Goal: Task Accomplishment & Management: Manage account settings

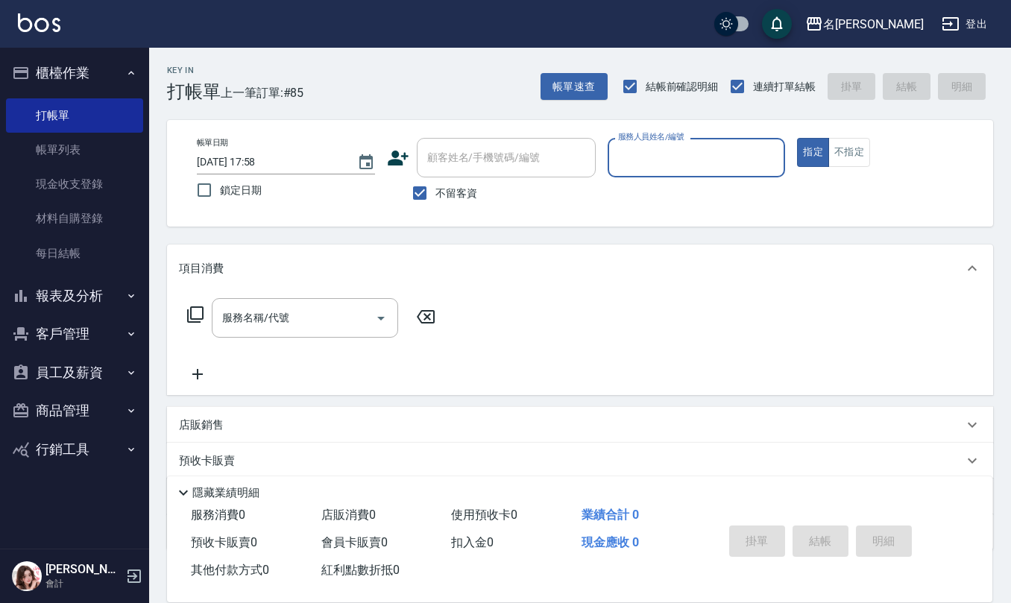
click at [82, 406] on button "商品管理" at bounding box center [74, 410] width 137 height 39
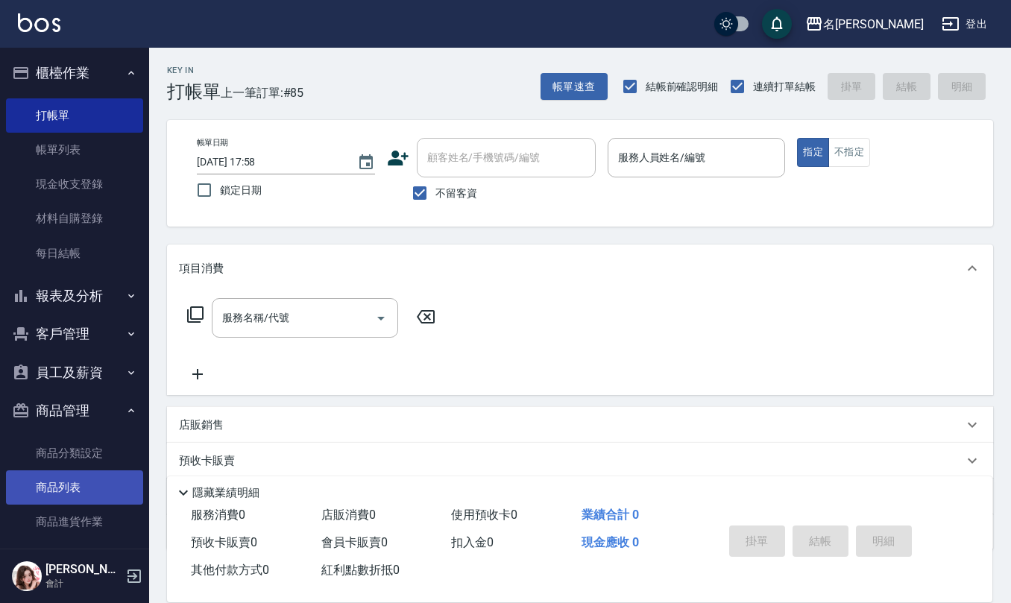
click at [79, 482] on link "商品列表" at bounding box center [74, 488] width 137 height 34
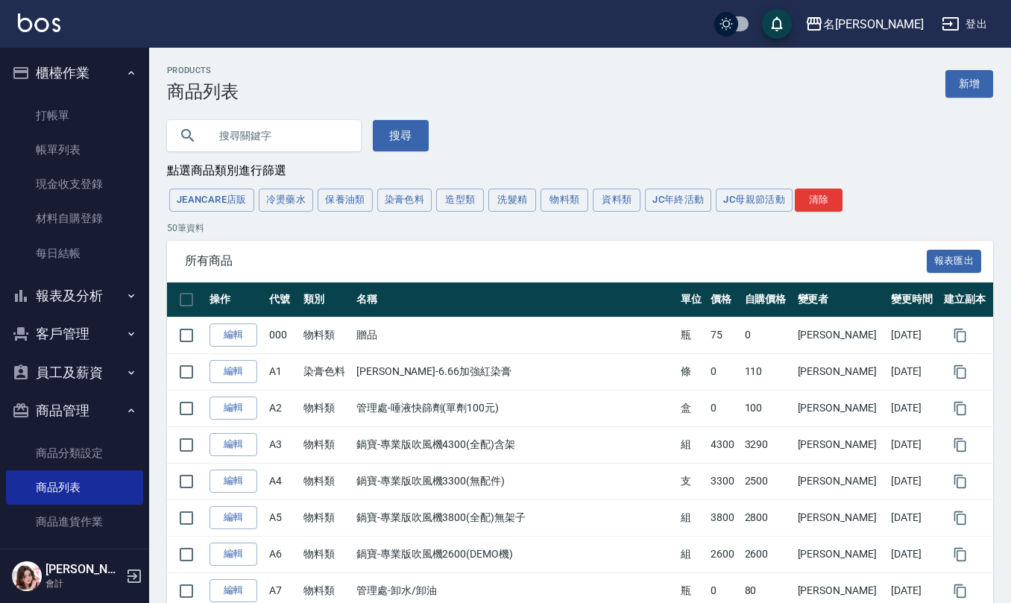
click at [313, 141] on input "text" at bounding box center [279, 136] width 140 height 40
type input "dna"
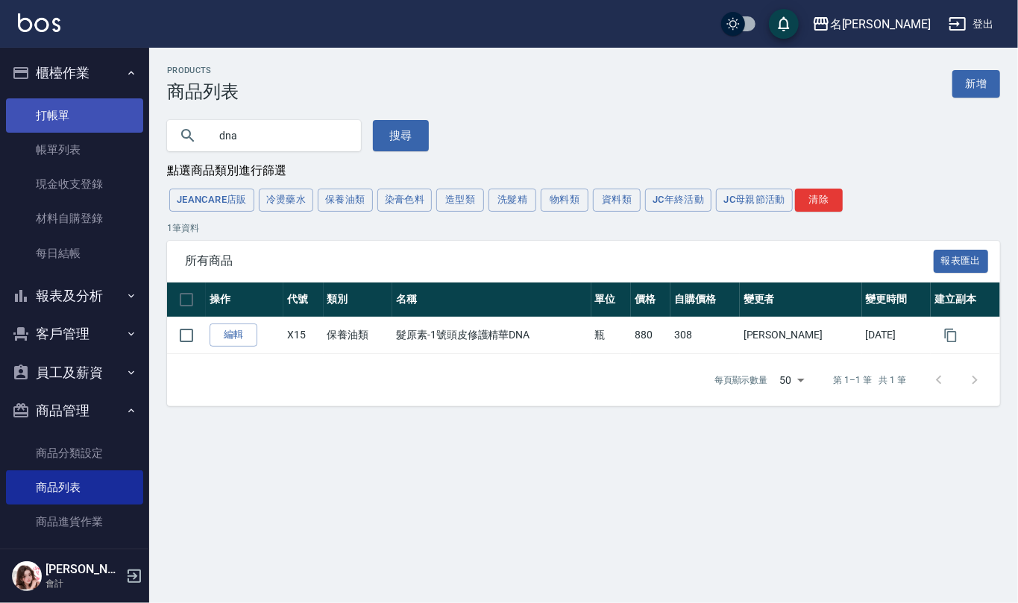
click at [89, 113] on link "打帳單" at bounding box center [74, 115] width 137 height 34
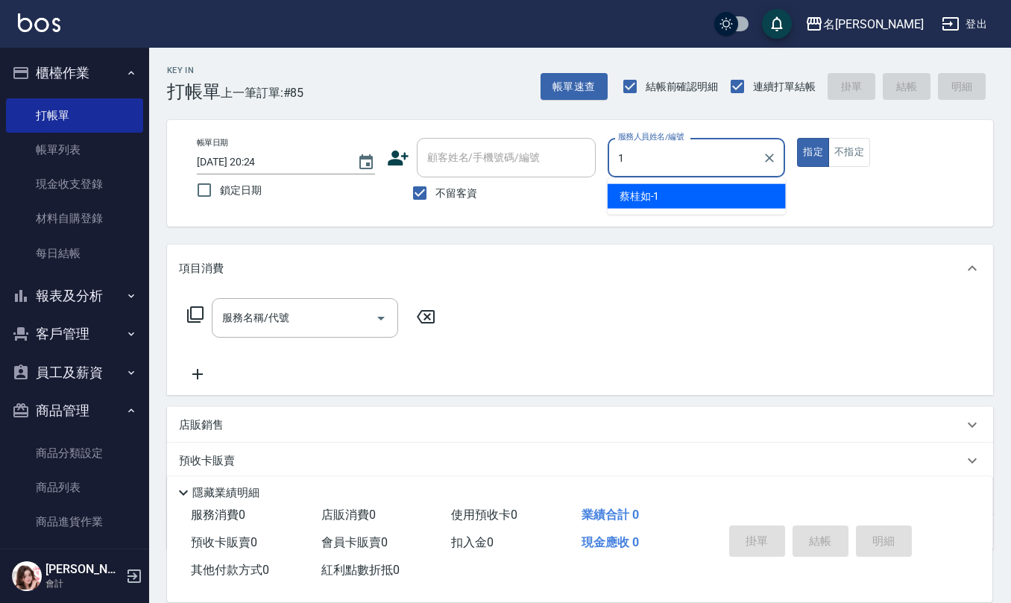
type input "[PERSON_NAME]1"
type button "true"
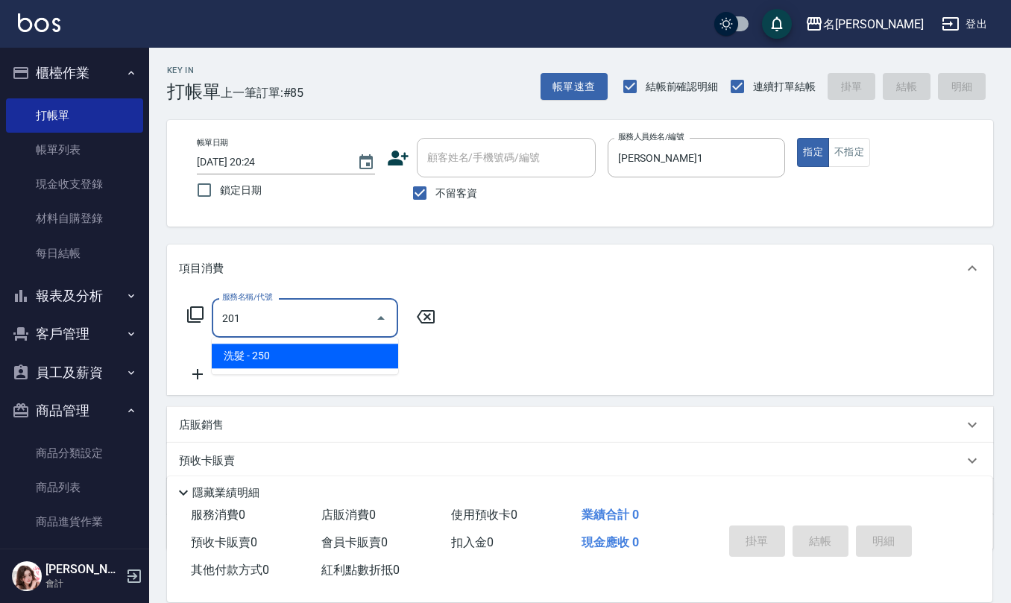
type input "洗髮(201)"
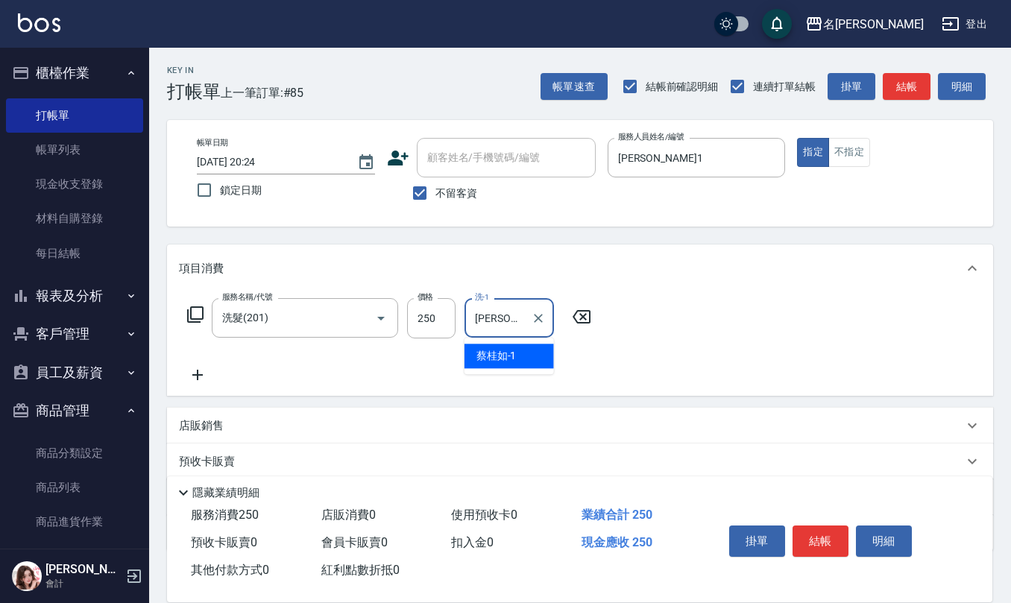
type input "[PERSON_NAME]1"
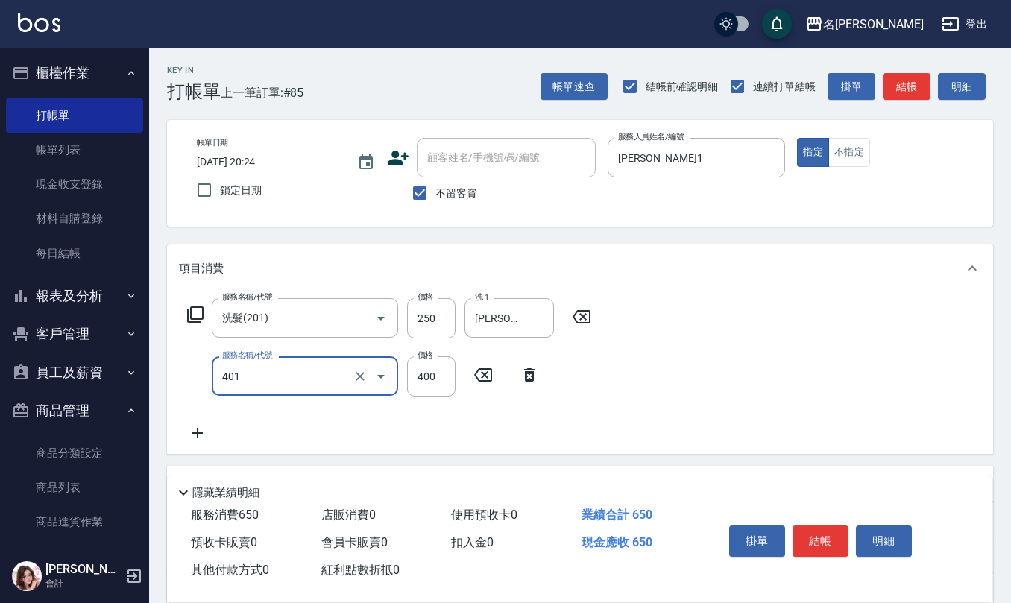
type input "剪髮(401)"
type input "200"
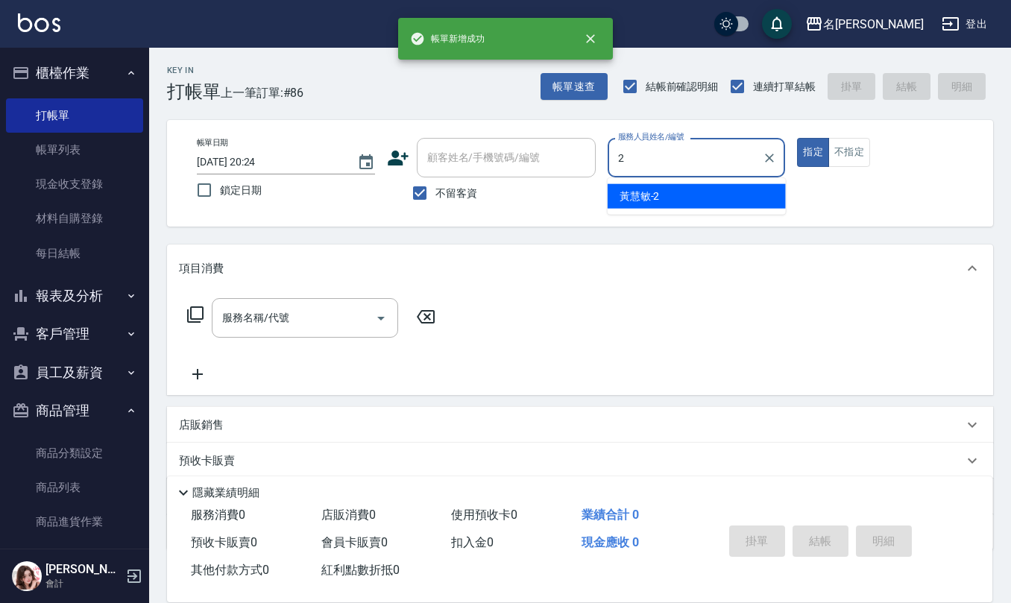
type input "黃慧敏-2"
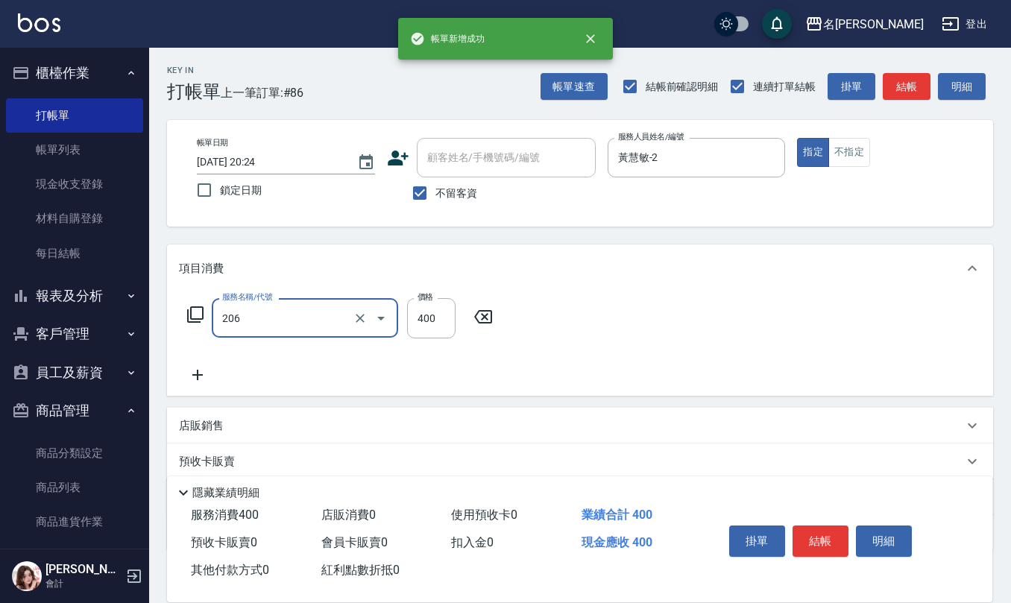
type input "健康洗(206)"
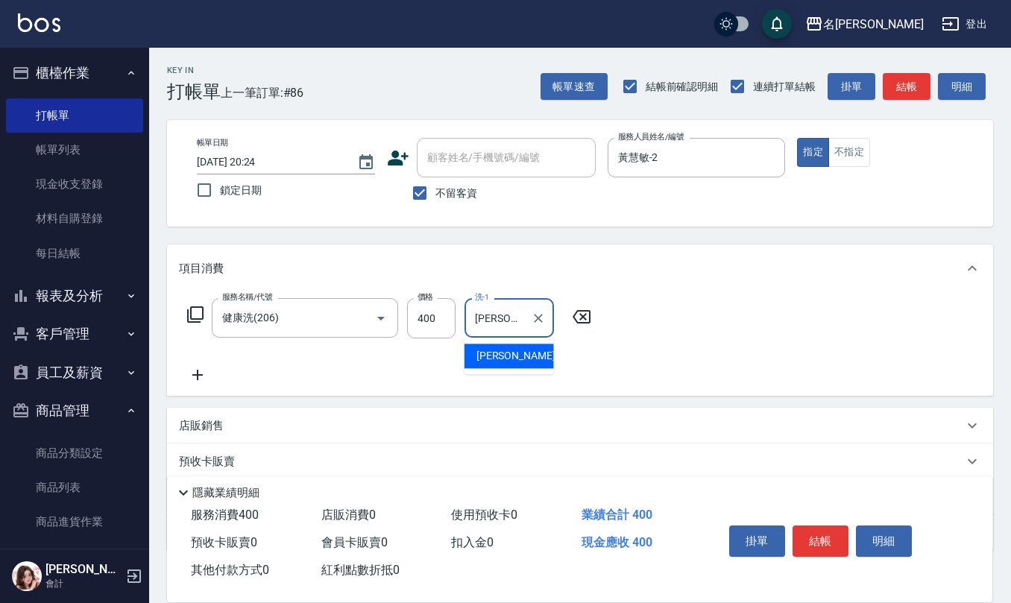
type input "[PERSON_NAME]-32"
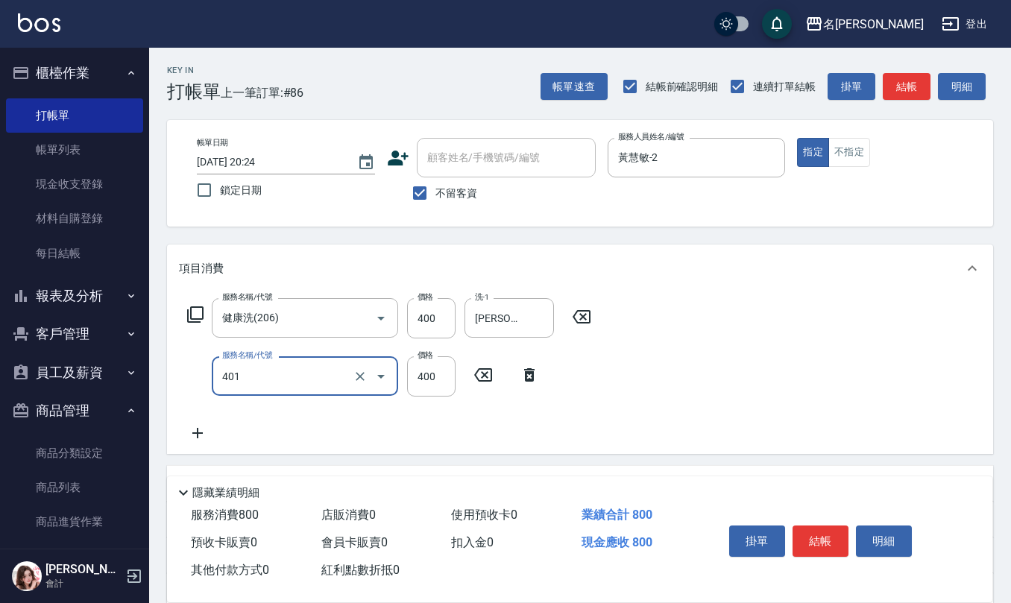
type input "剪髮(401)"
type input "350"
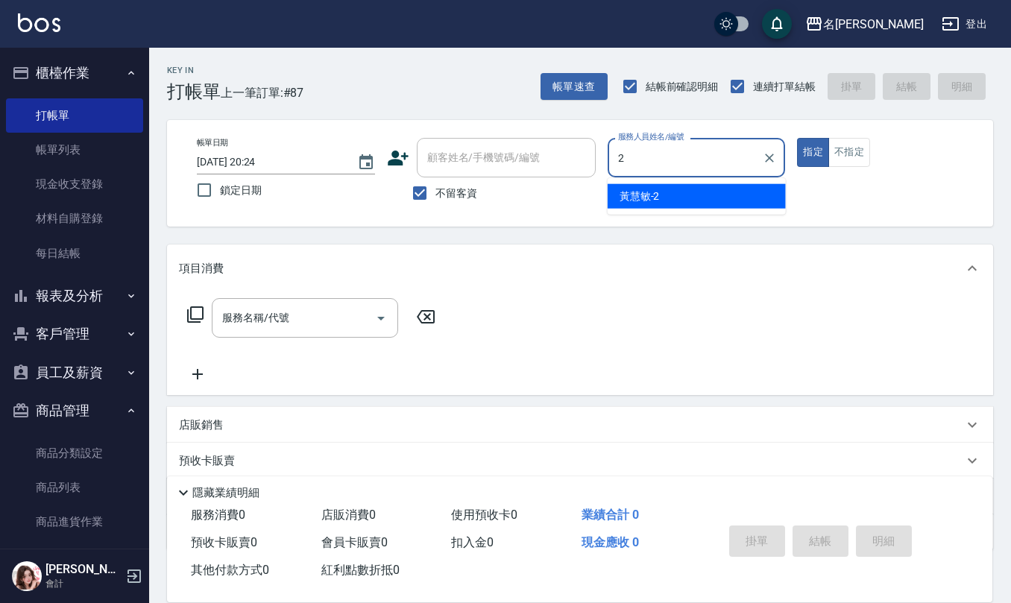
type input "黃慧敏-2"
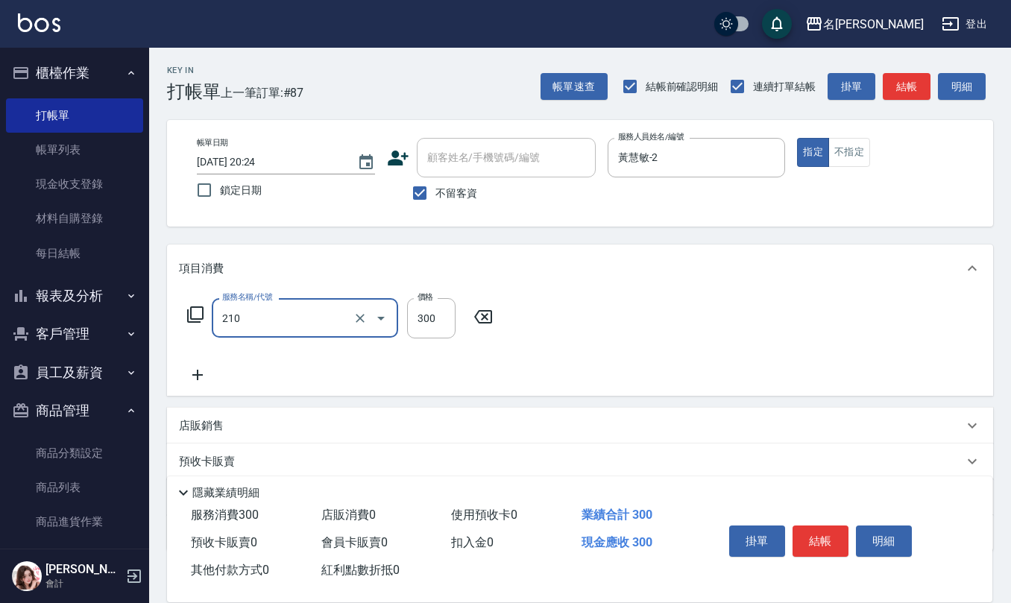
type input "[PERSON_NAME]洗髮精(210)"
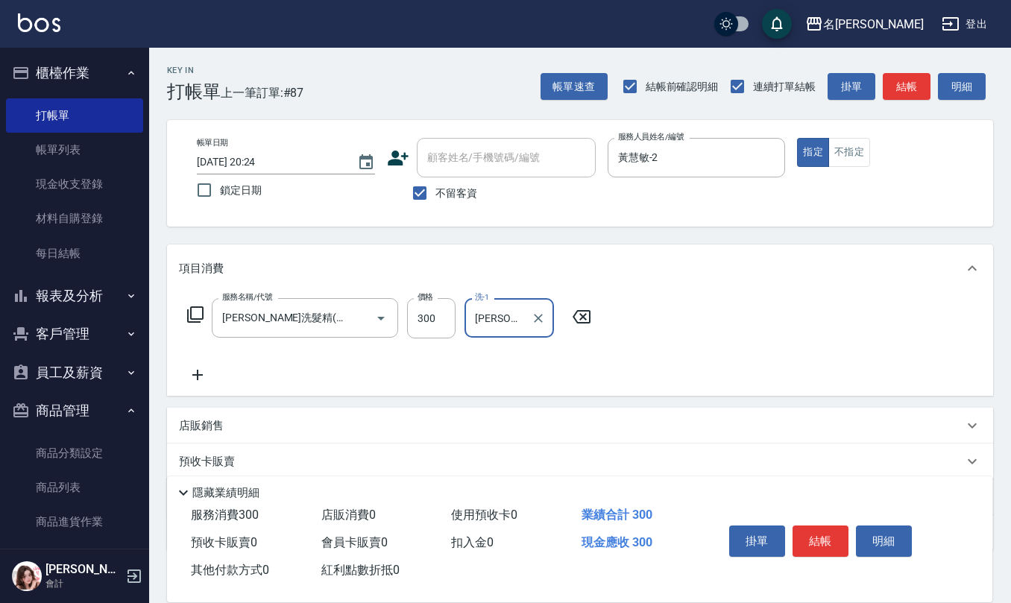
type input "[PERSON_NAME]-21"
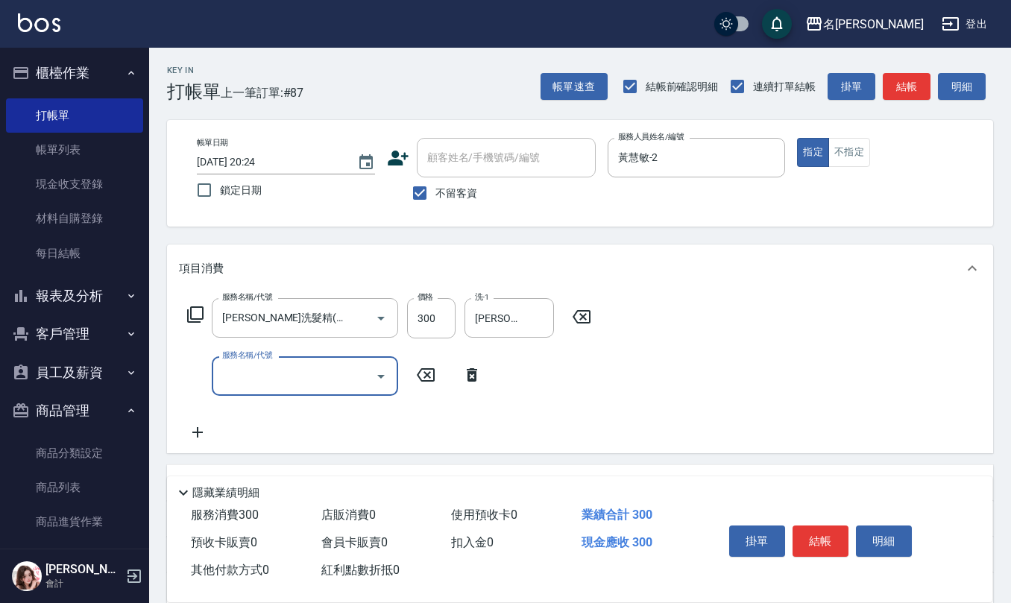
type input "4"
type input "染髮(501)"
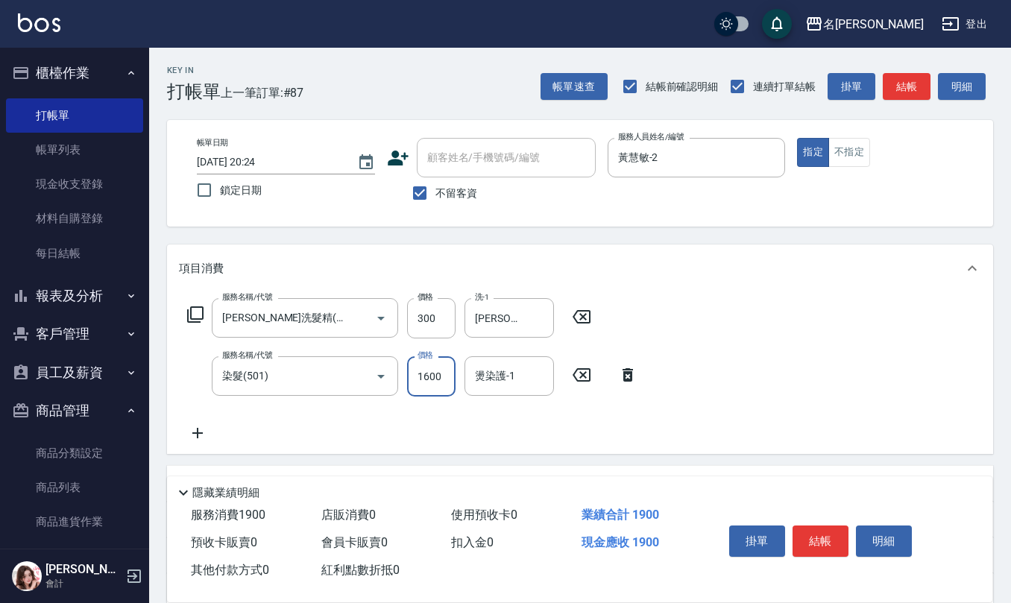
type input "1600"
type input "[PERSON_NAME]-21"
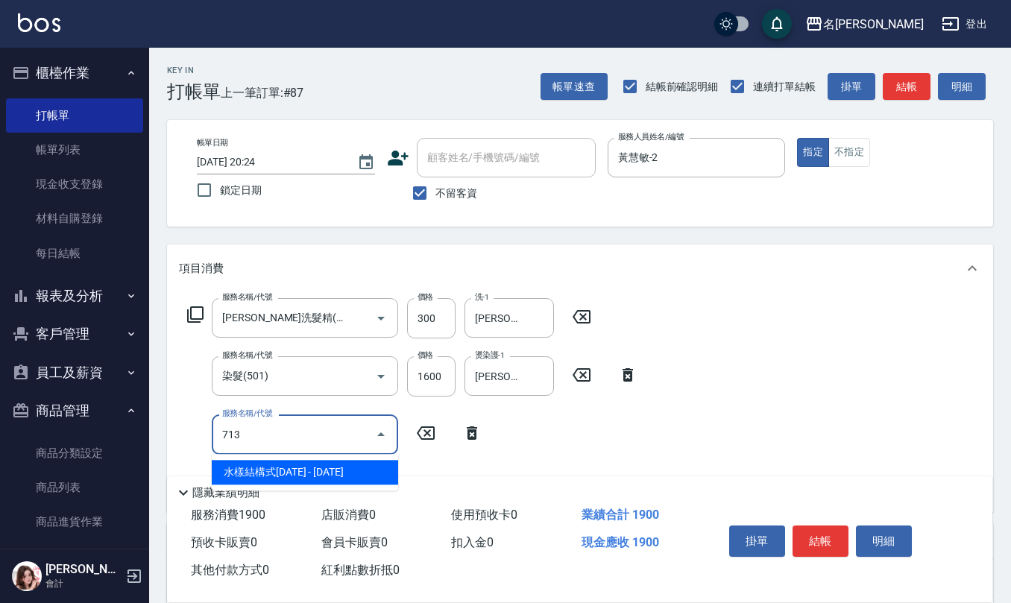
type input "水樣結構式1200(713)"
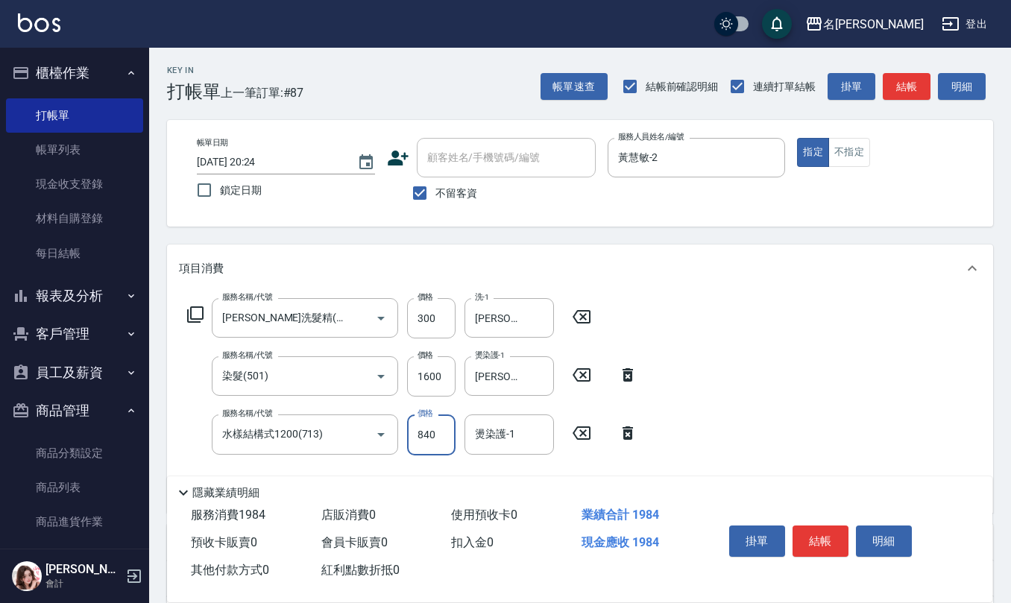
type input "840"
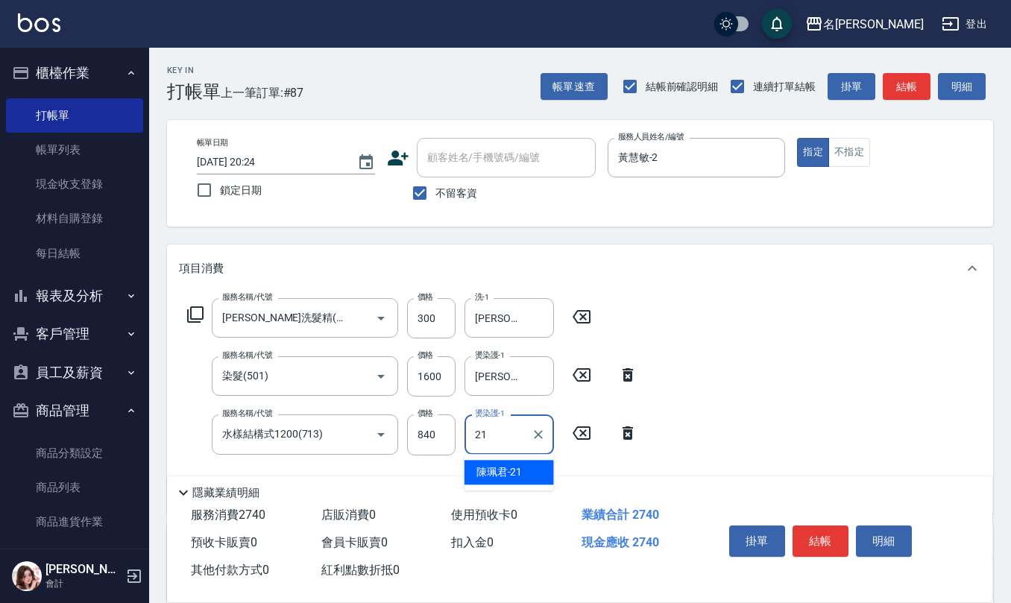
type input "[PERSON_NAME]-21"
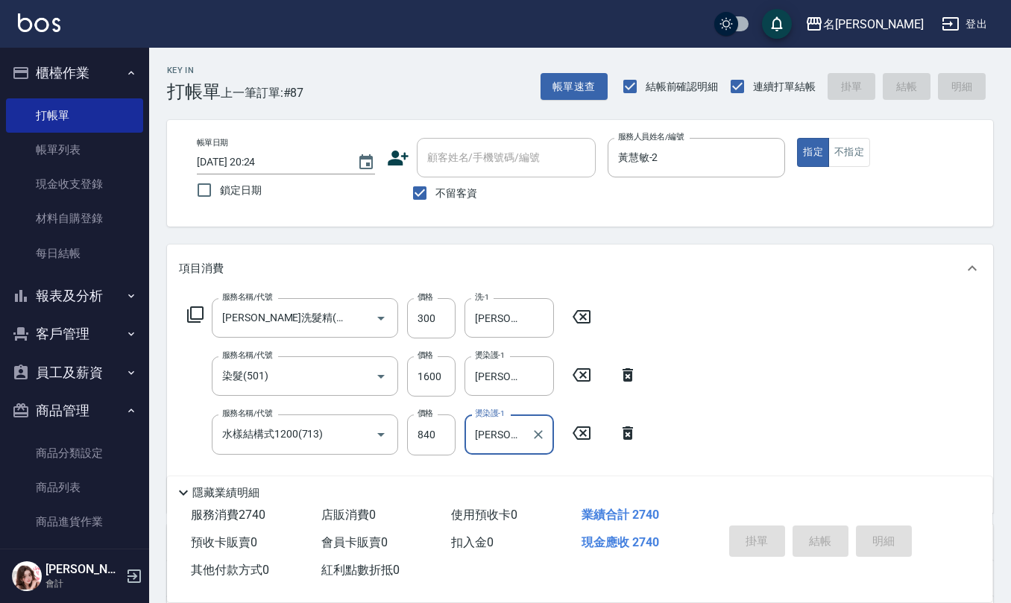
type input "[DATE] 20:25"
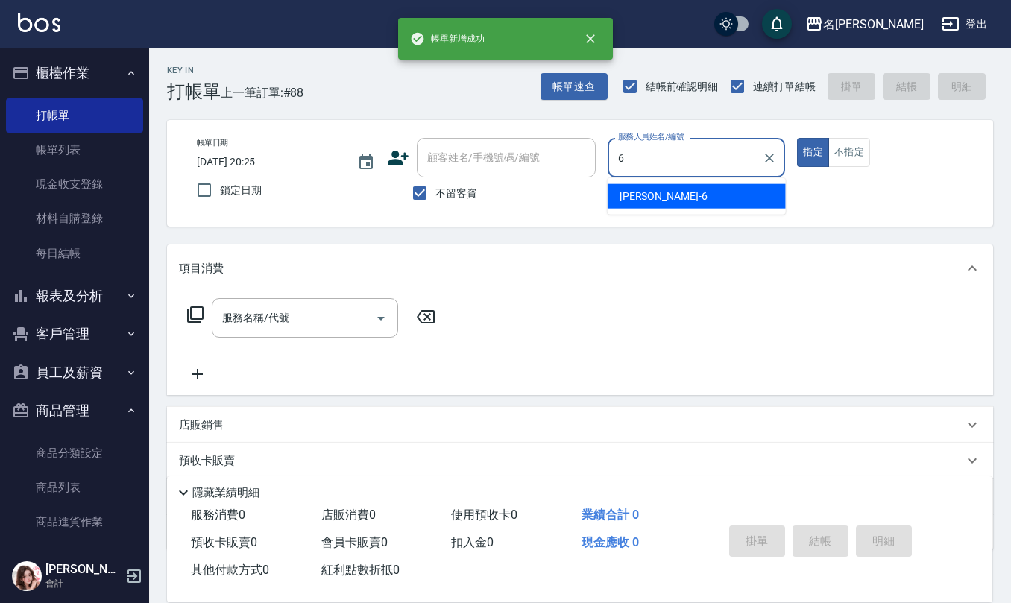
type input "[PERSON_NAME]-6"
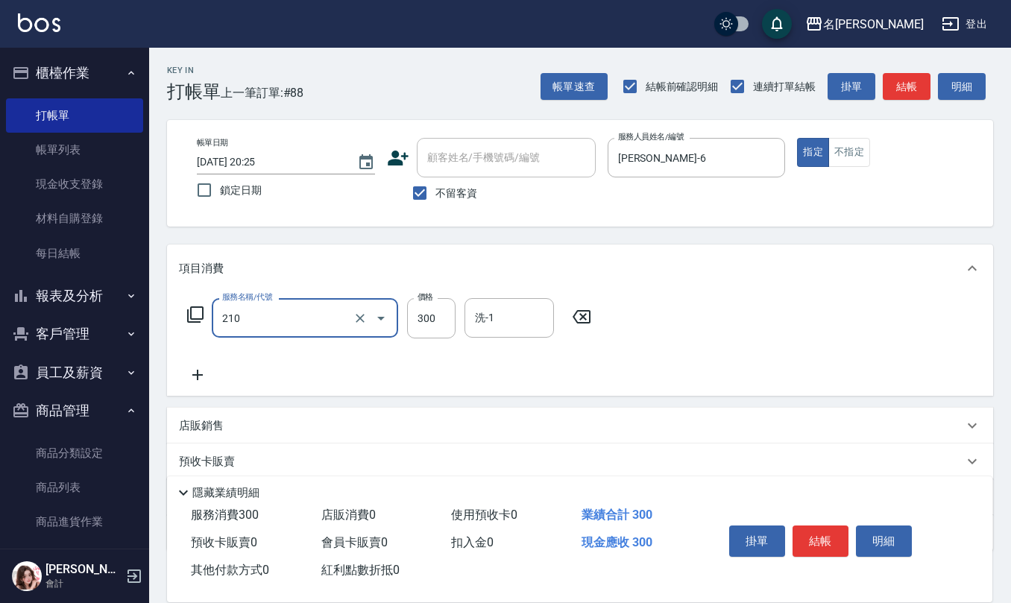
type input "[PERSON_NAME]洗髮精(210)"
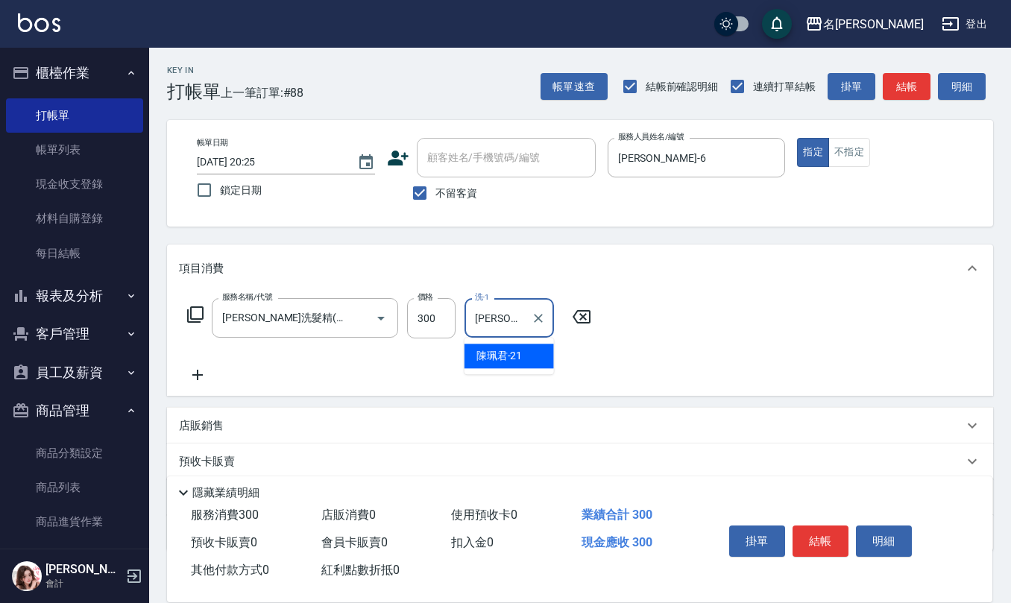
type input "[PERSON_NAME]-21"
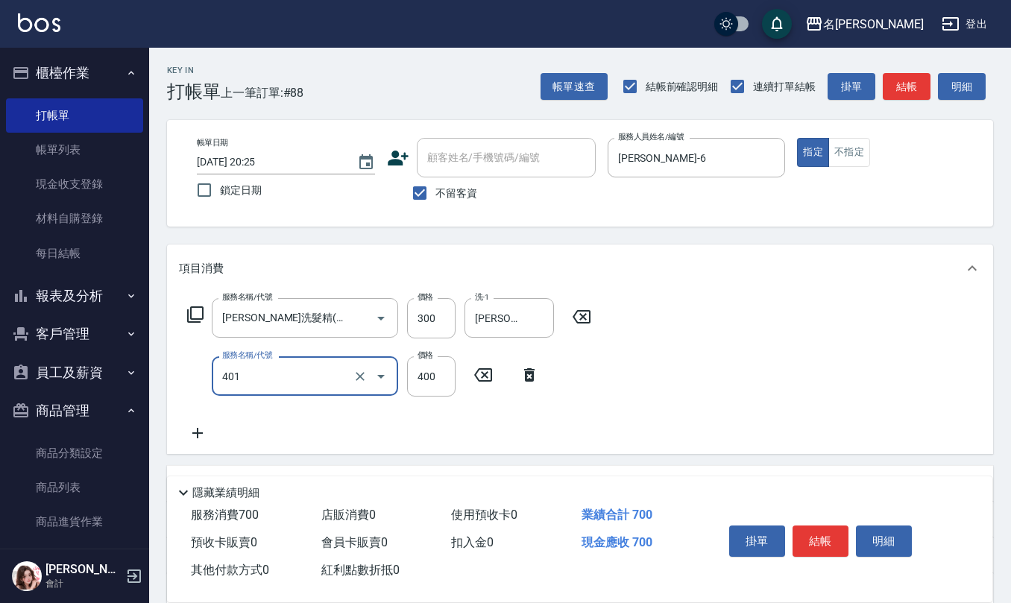
type input "剪髮(401)"
type input "350"
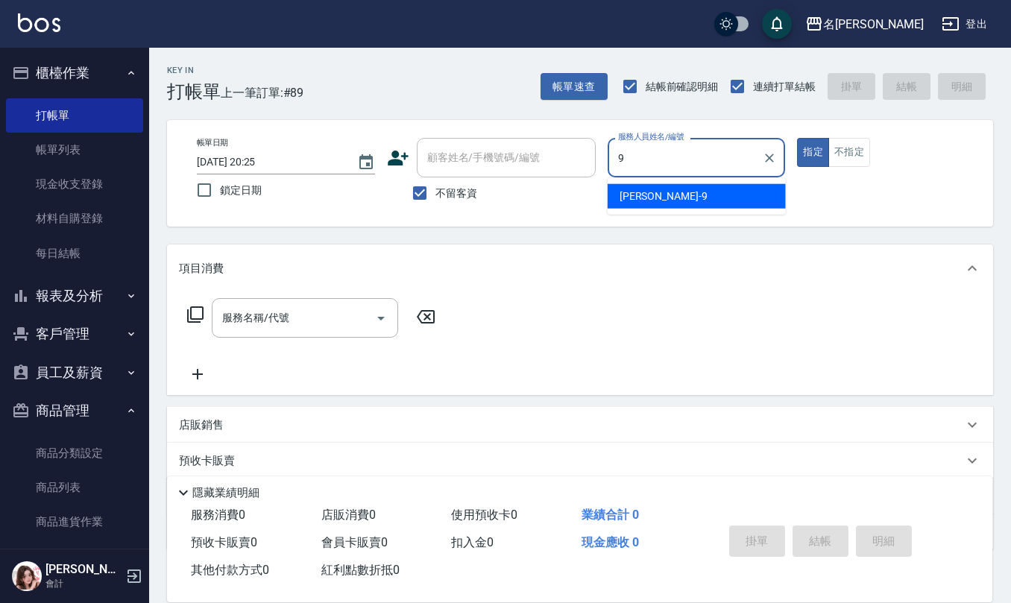
type input "[PERSON_NAME]-9"
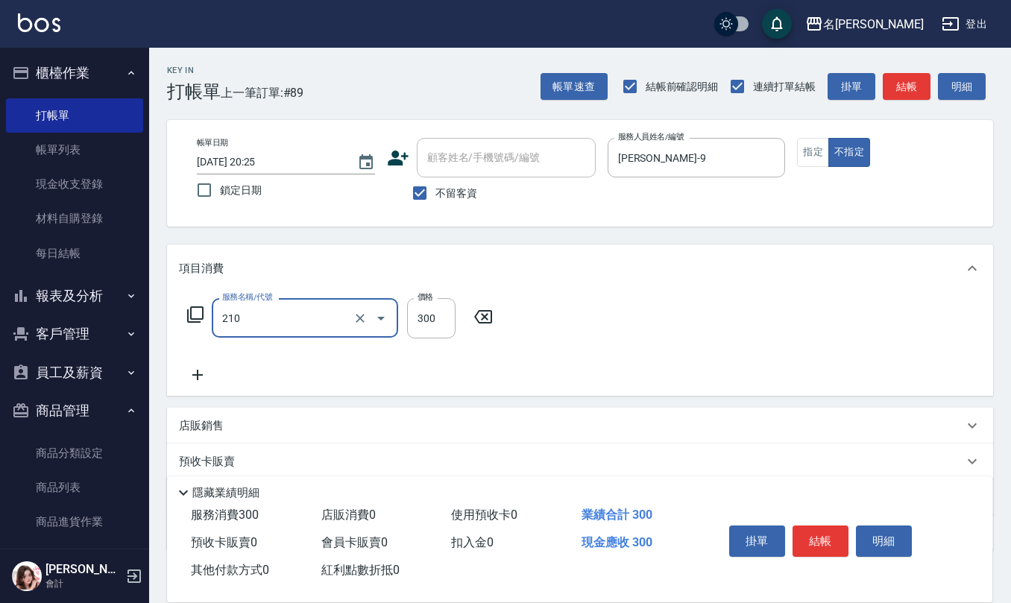
type input "[PERSON_NAME]洗髮精(210)"
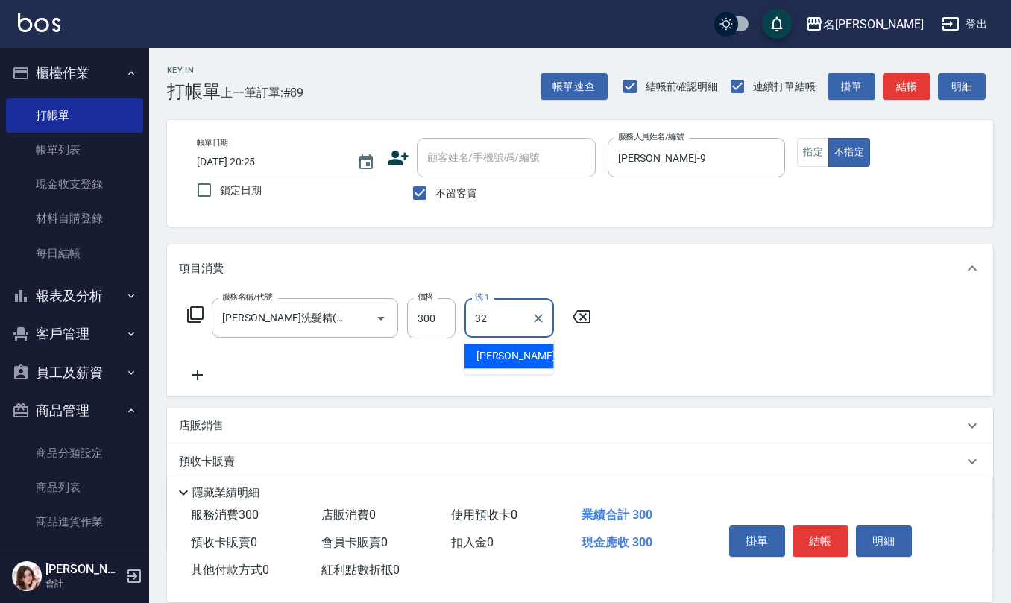
type input "[PERSON_NAME]-32"
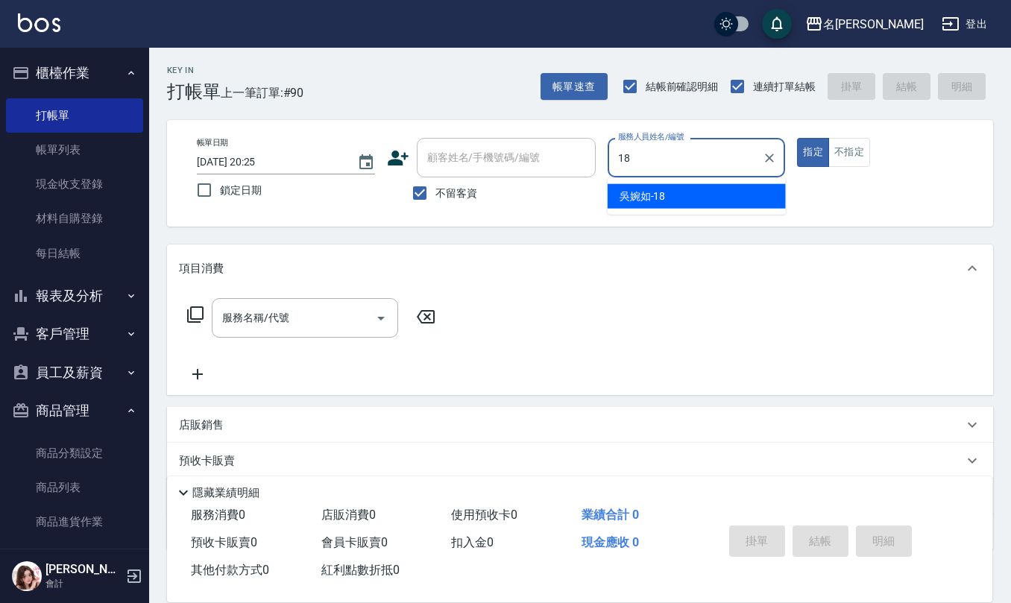
type input "[PERSON_NAME]-18"
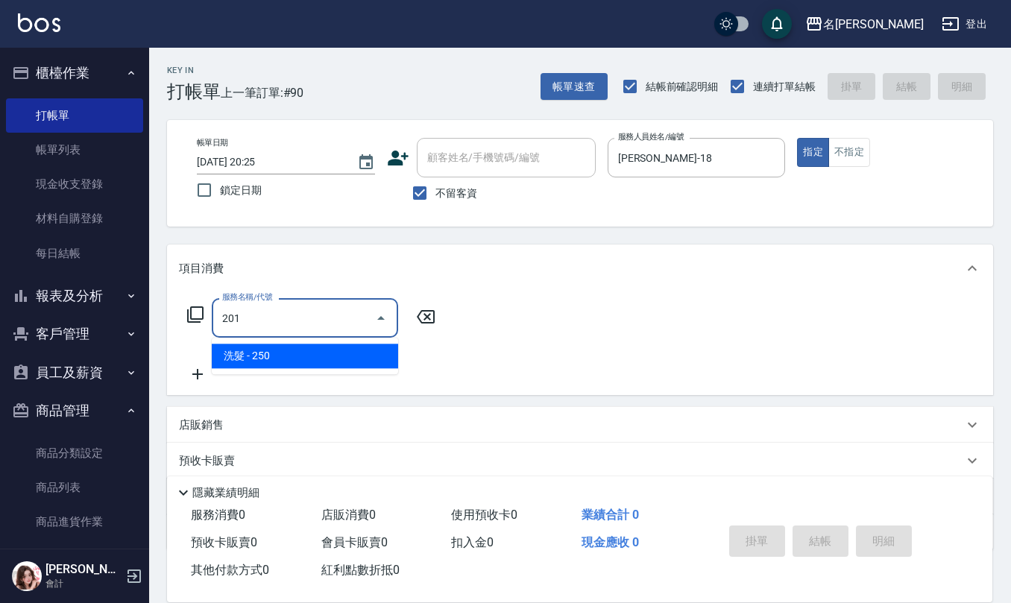
type input "洗髮(201)"
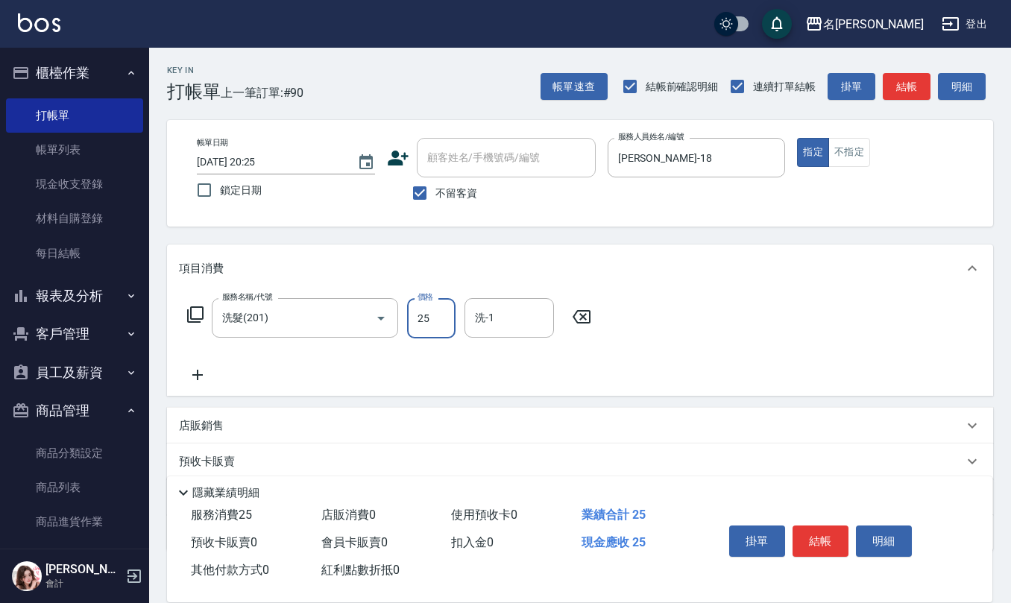
type input "250"
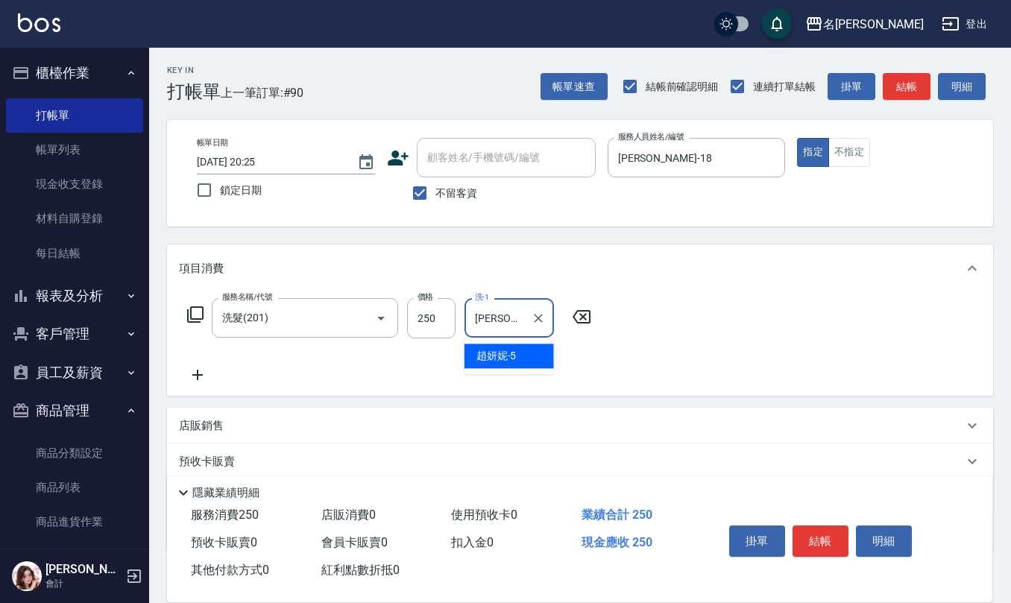
type input "[PERSON_NAME]5"
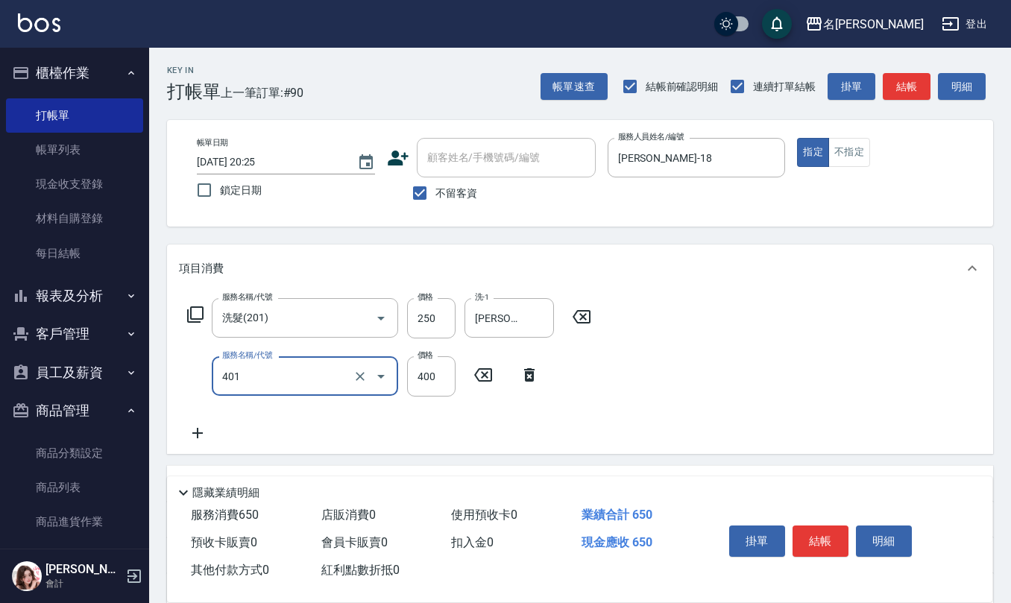
type input "剪髮(401)"
type input "350"
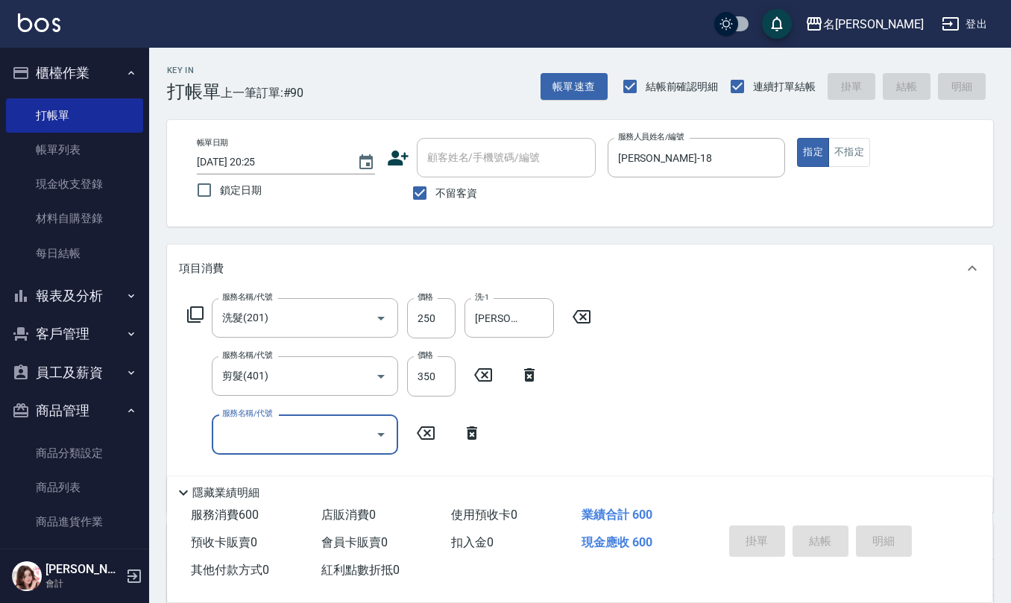
type input "[DATE] 20:26"
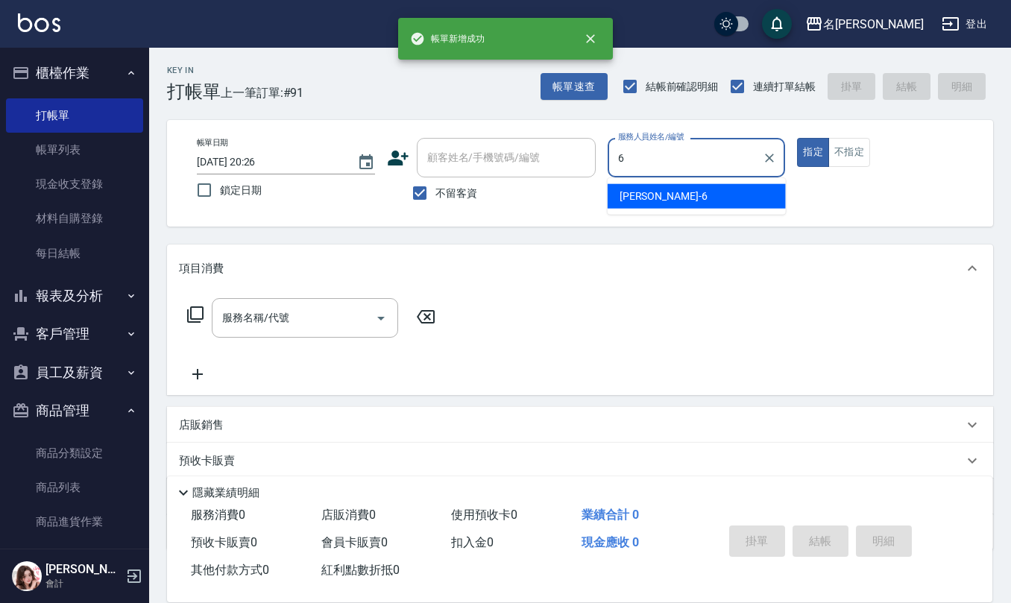
type input "[PERSON_NAME]-6"
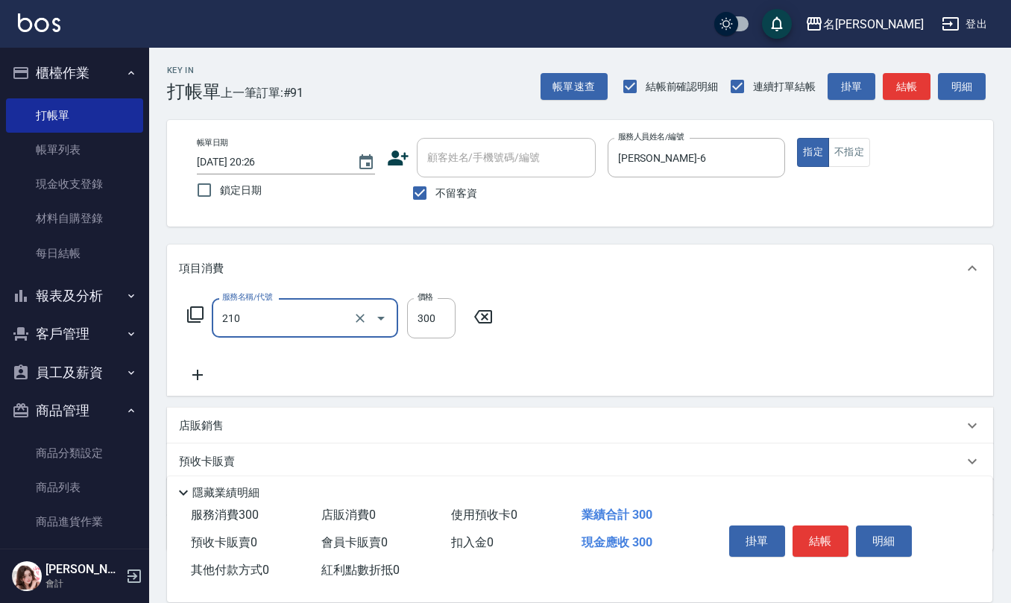
type input "[PERSON_NAME]洗髮精(210)"
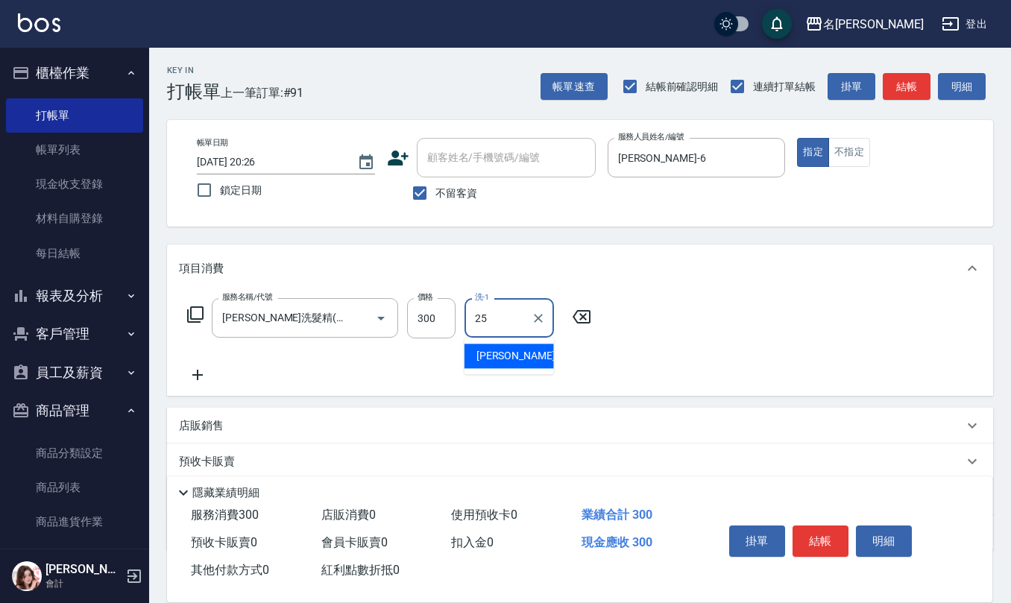
type input "[PERSON_NAME]-25"
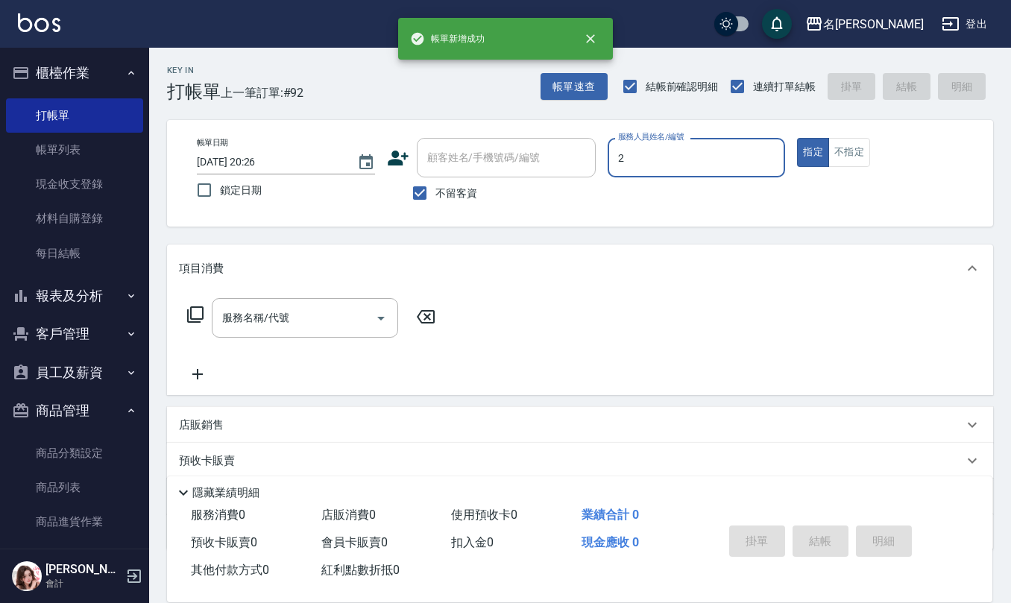
type input "黃慧敏-2"
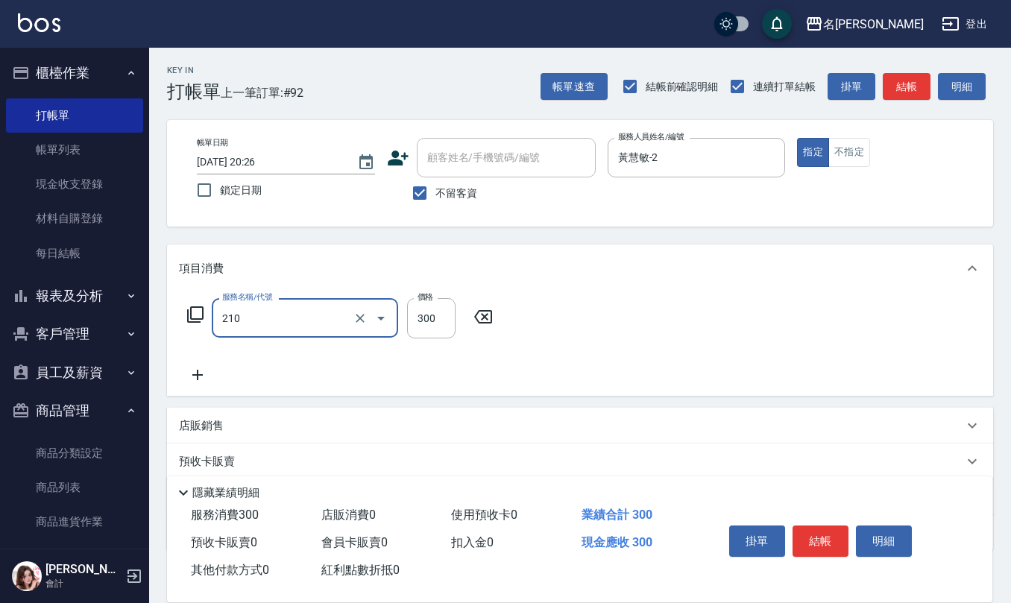
type input "[PERSON_NAME]洗髮精(210)"
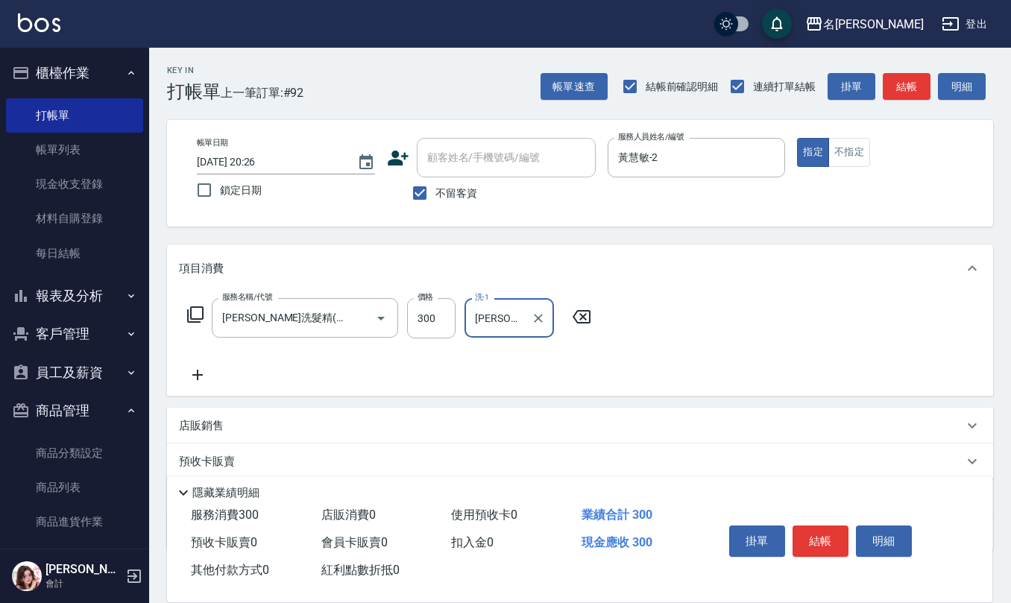
type input "[PERSON_NAME]5"
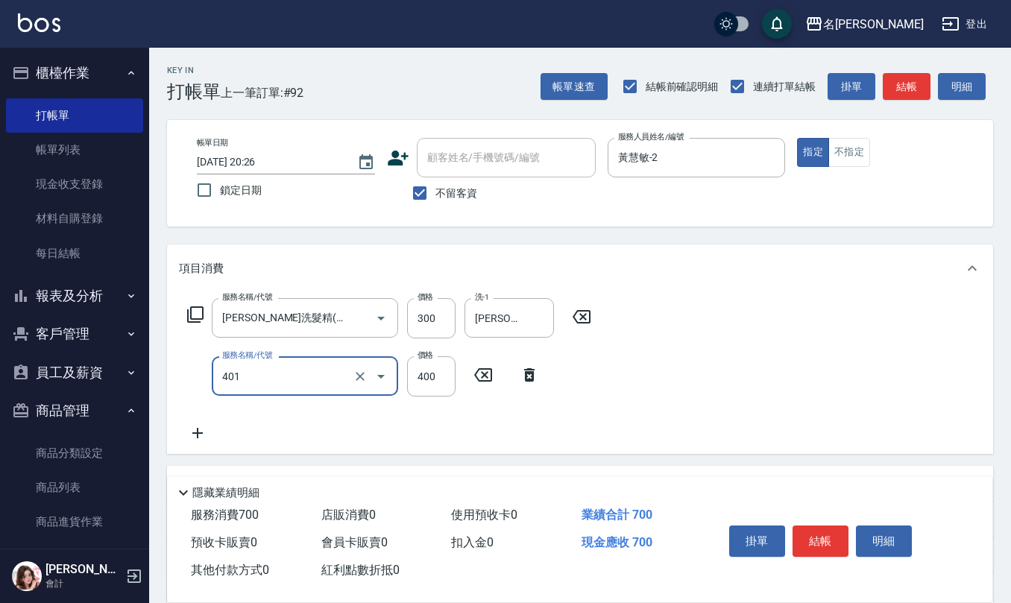
type input "剪髮(401)"
type input "350"
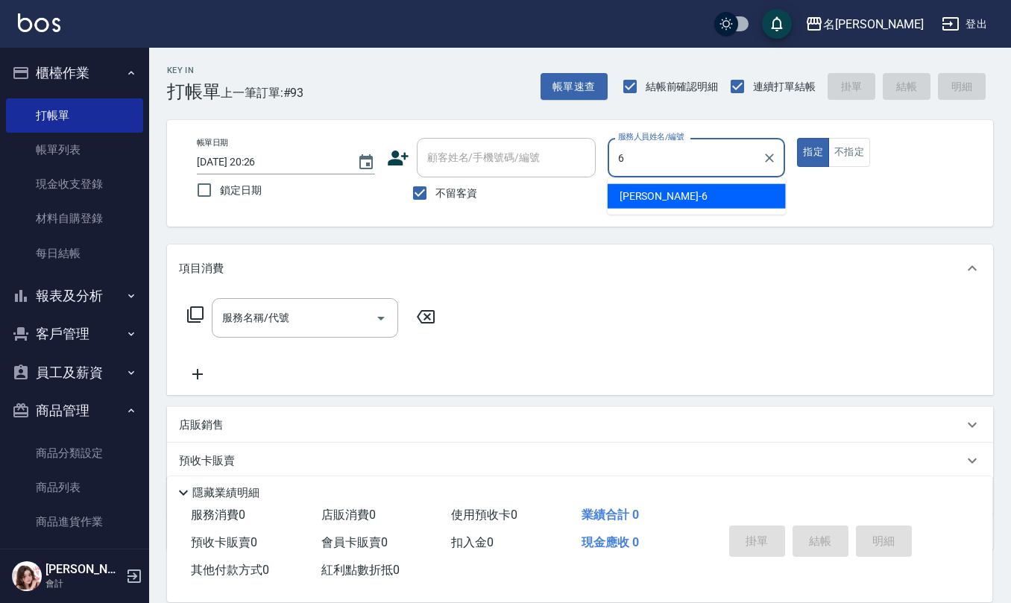
type input "[PERSON_NAME]-6"
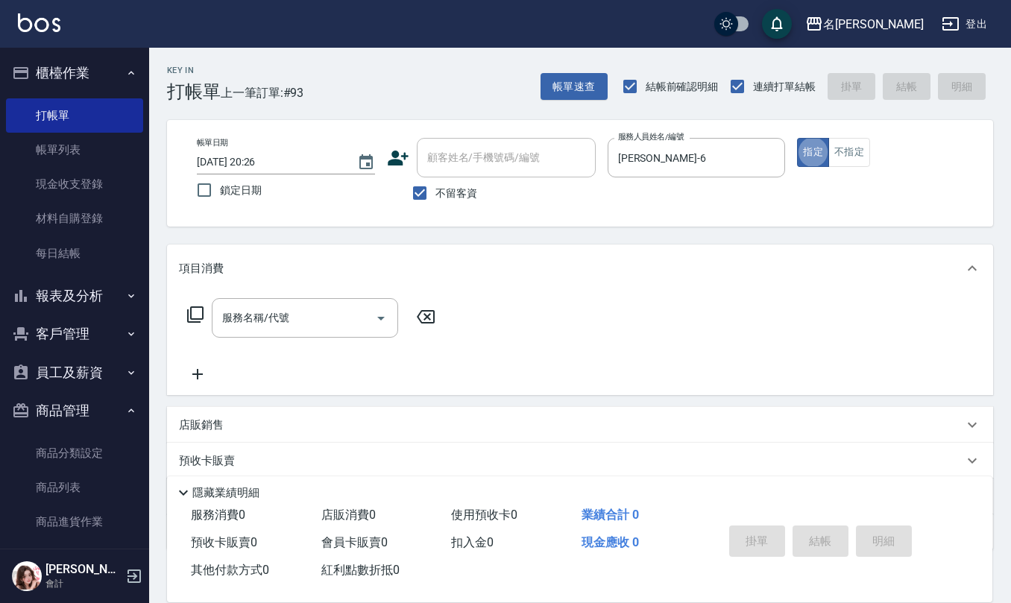
click at [276, 434] on div "店販銷售" at bounding box center [580, 425] width 826 height 36
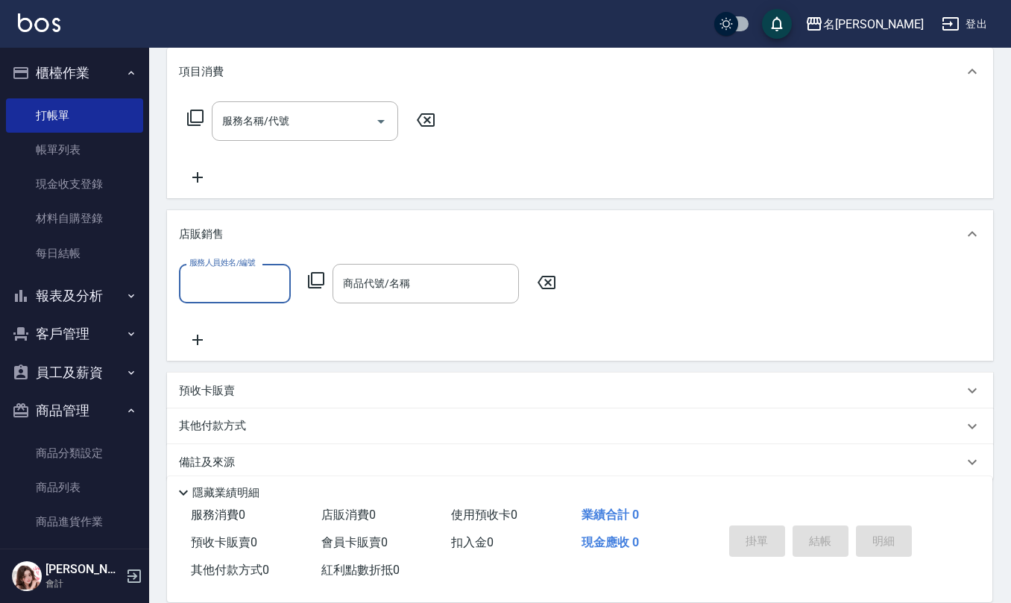
scroll to position [213, 0]
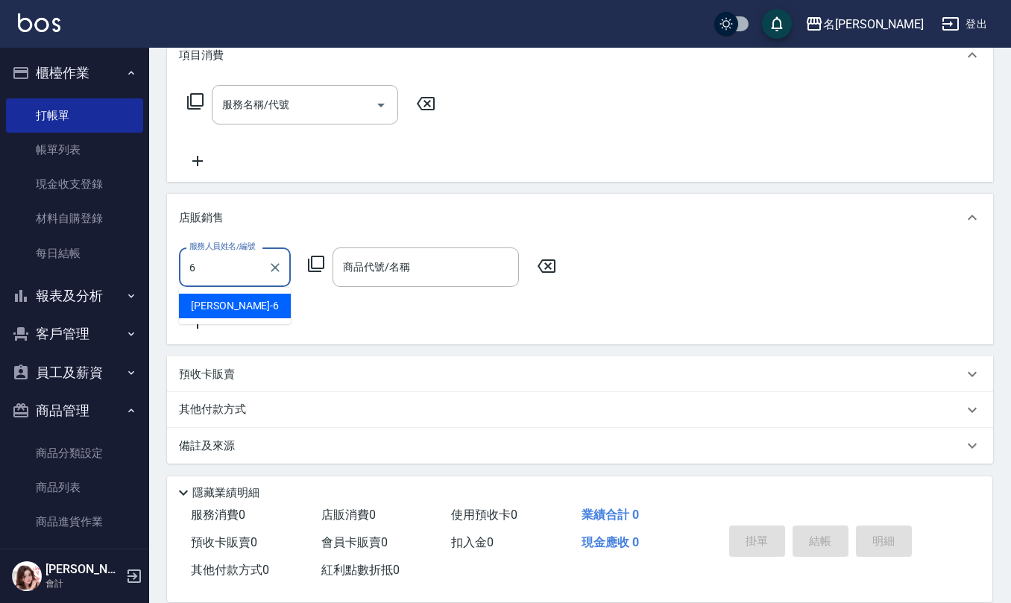
type input "[PERSON_NAME]-6"
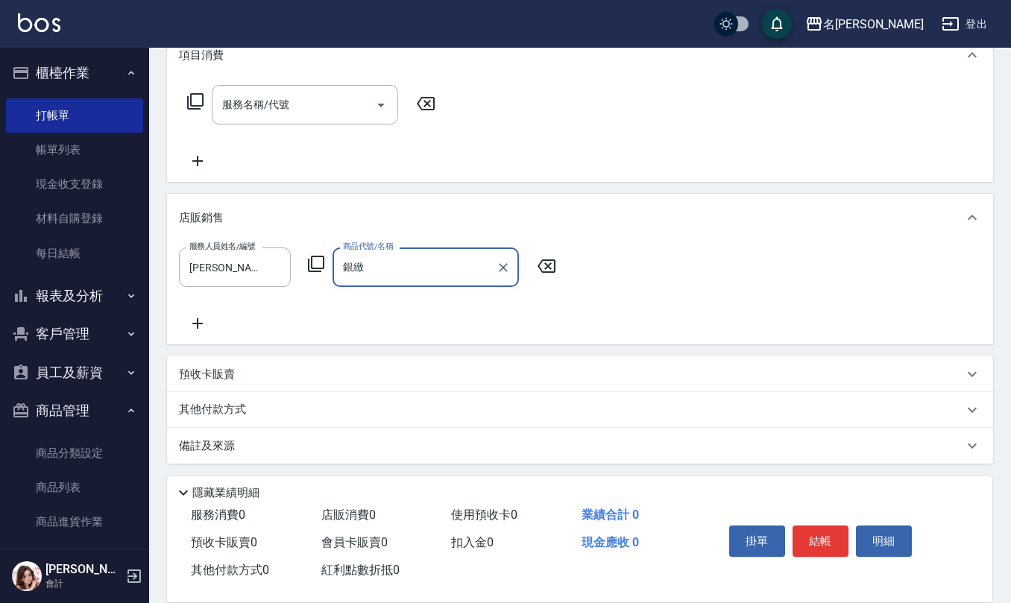
type input "銀"
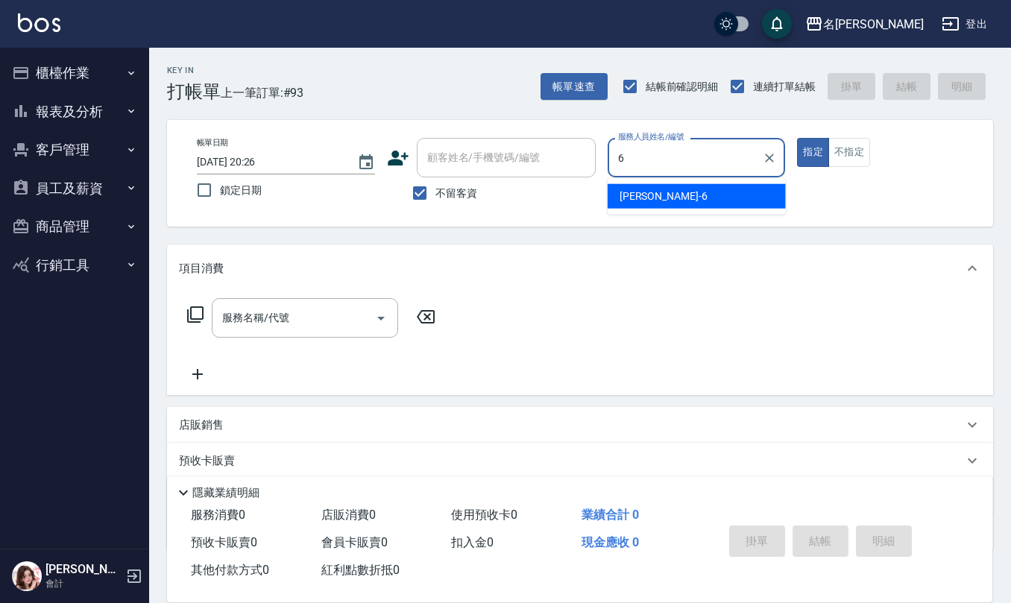
type input "[PERSON_NAME]-6"
type button "true"
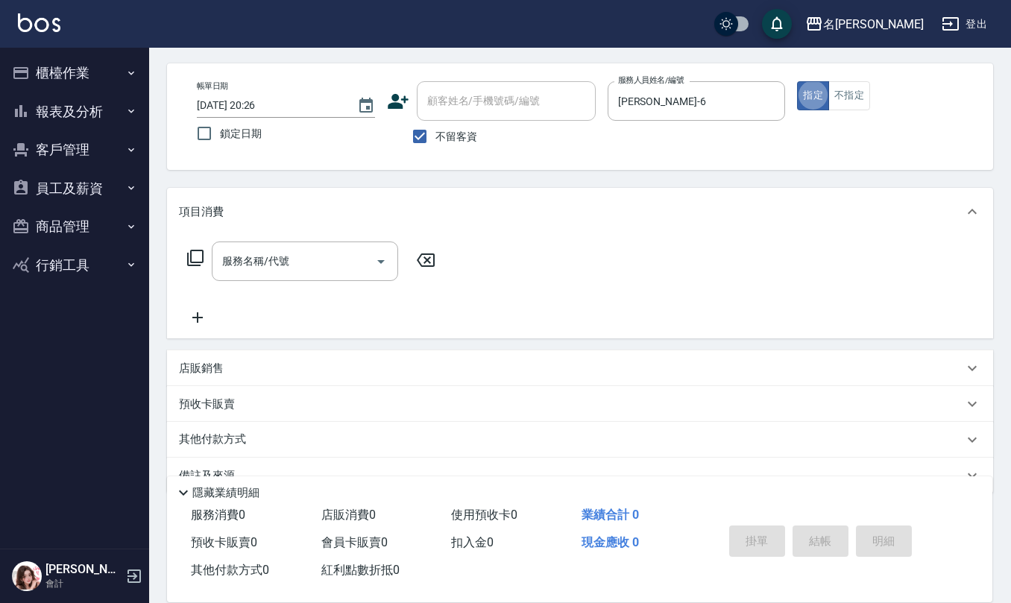
scroll to position [87, 0]
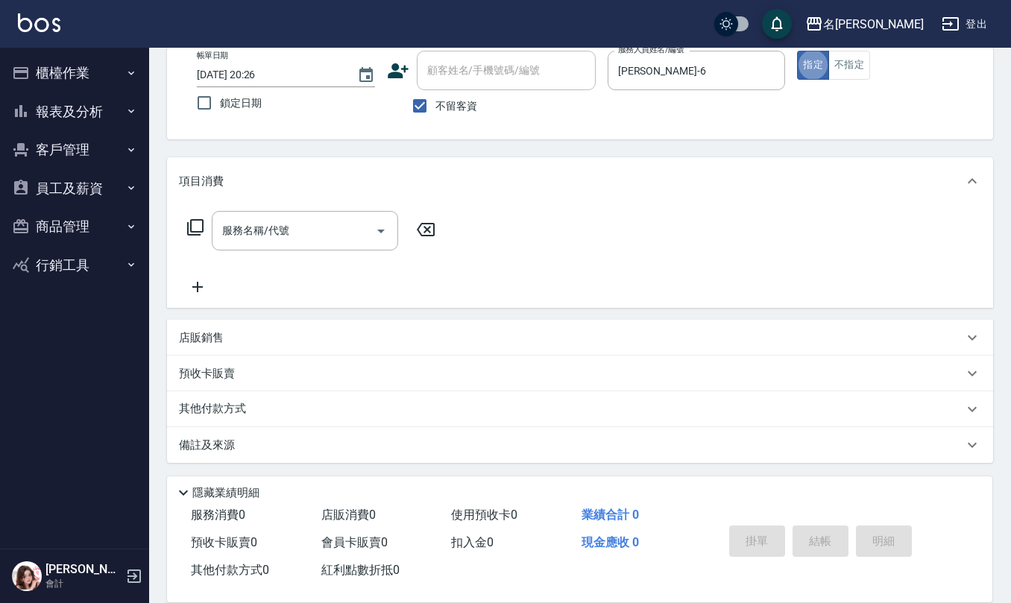
click at [287, 341] on div "店販銷售" at bounding box center [571, 338] width 784 height 16
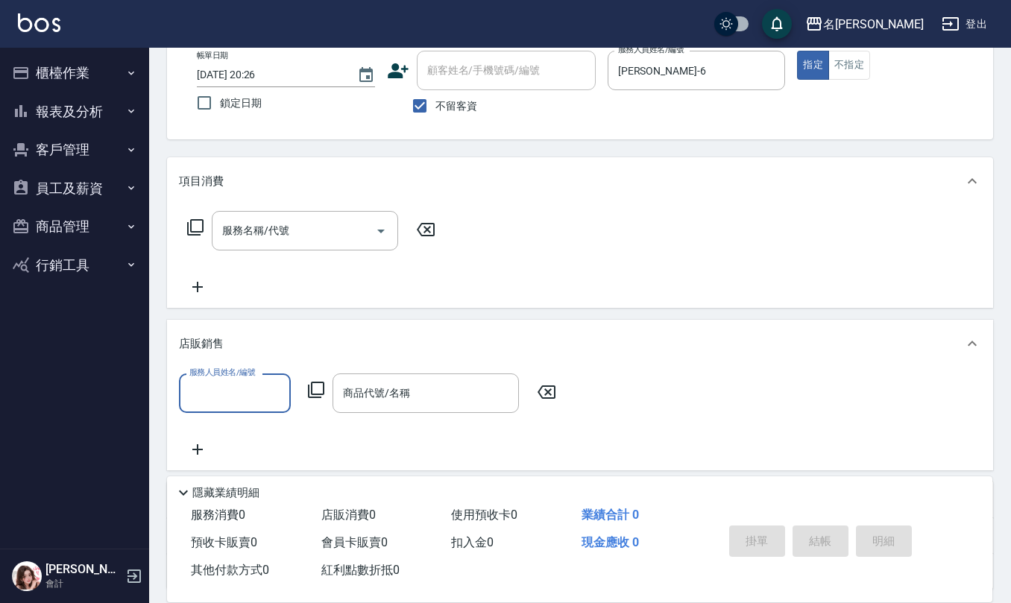
scroll to position [1, 0]
type input "[PERSON_NAME]-6"
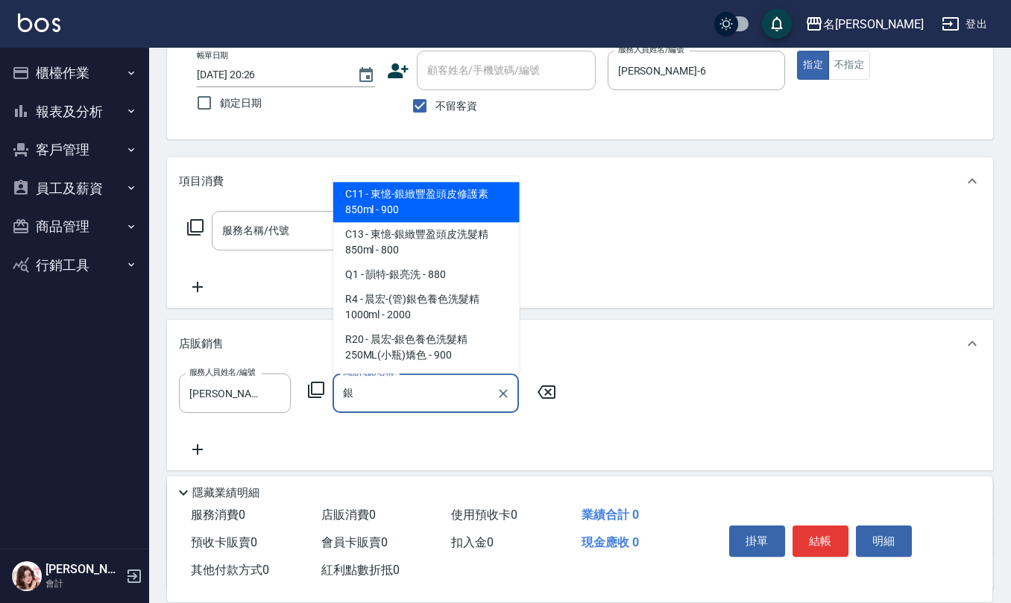
type input "東憶-銀緻豐盈頭皮修護素850ml"
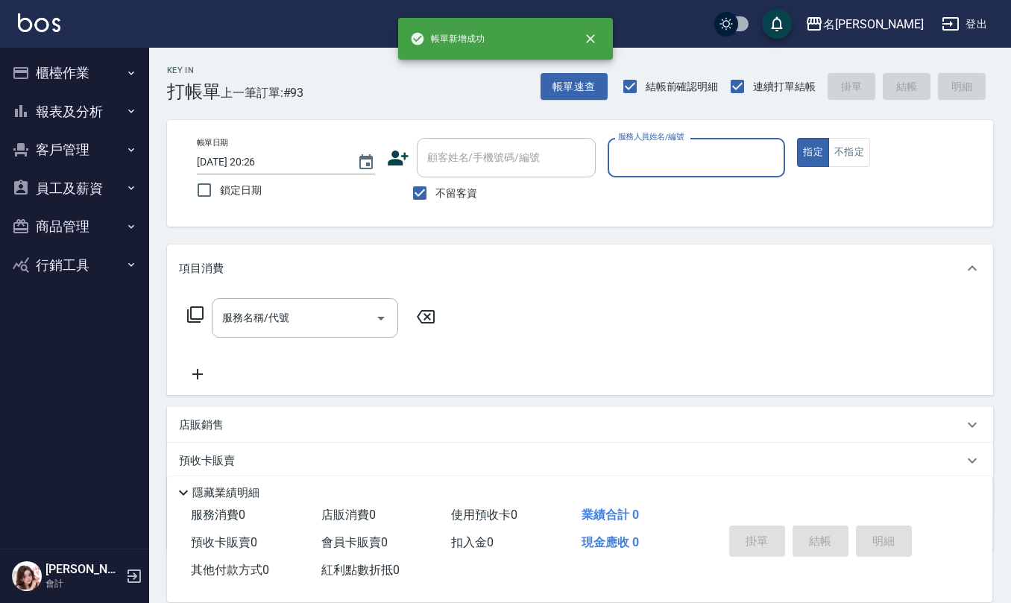
scroll to position [0, 0]
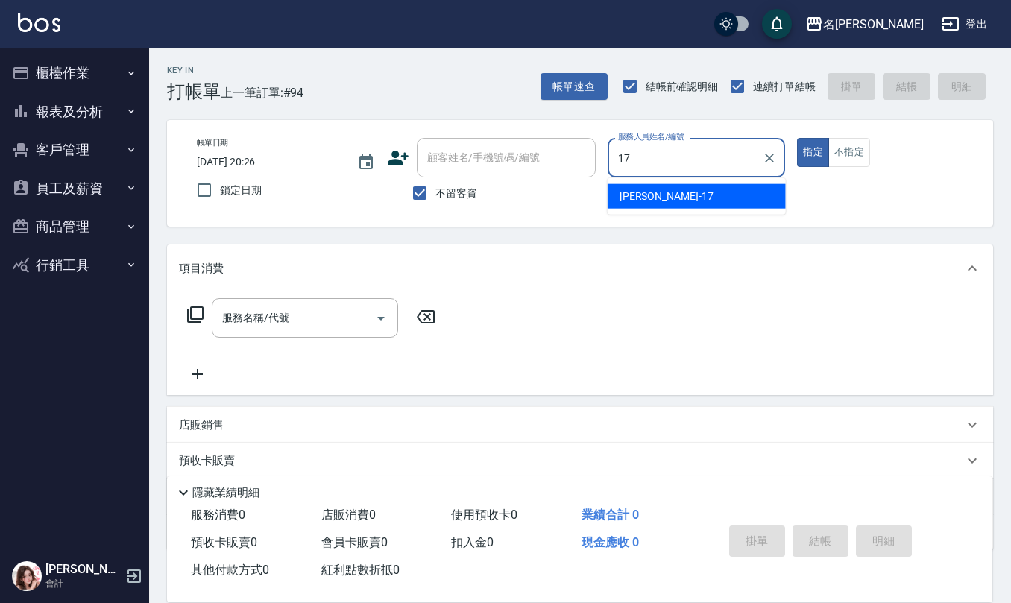
type input "李俞玫-17"
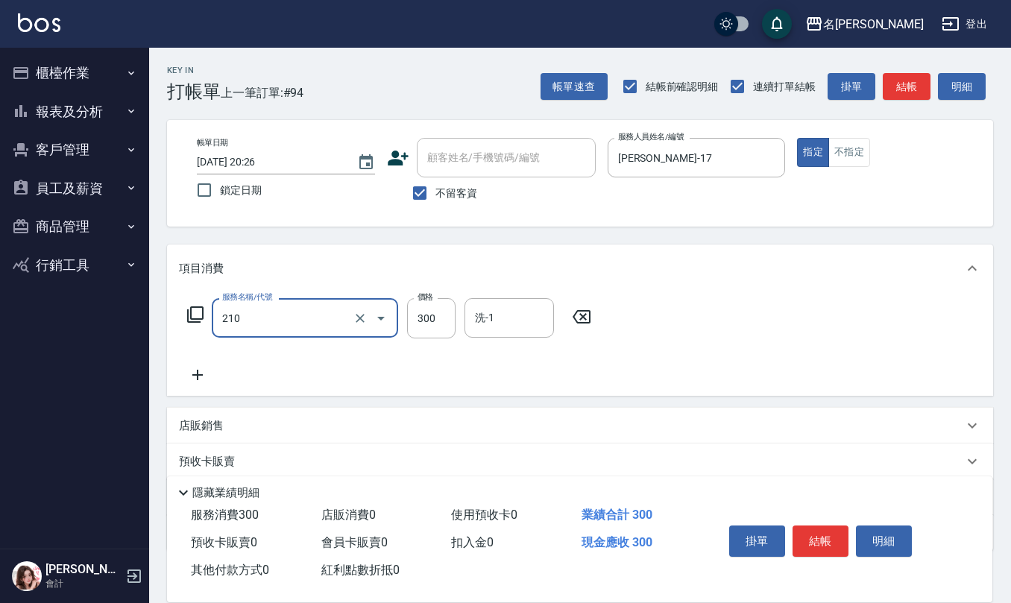
type input "[PERSON_NAME]洗髮精(210)"
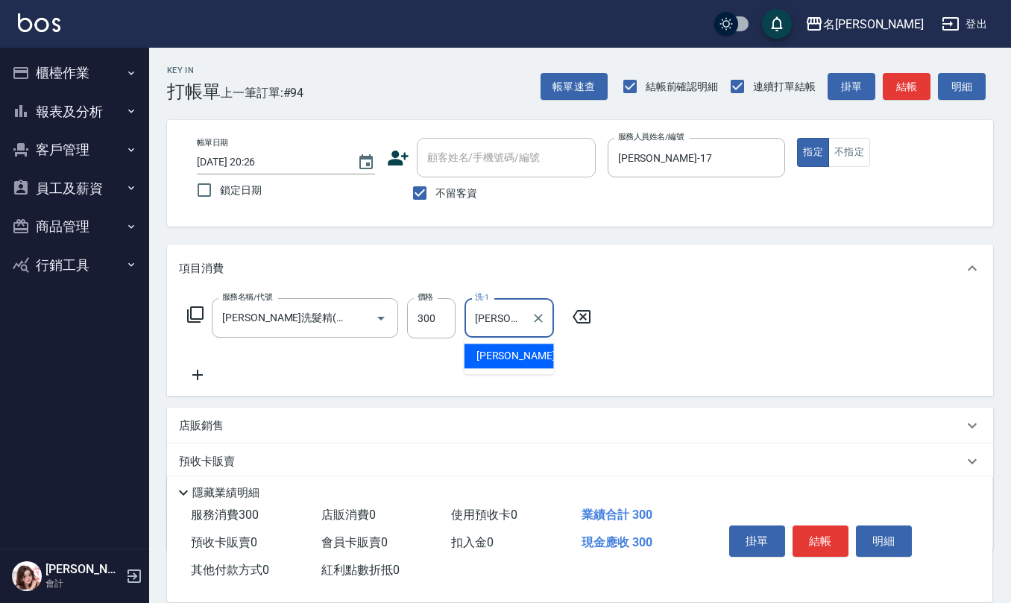
type input "李俞玫-17"
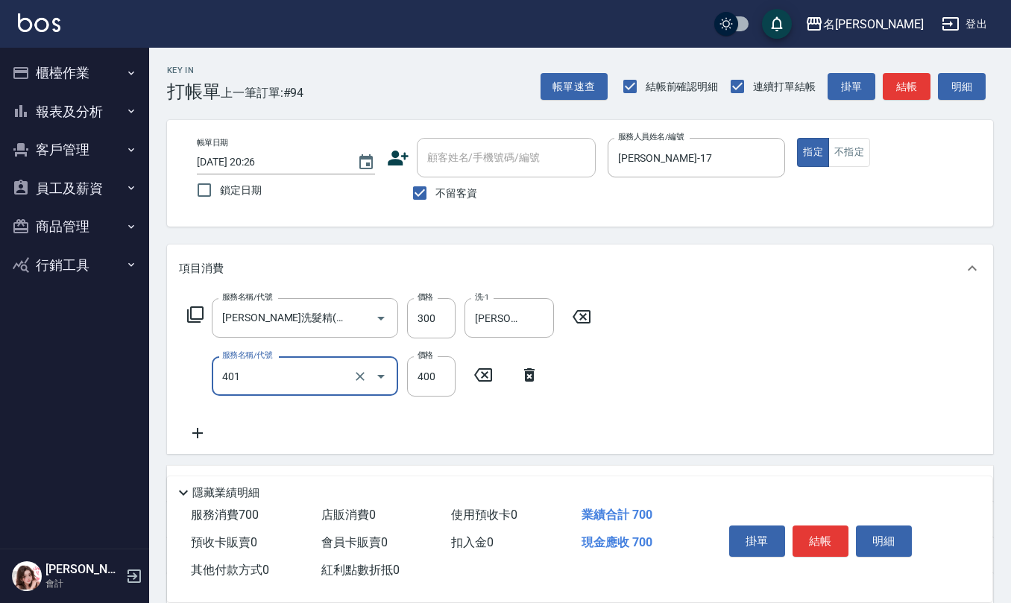
type input "剪髮(401)"
type input "450"
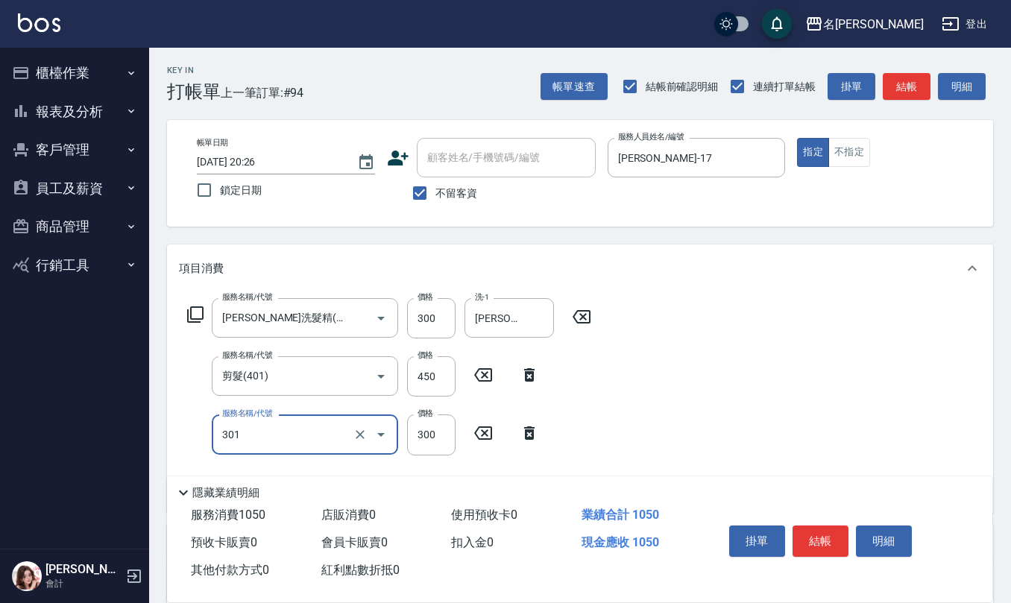
type input "補燙599以下(301)"
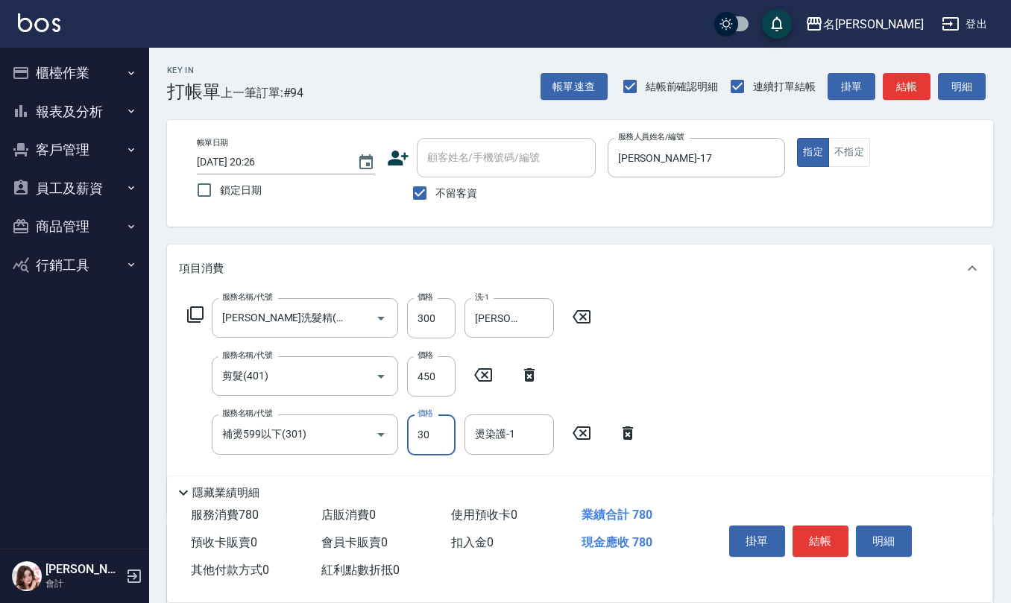
type input "300"
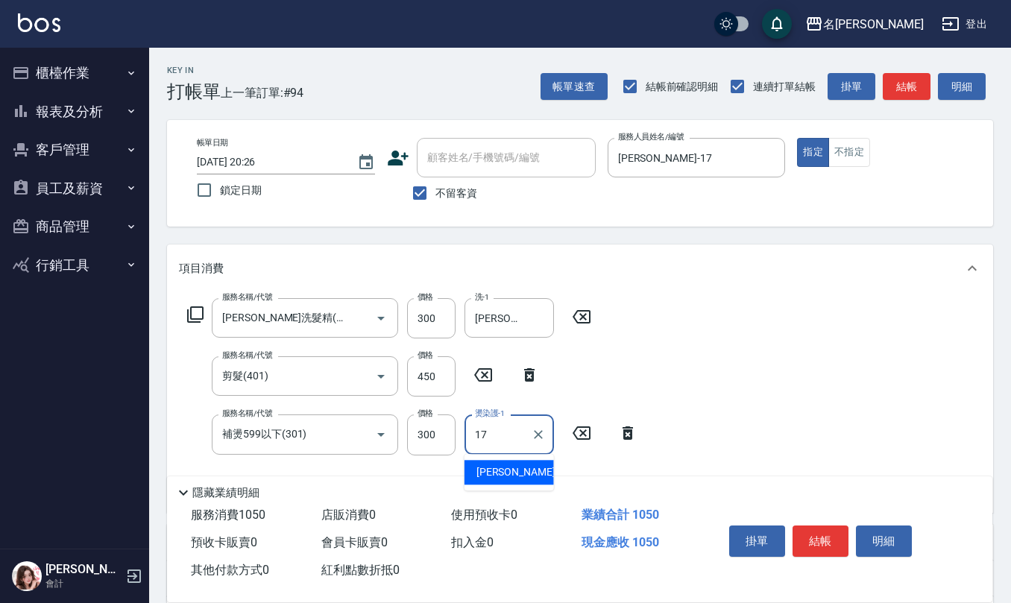
type input "李俞玫-17"
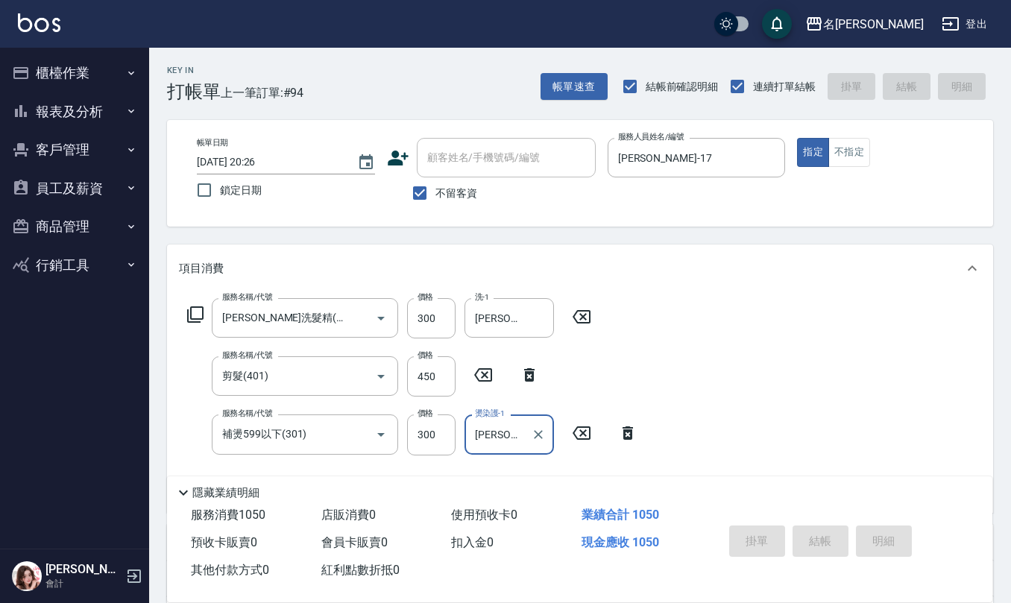
type input "2025/08/16 20:27"
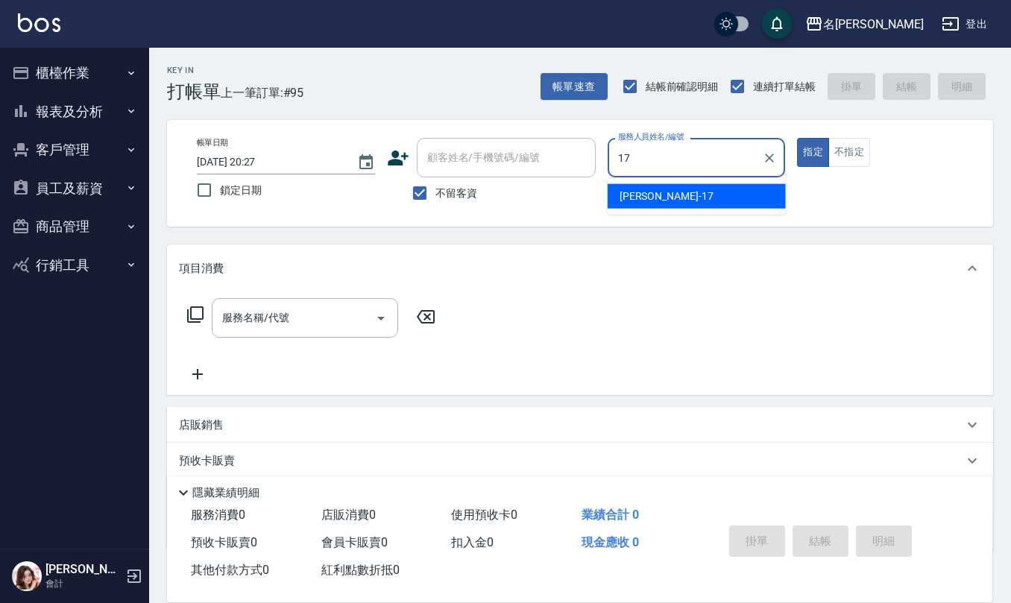
type input "李俞玫-17"
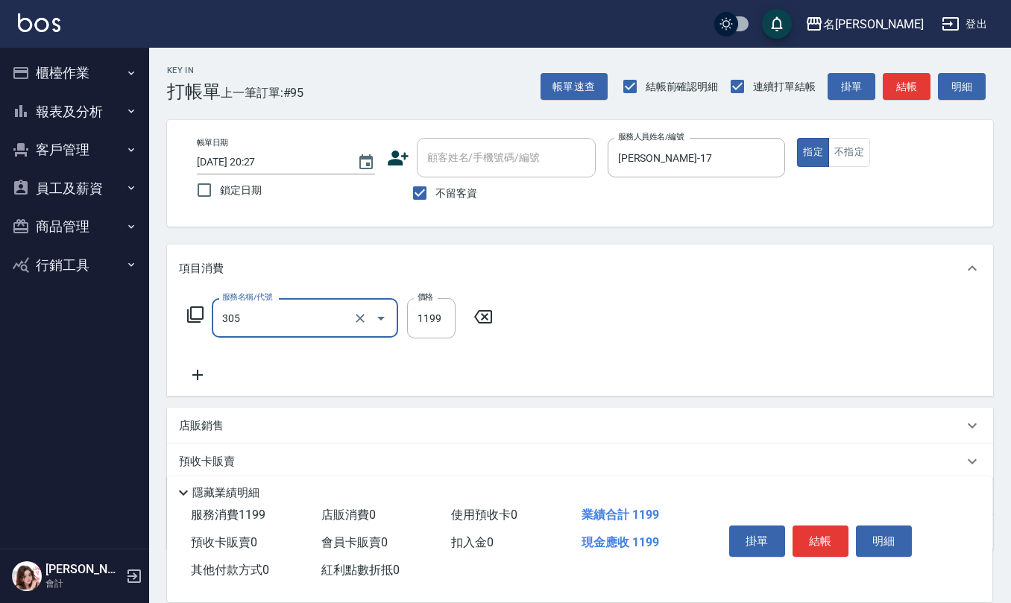
type input "燙髮(活動)(305)"
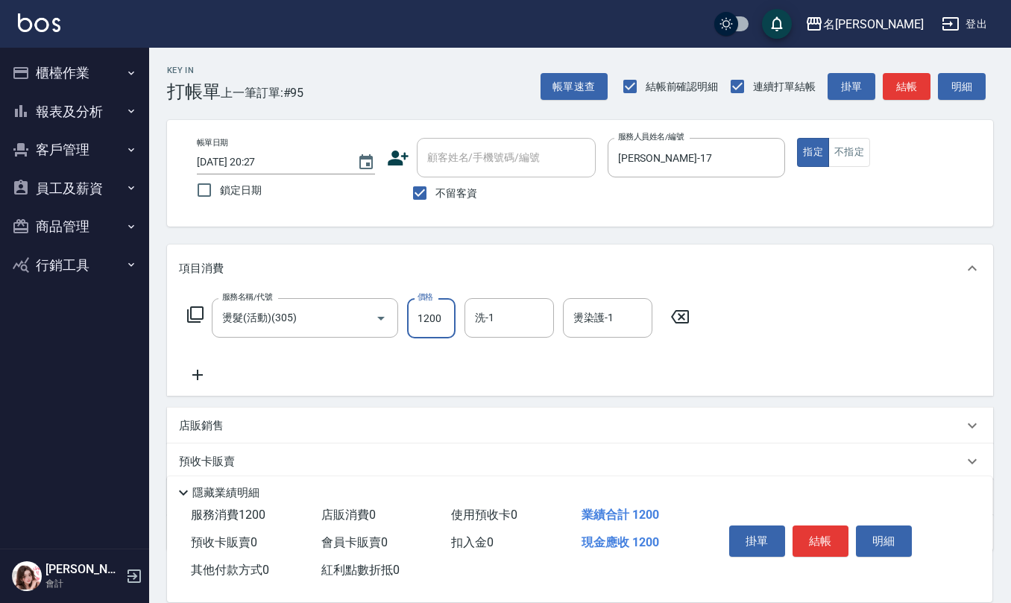
type input "1200"
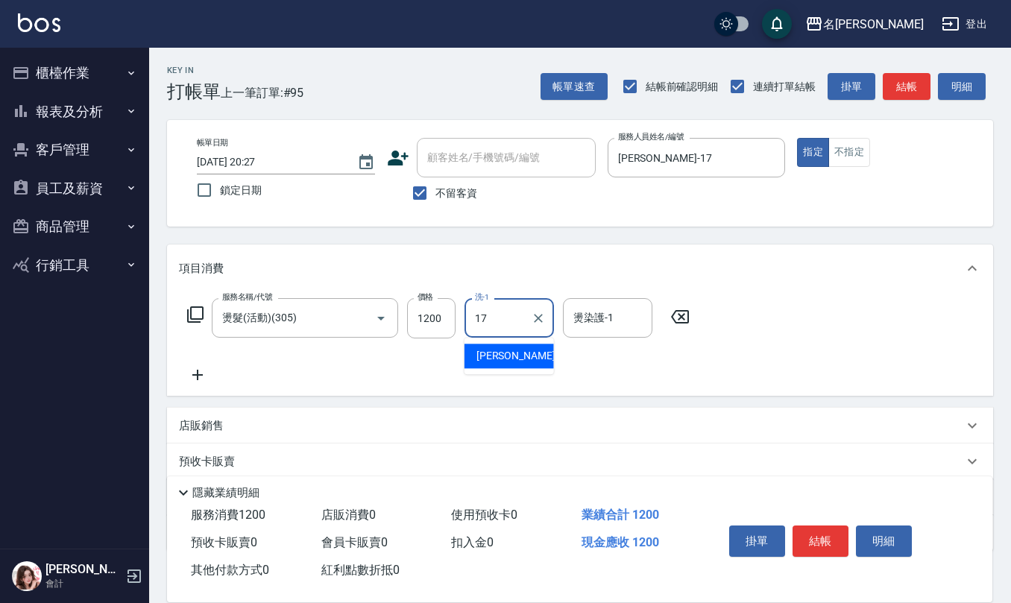
type input "李俞玫-17"
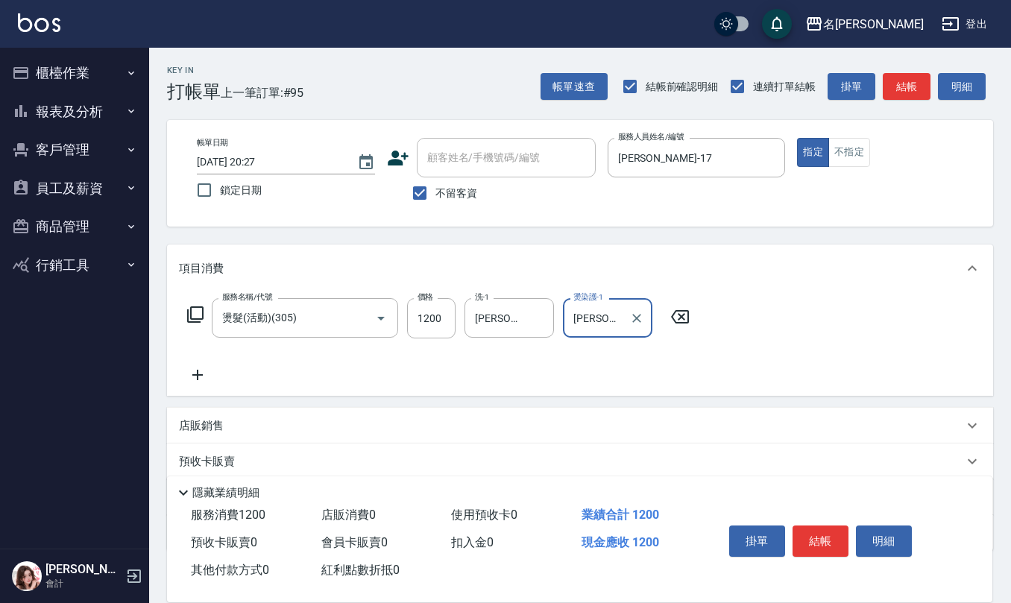
type input "李俞玫-17"
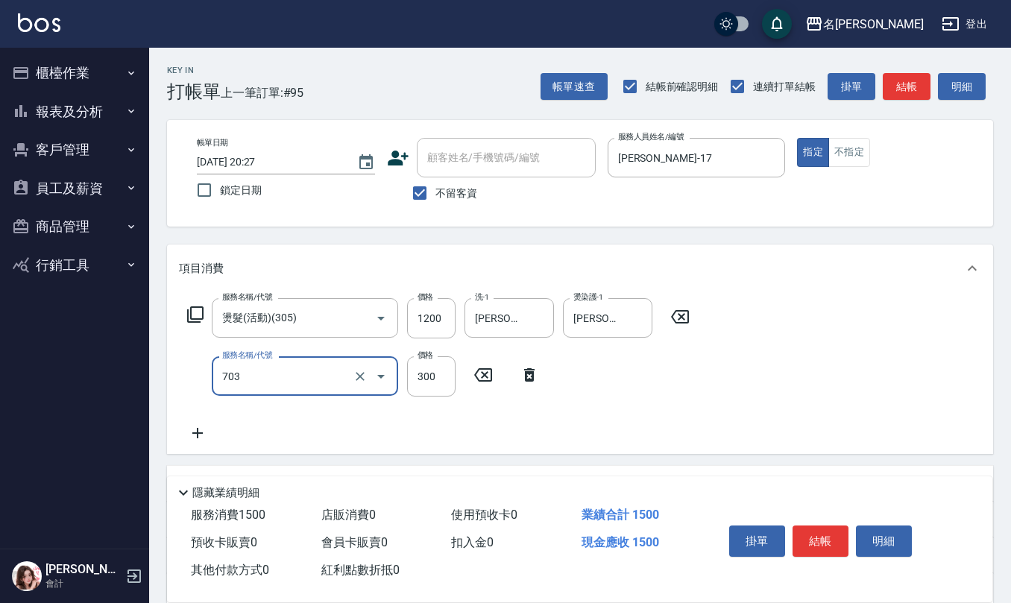
type input "(1236)設計師(703)"
type input "500"
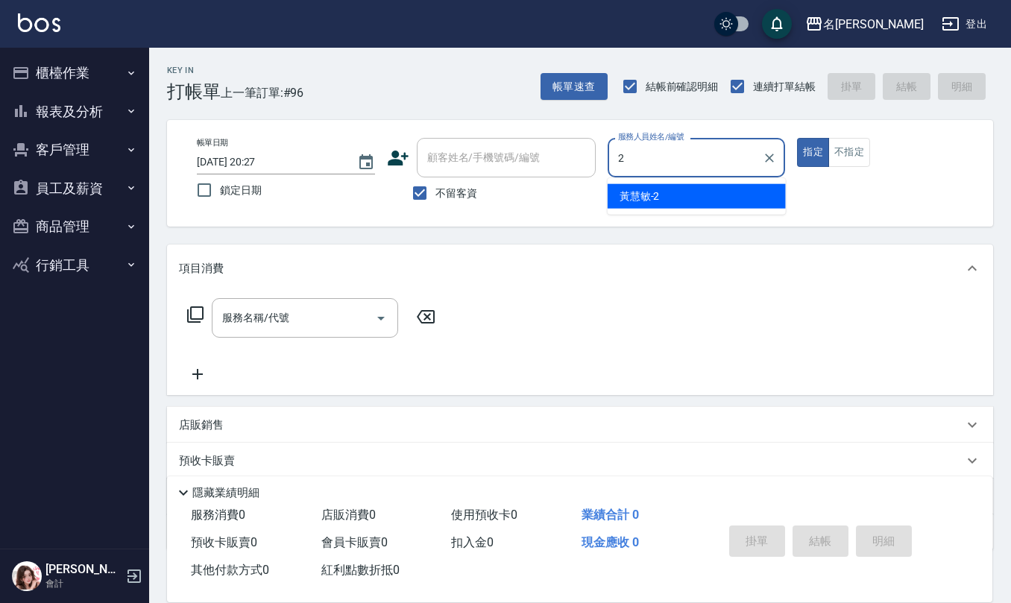
type input "黃慧敏-2"
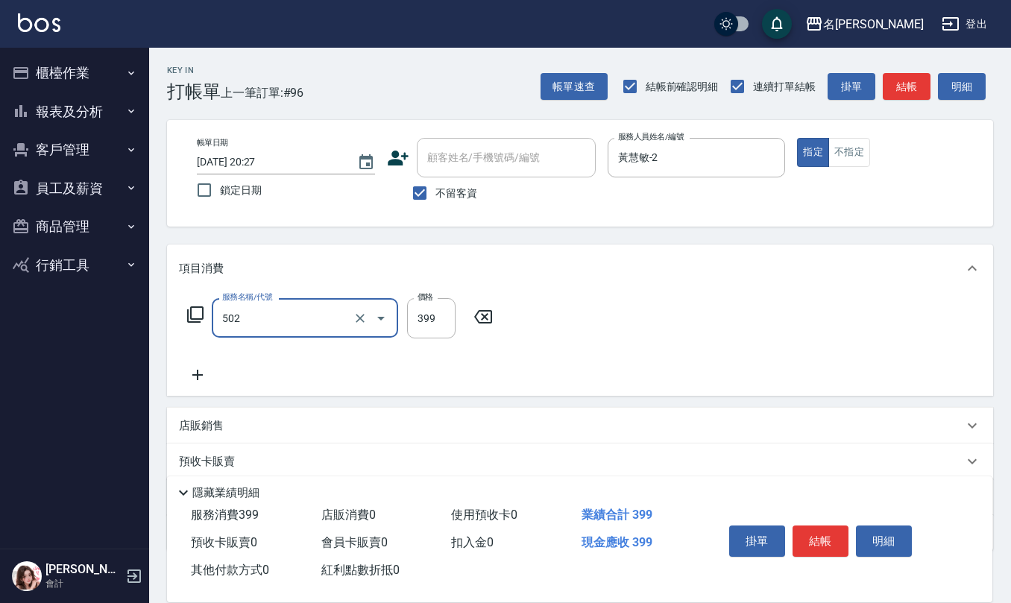
type input "挑染5束399(502)"
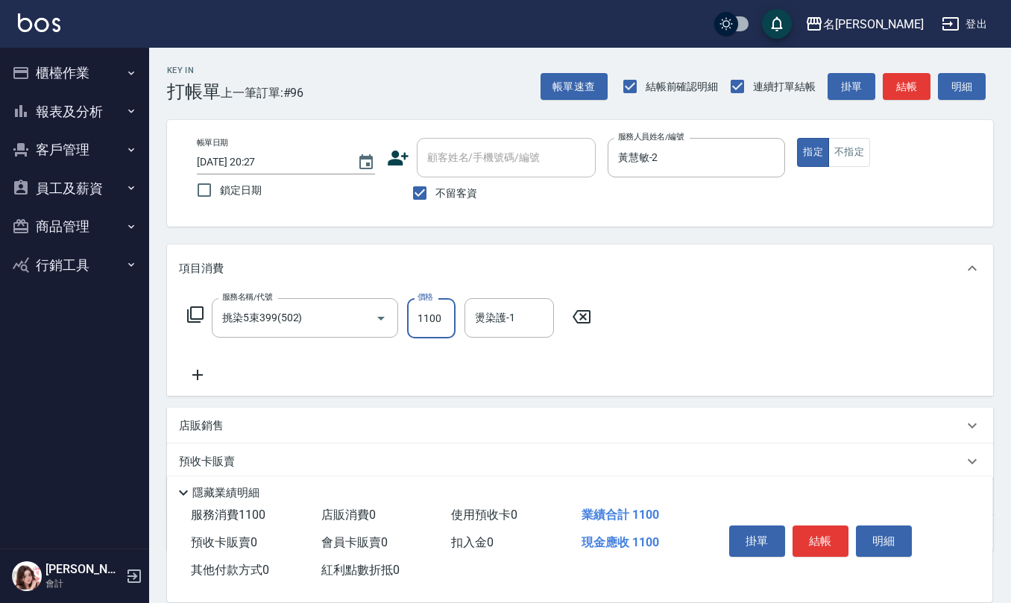
type input "1100"
type input "[PERSON_NAME]-21"
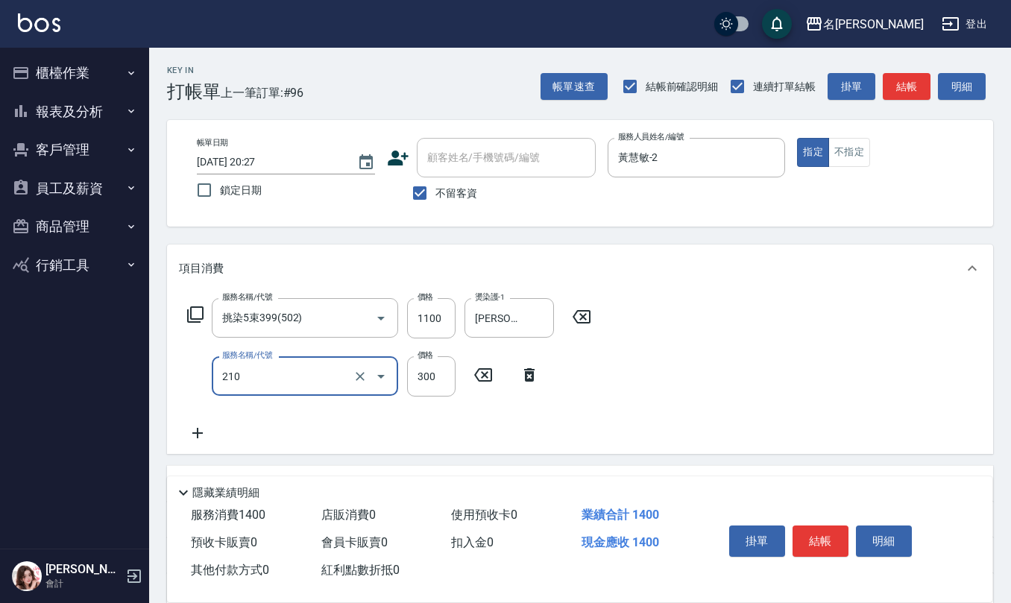
type input "[PERSON_NAME]洗髮精(210)"
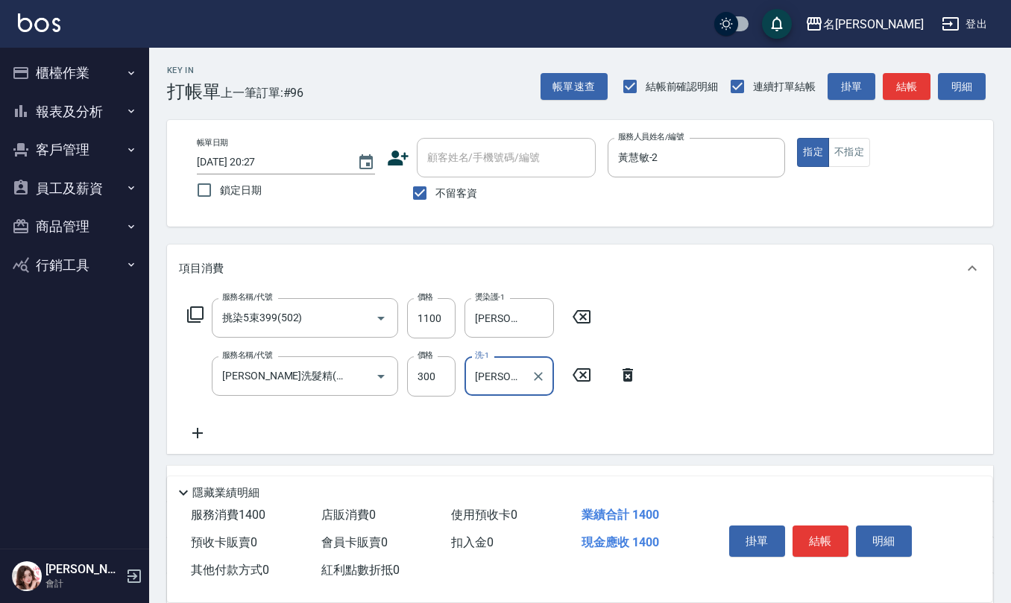
type input "[PERSON_NAME]-21"
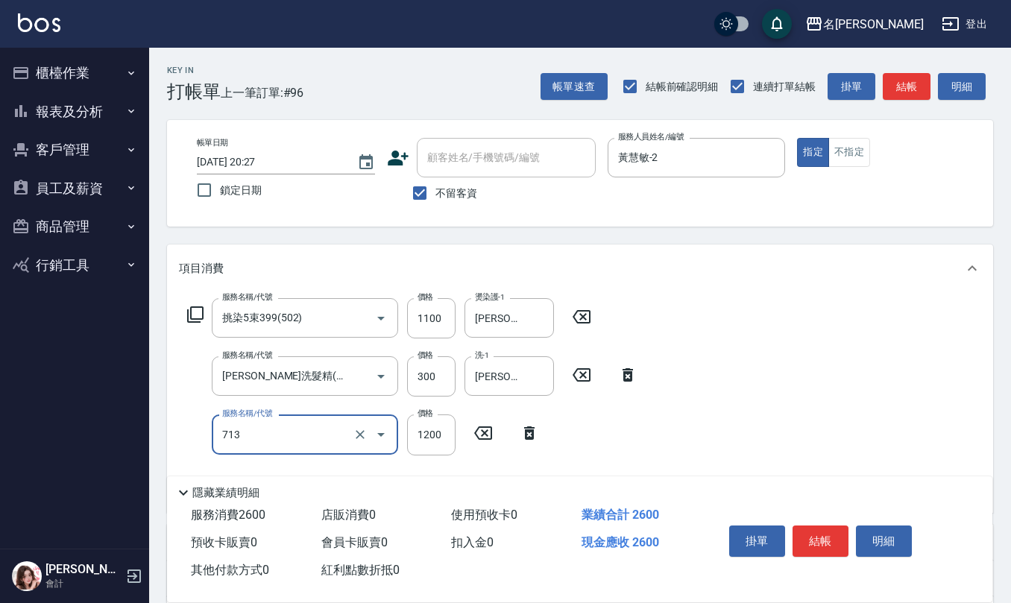
type input "水樣結構式1200(713)"
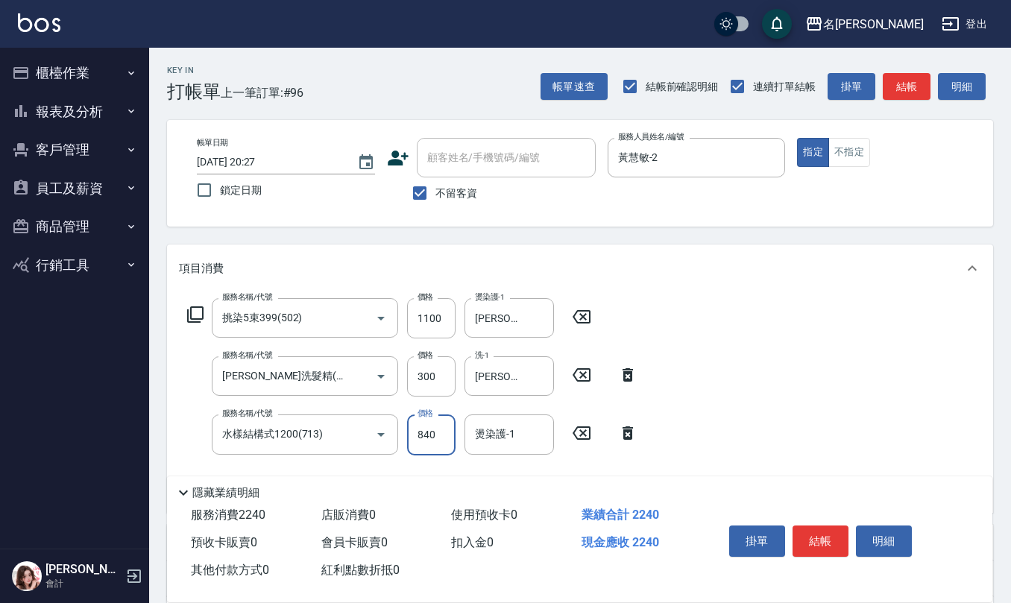
type input "840"
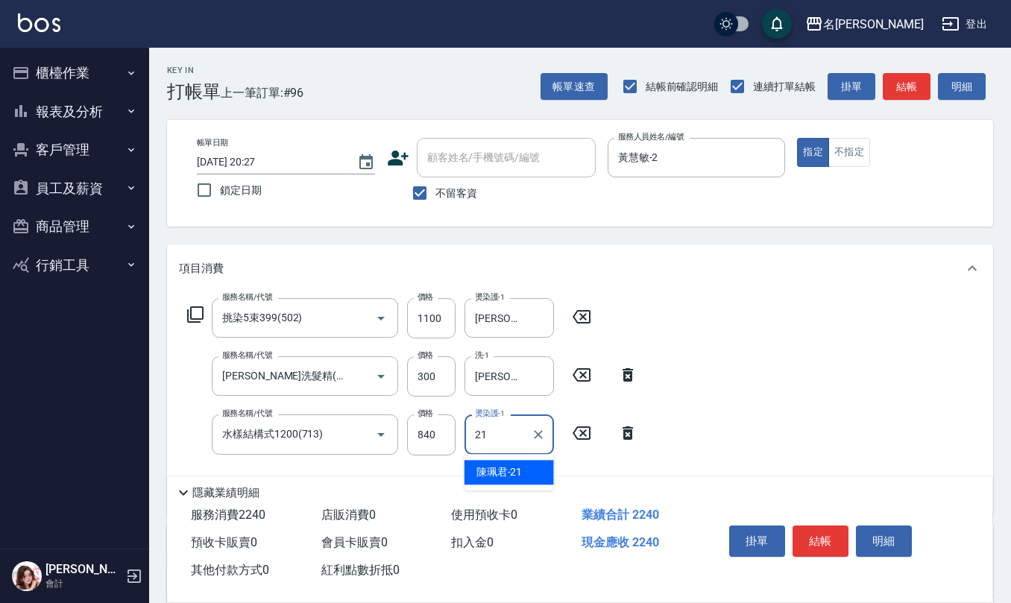
type input "[PERSON_NAME]-21"
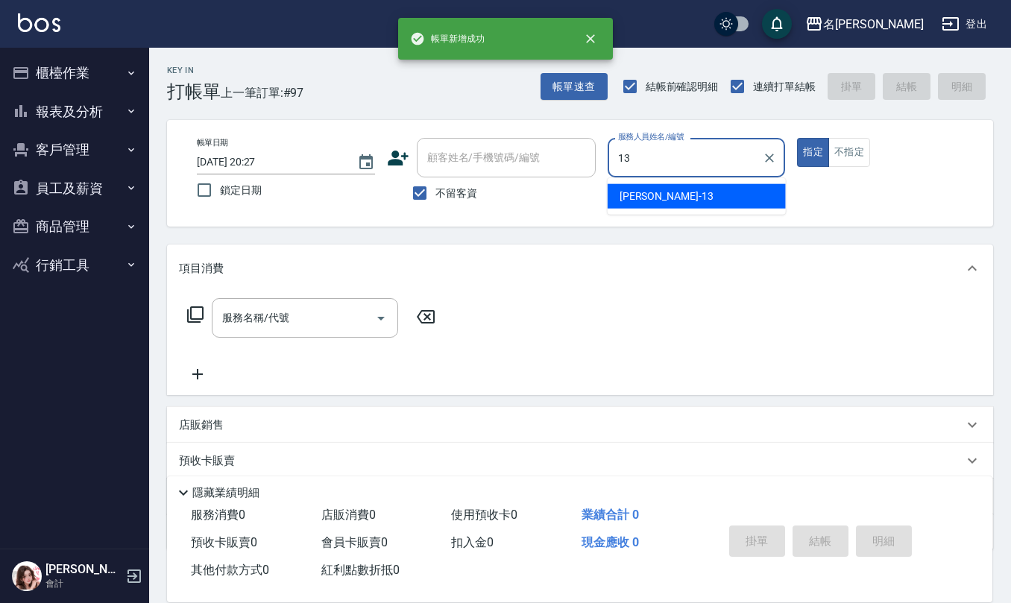
type input "蘇亭云-13"
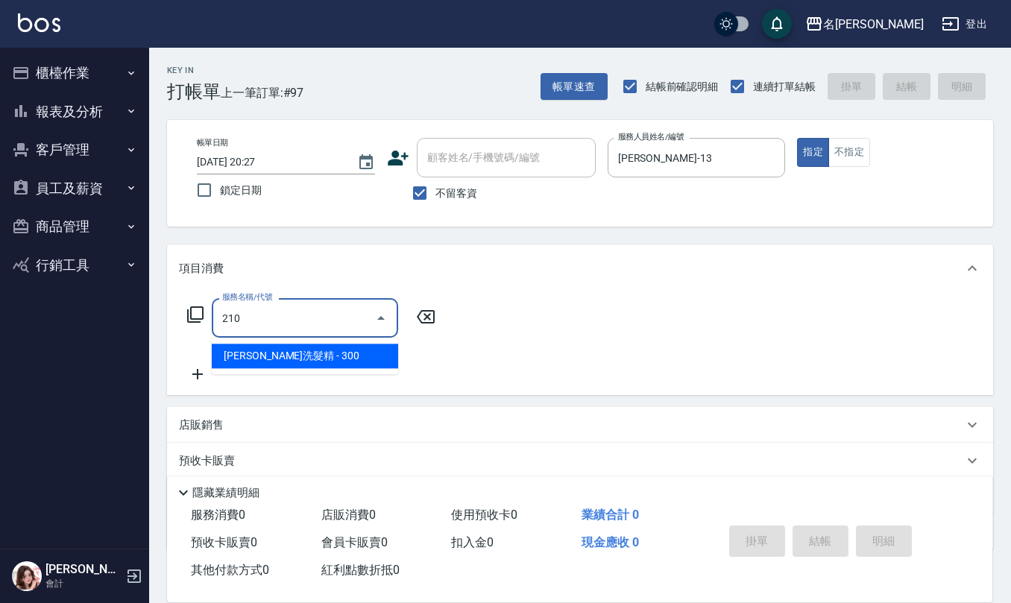
type input "[PERSON_NAME]洗髮精(210)"
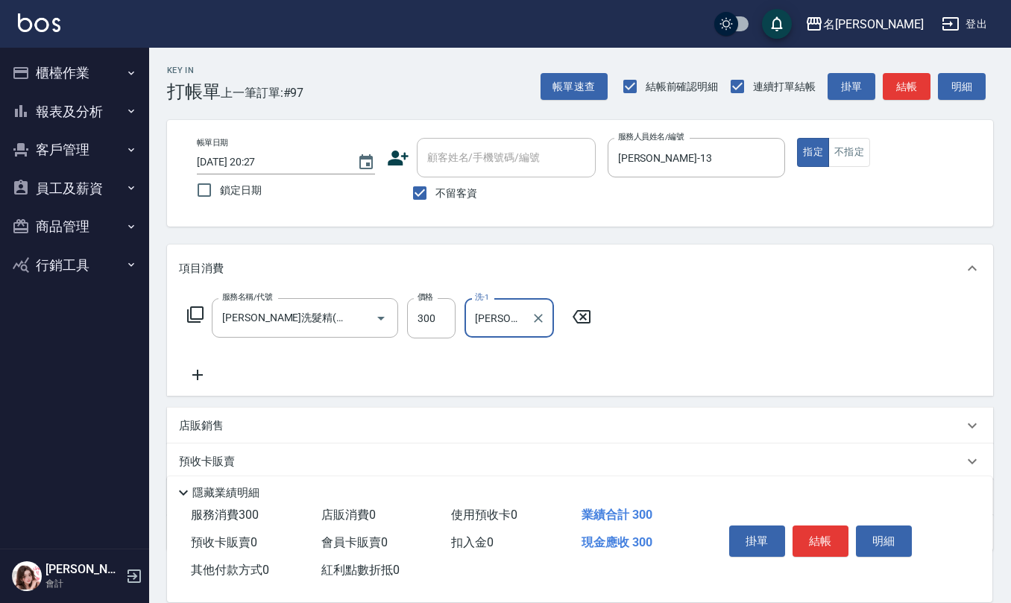
type input "[PERSON_NAME]-32"
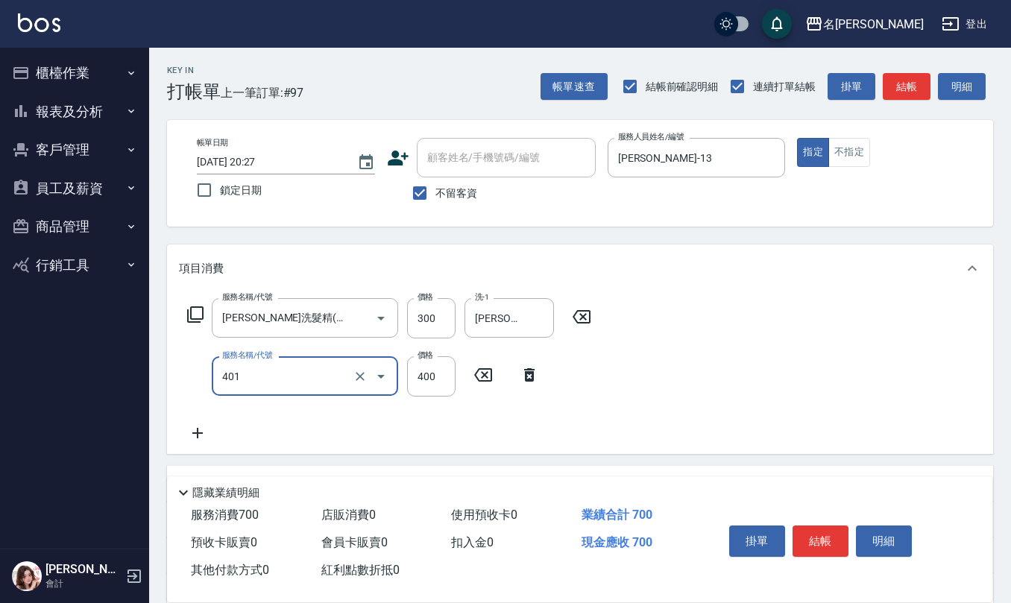
type input "剪髮(401)"
type input "200"
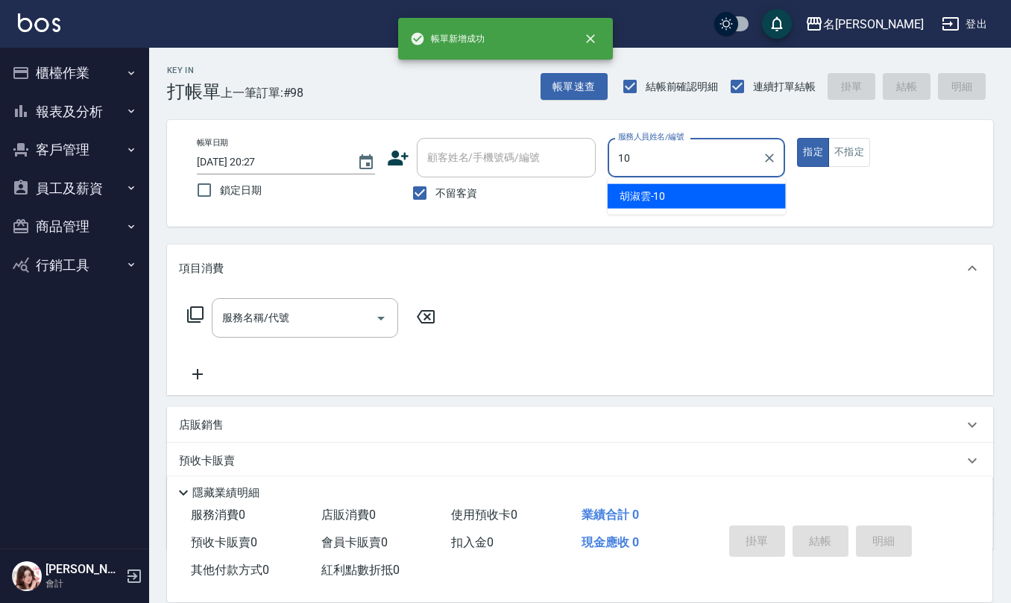
type input "胡淑雲-10"
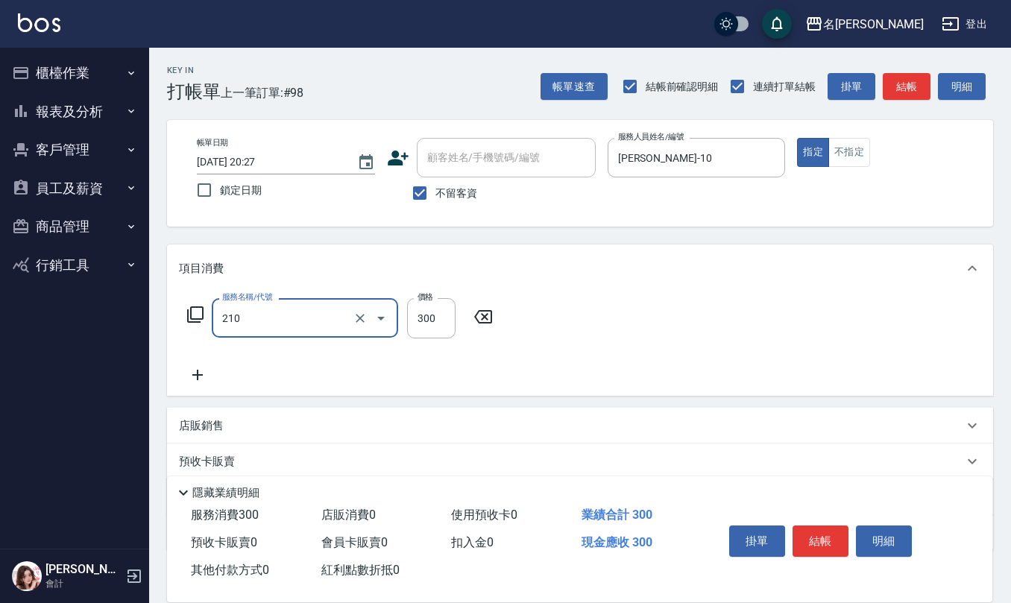
type input "[PERSON_NAME]洗髮精(210)"
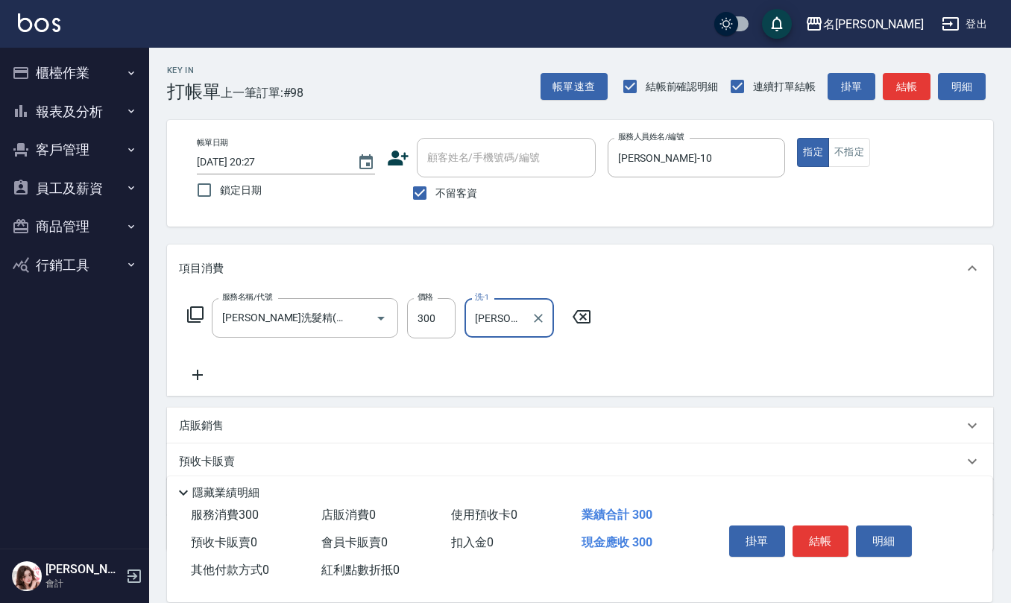
type input "[PERSON_NAME]5"
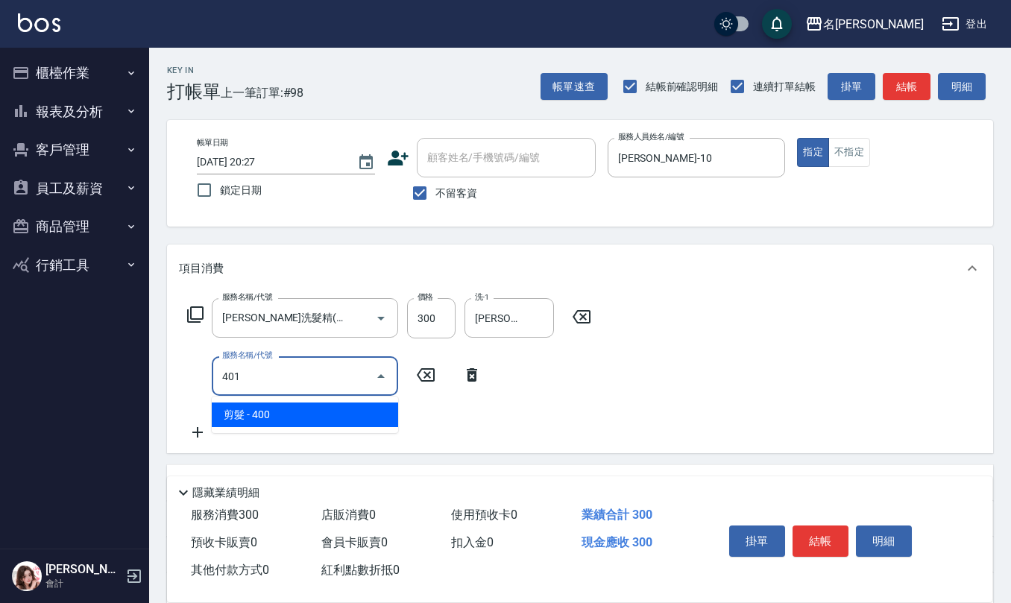
type input "剪髮(401)"
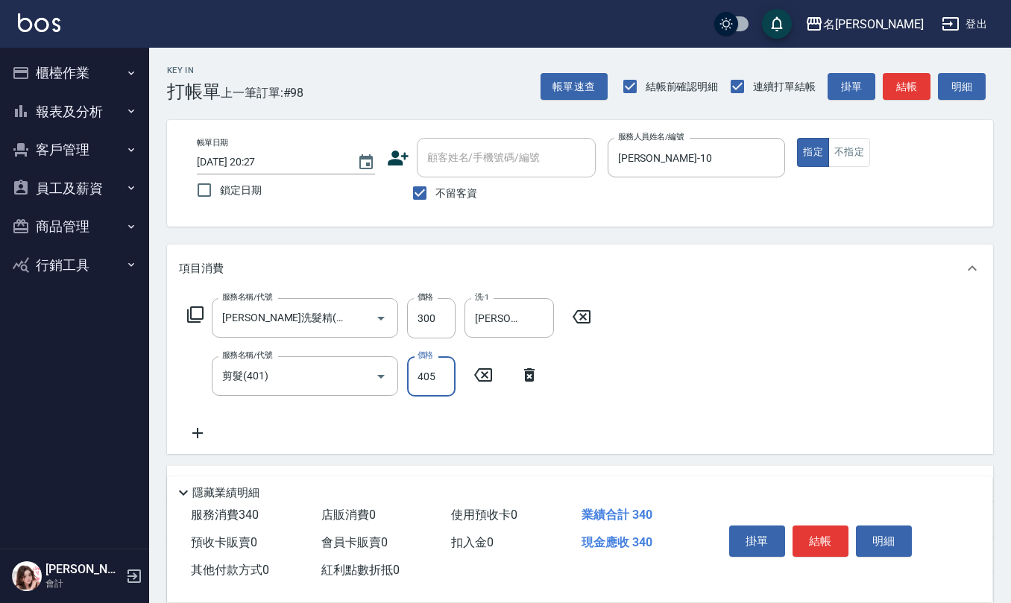
type input "405"
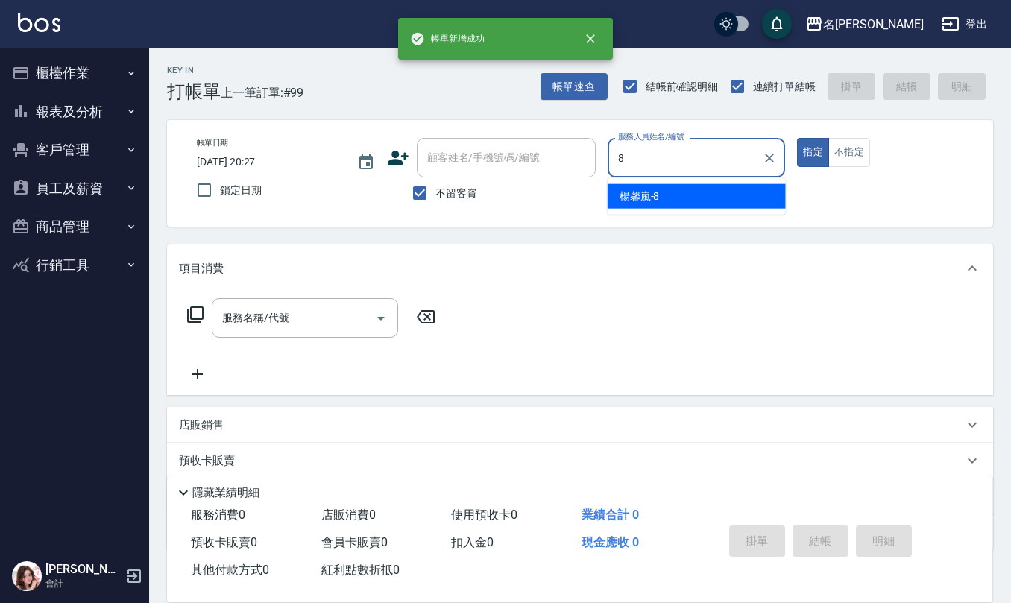
type input "楊馨嵐-8"
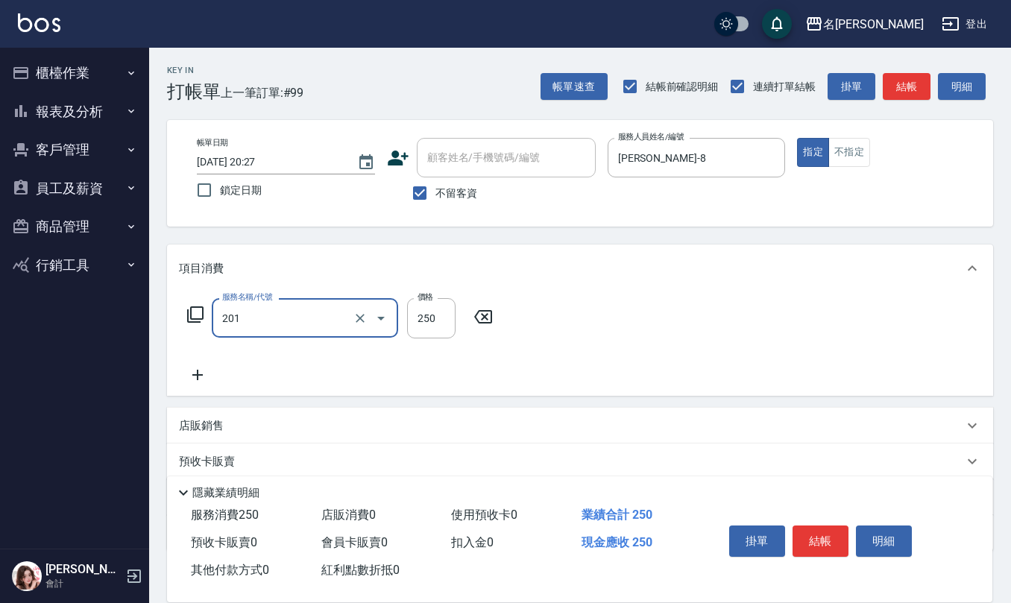
type input "洗髮(201)"
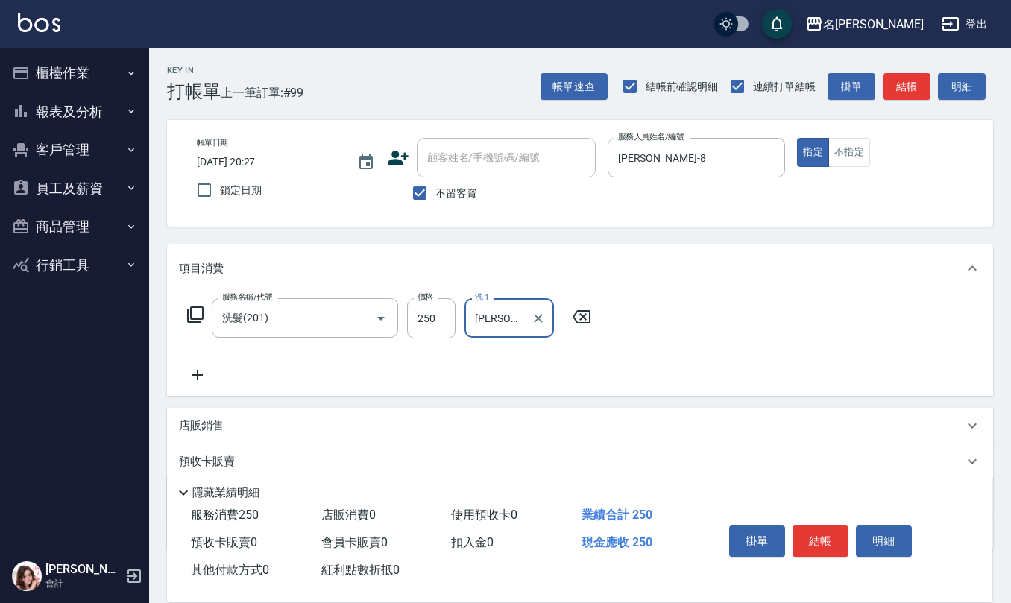
type input "陳柏暽-28"
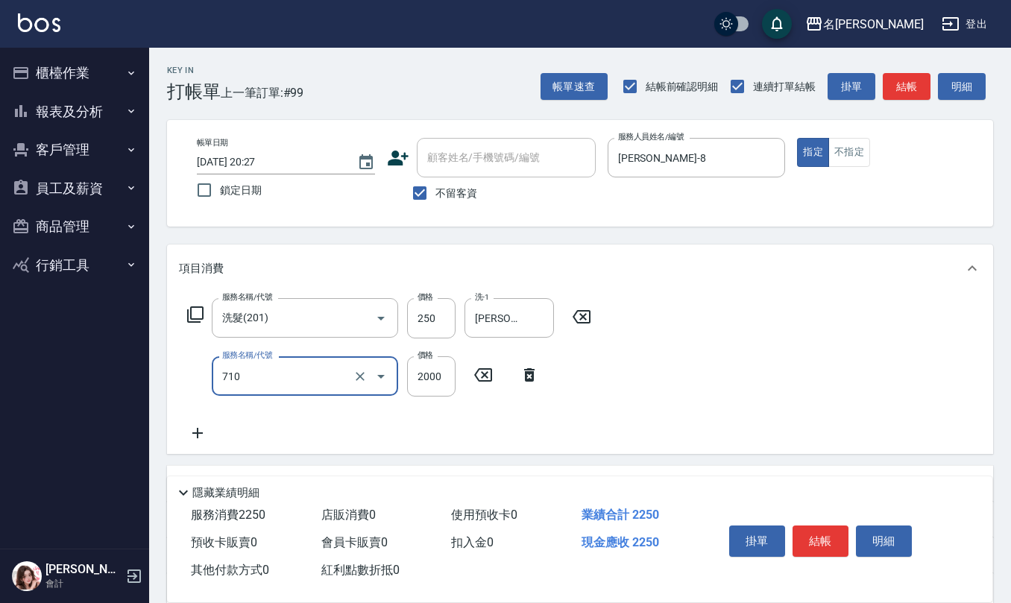
type input "髮善4段護髮2000(710)"
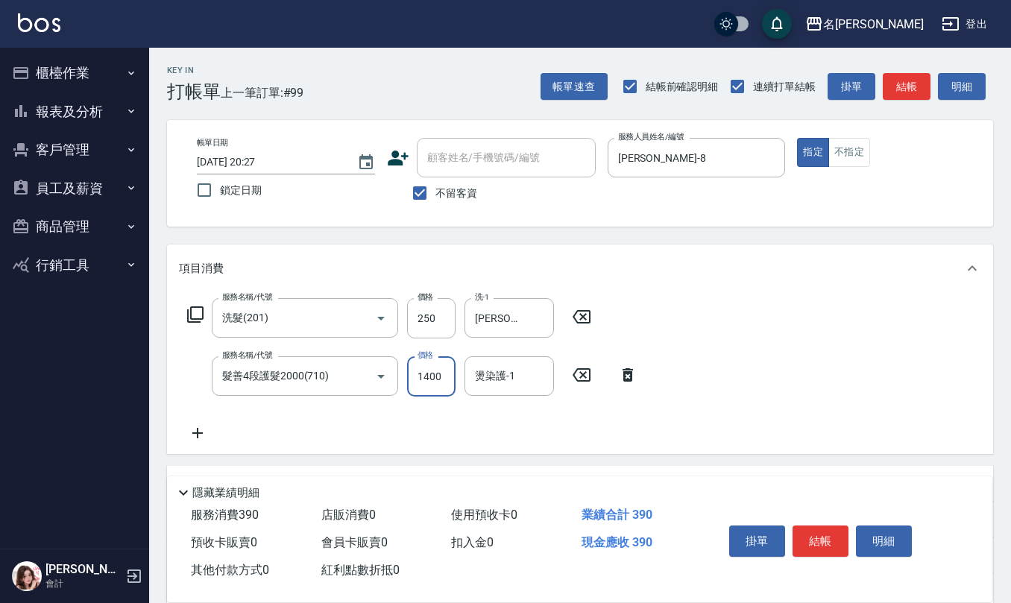
type input "1400"
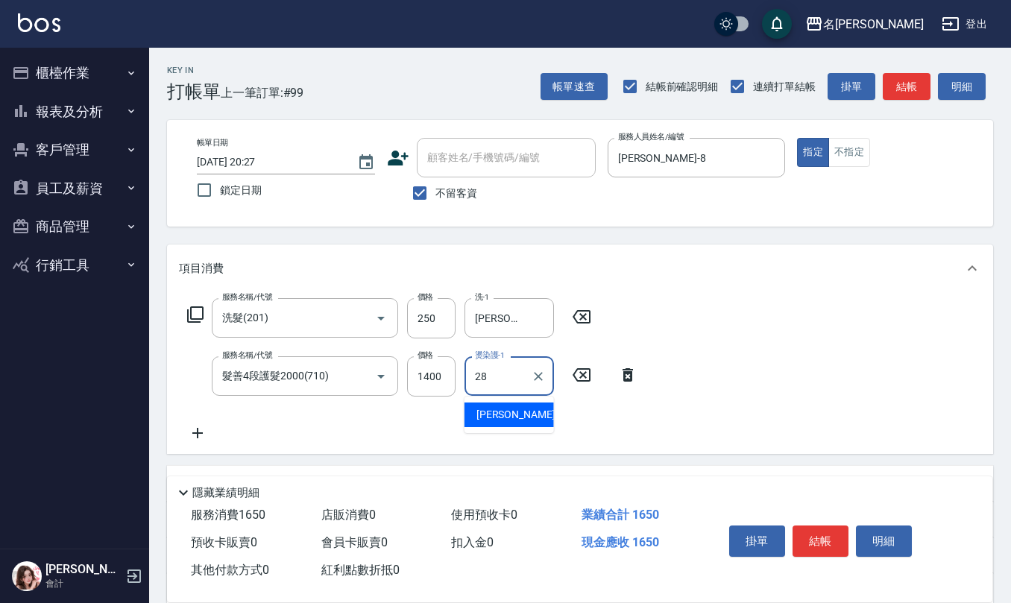
type input "陳柏暽-28"
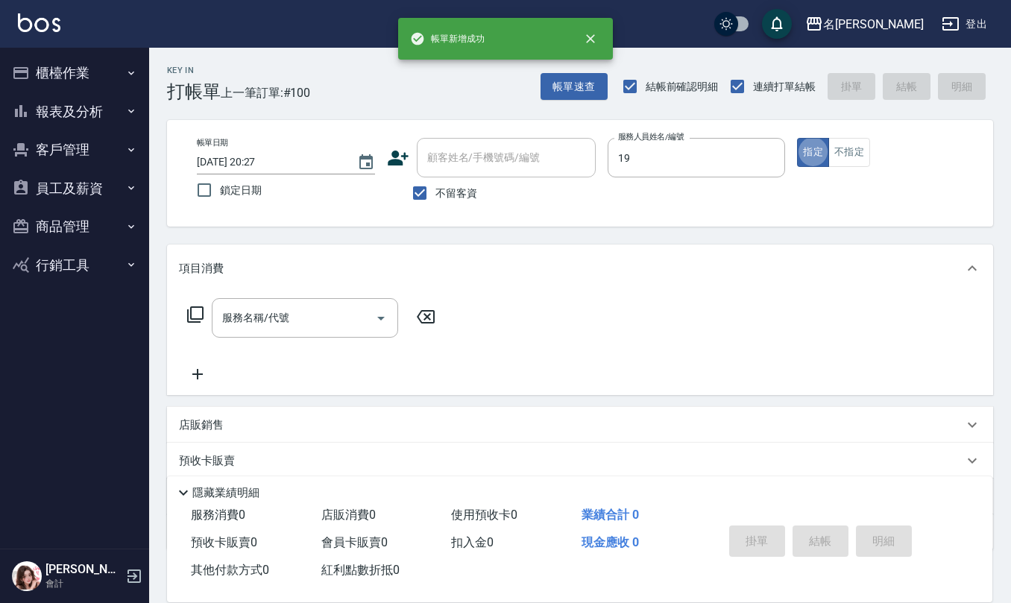
type input "林語涵-19"
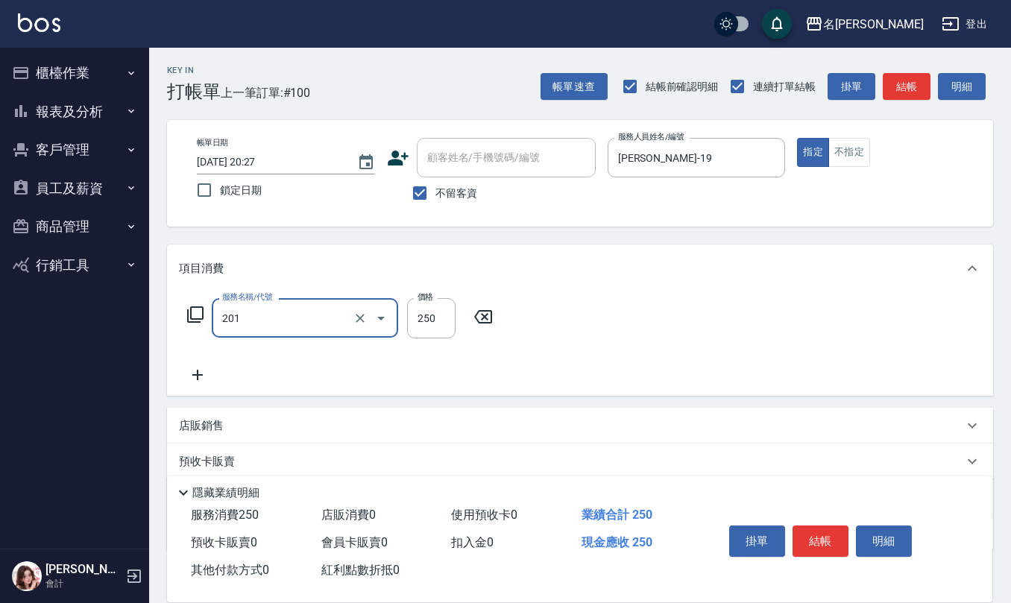
type input "洗髮(201)"
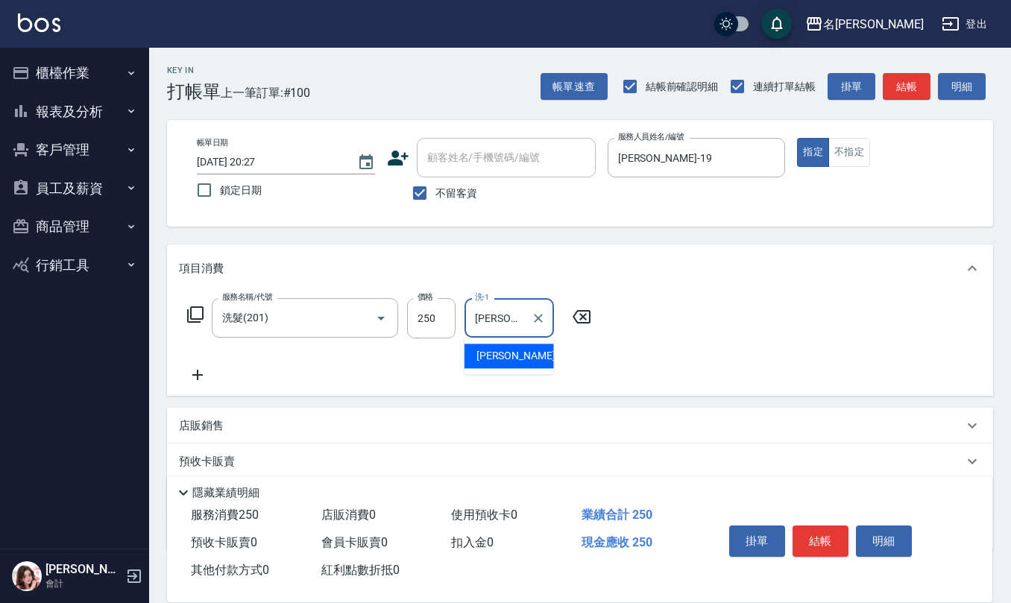
type input "[PERSON_NAME]-32"
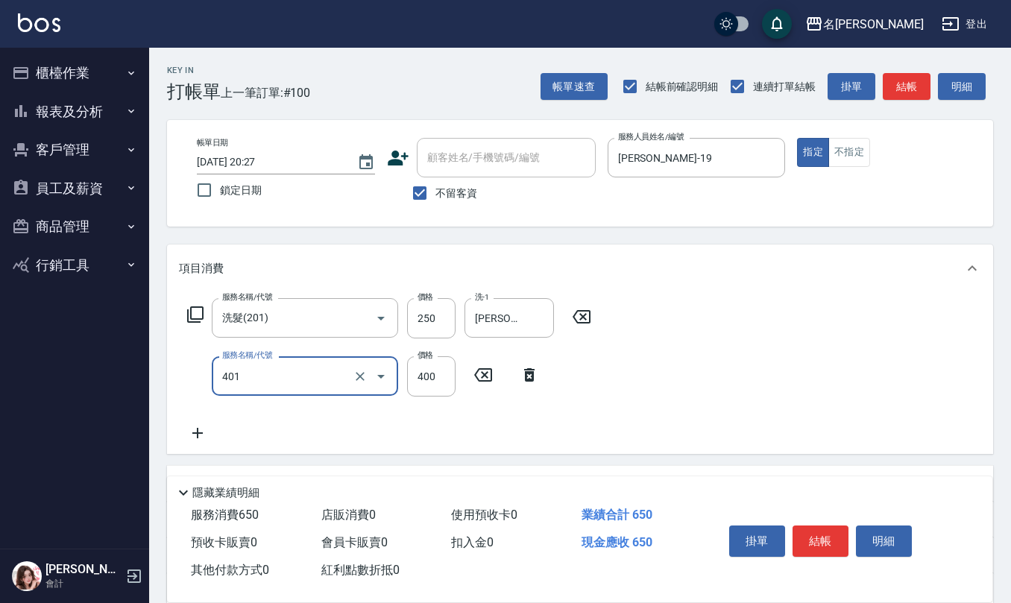
type input "剪髮(401)"
type input "500"
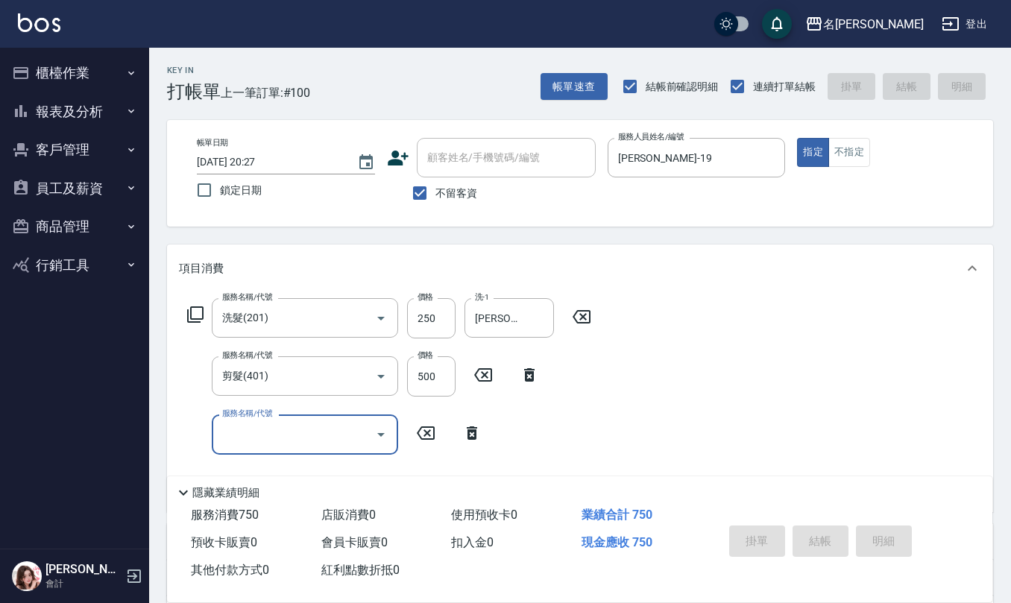
type input "2025/08/16 20:28"
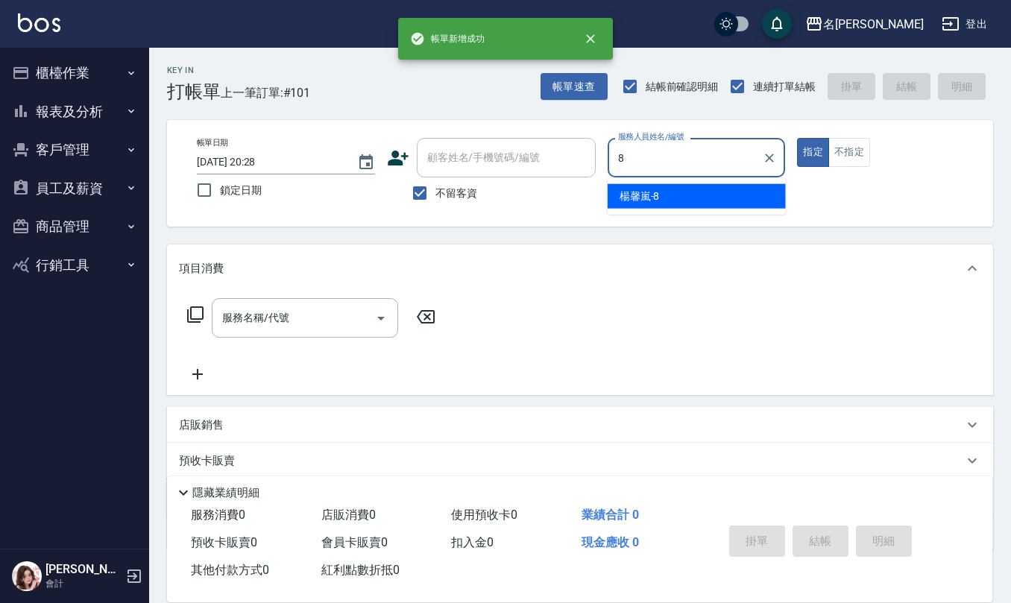
type input "楊馨嵐-8"
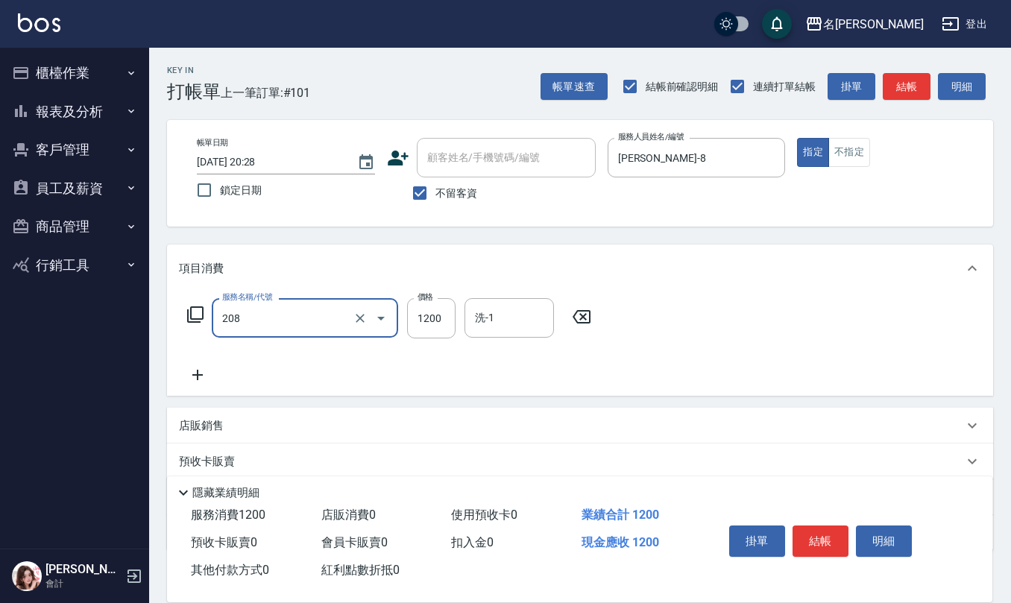
type input "深層洗(208)"
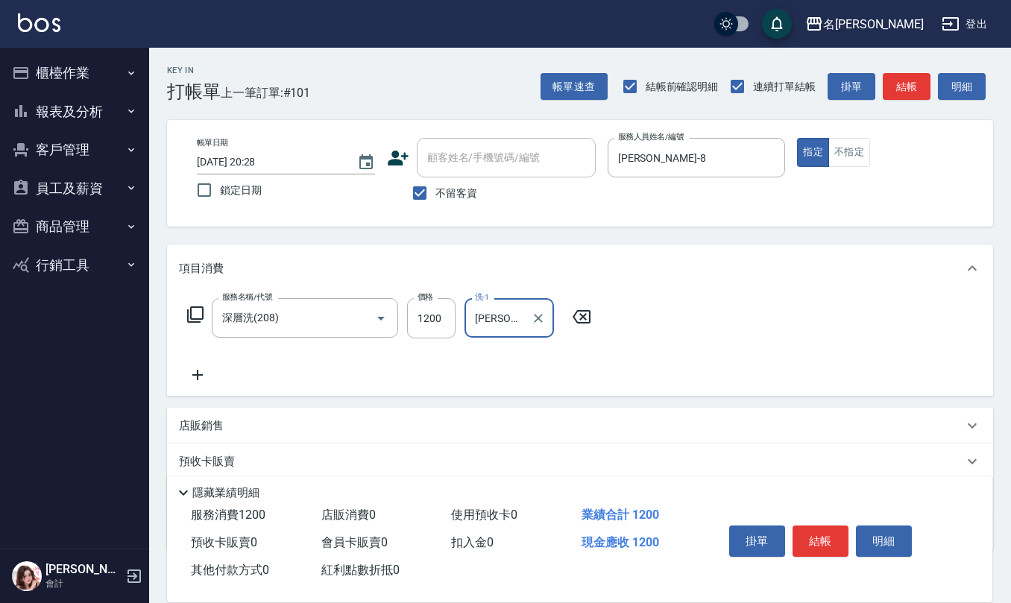
type input "[PERSON_NAME]-25"
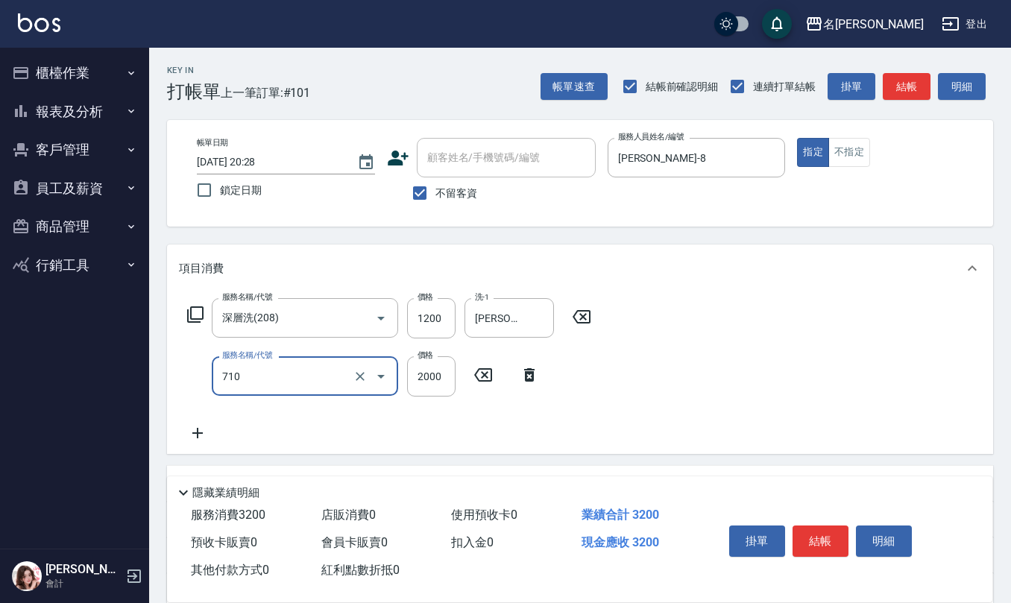
type input "髮善4段護髮2000(710)"
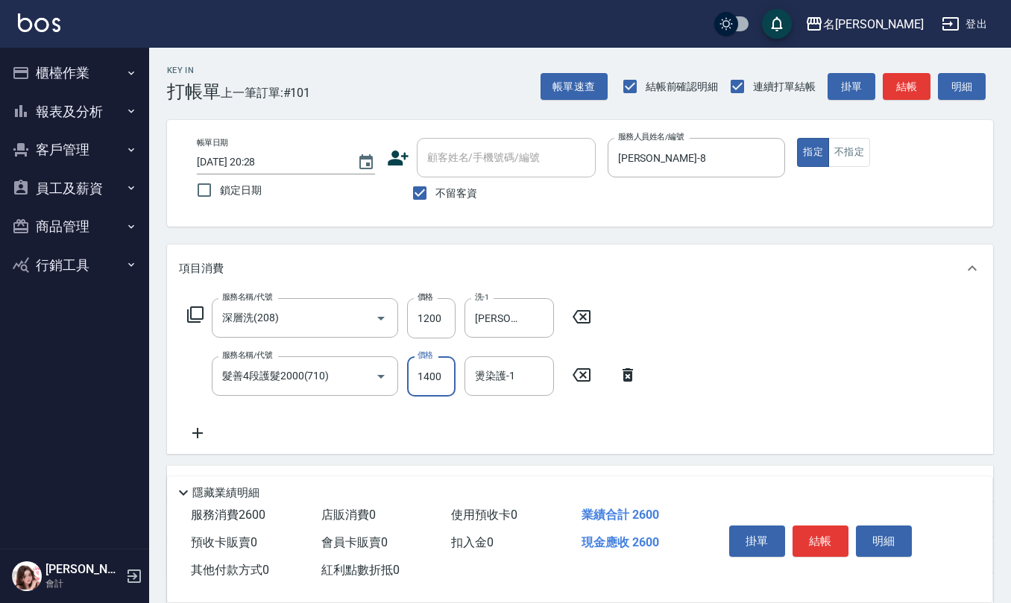
type input "1400"
type input "[PERSON_NAME]-25"
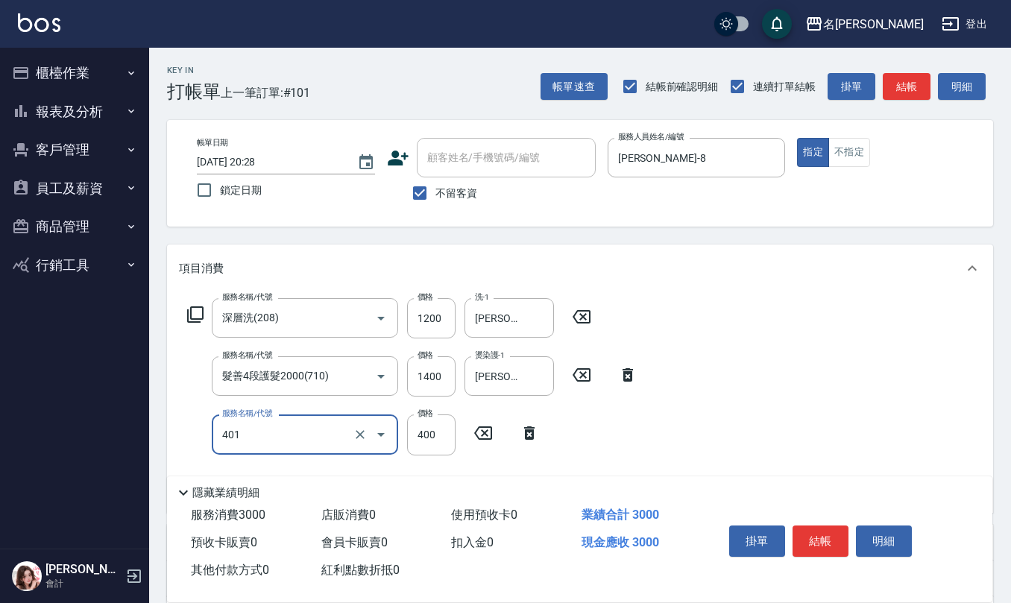
type input "剪髮(401)"
type input "400"
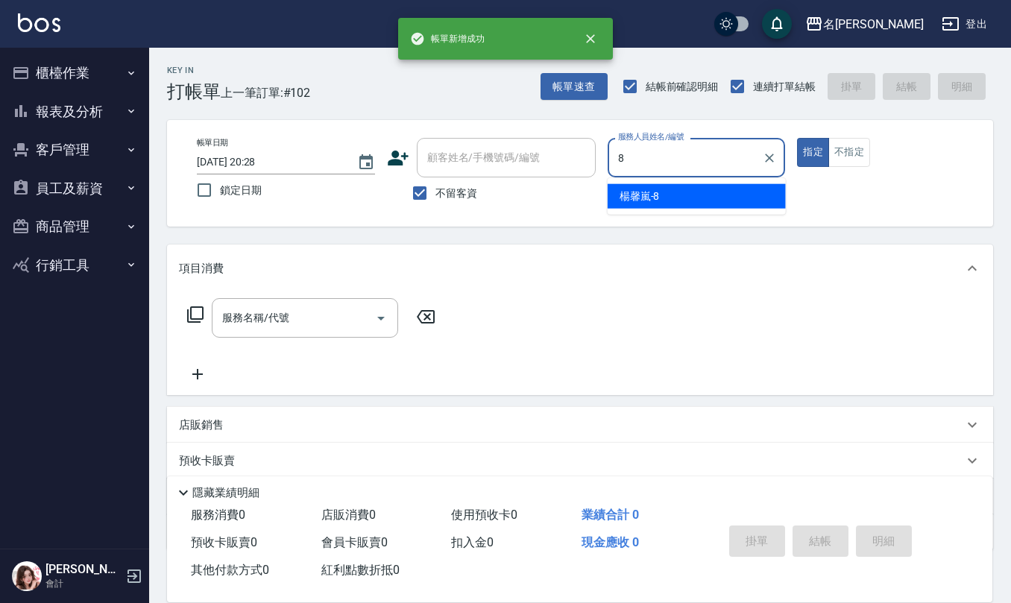
type input "楊馨嵐-8"
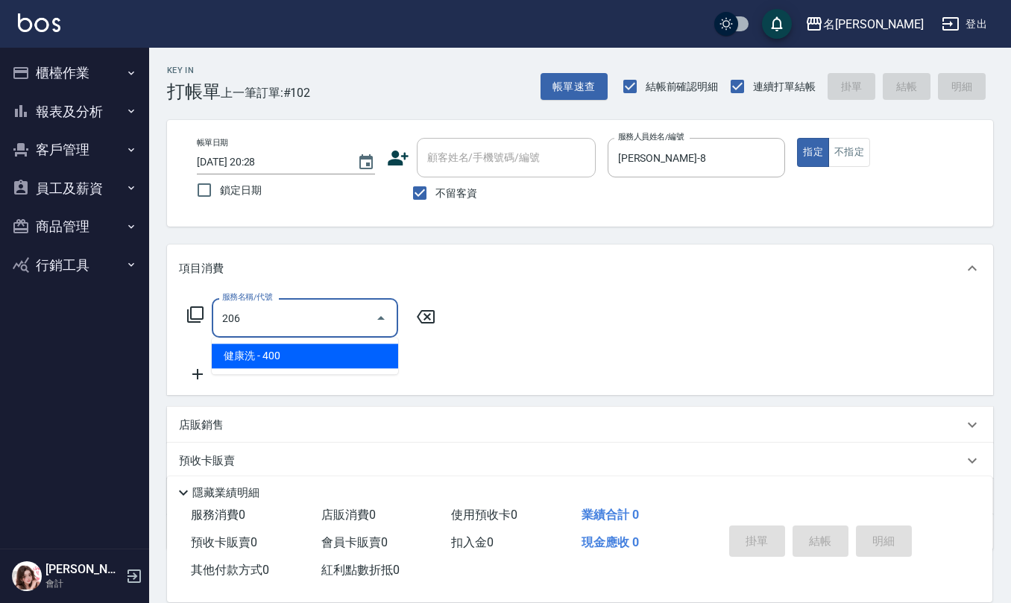
type input "健康洗(206)"
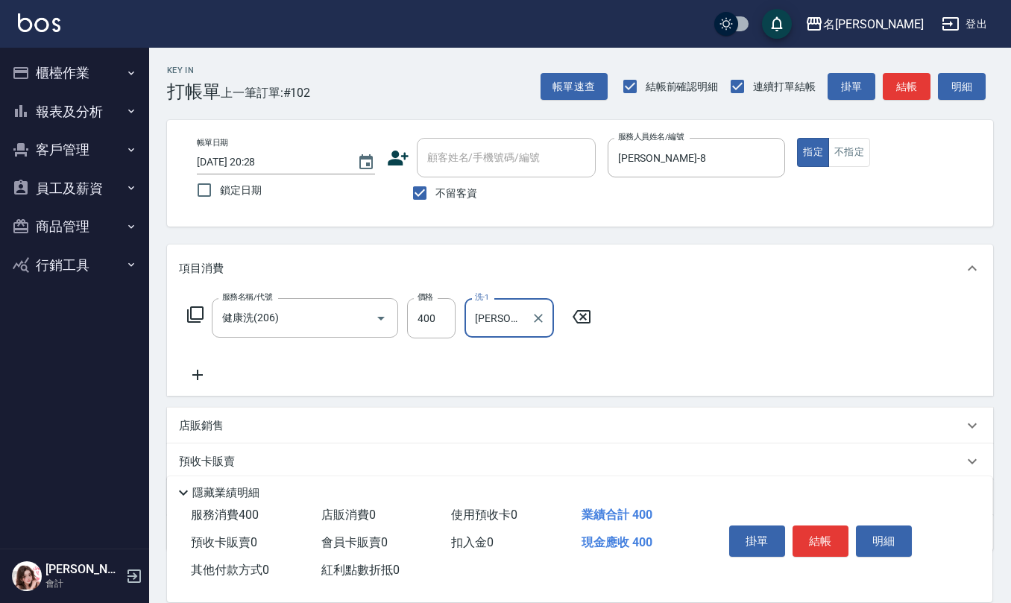
type input "[PERSON_NAME]-32"
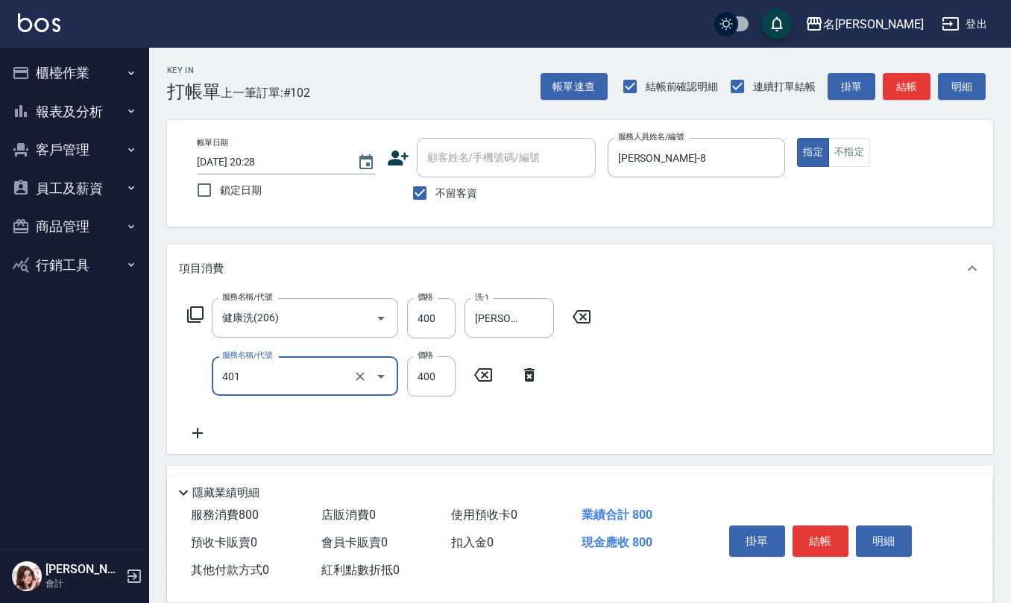
type input "剪髮(401)"
type input "400"
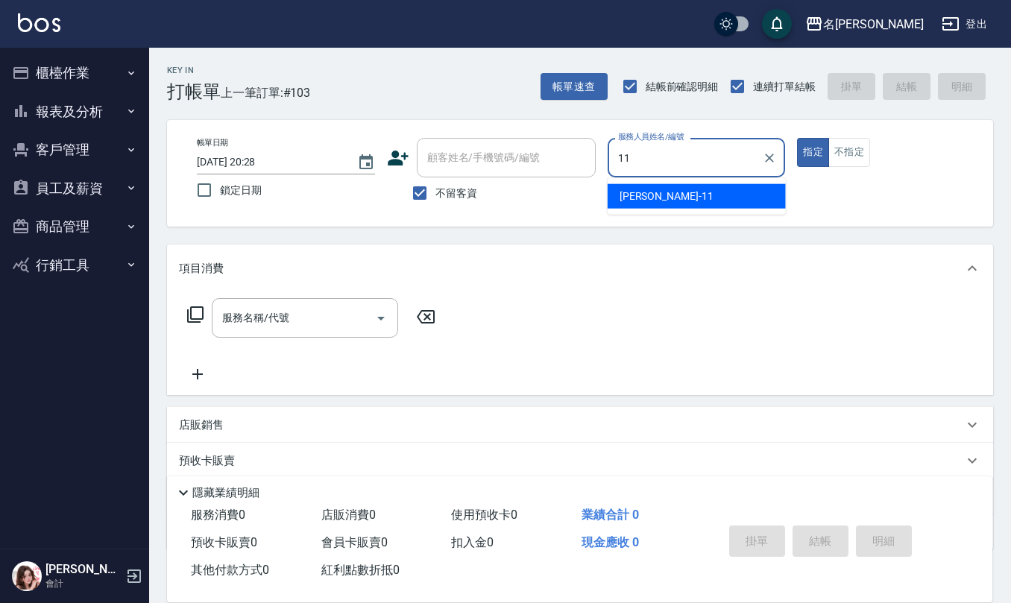
type input "詹沛橙-11"
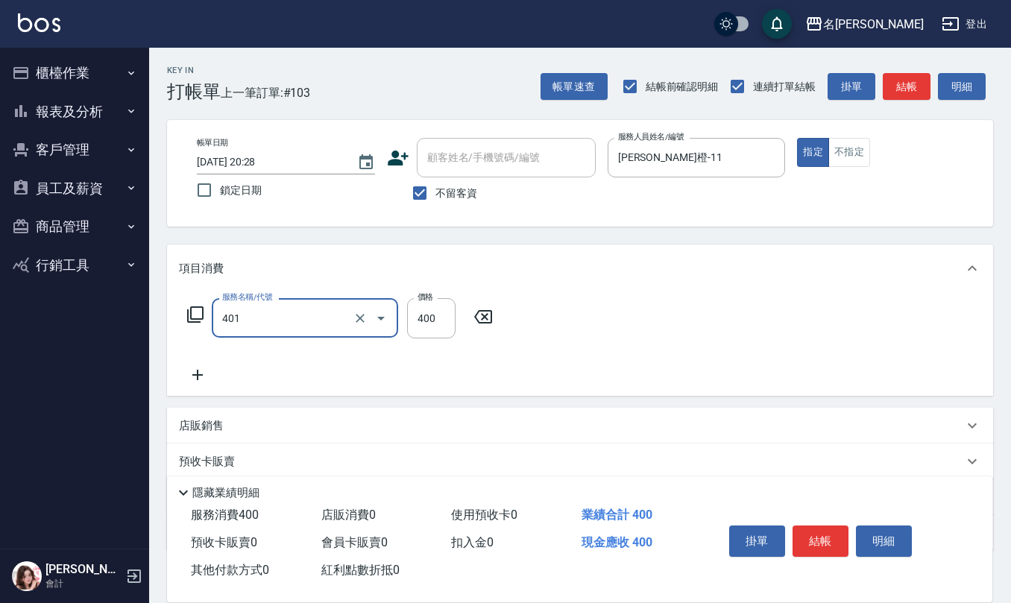
type input "剪髮(401)"
type input "250"
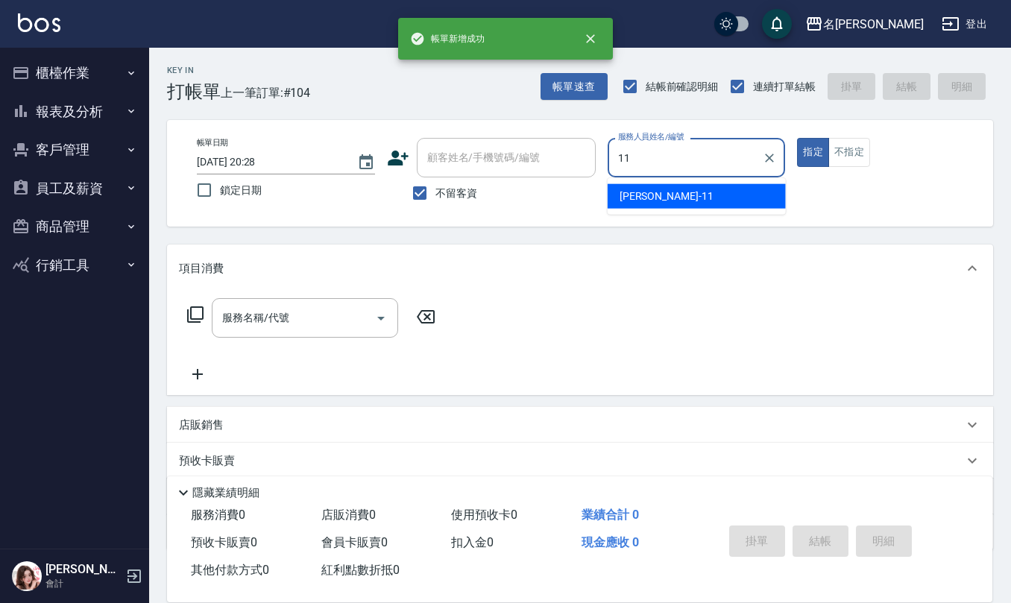
type input "詹沛橙-11"
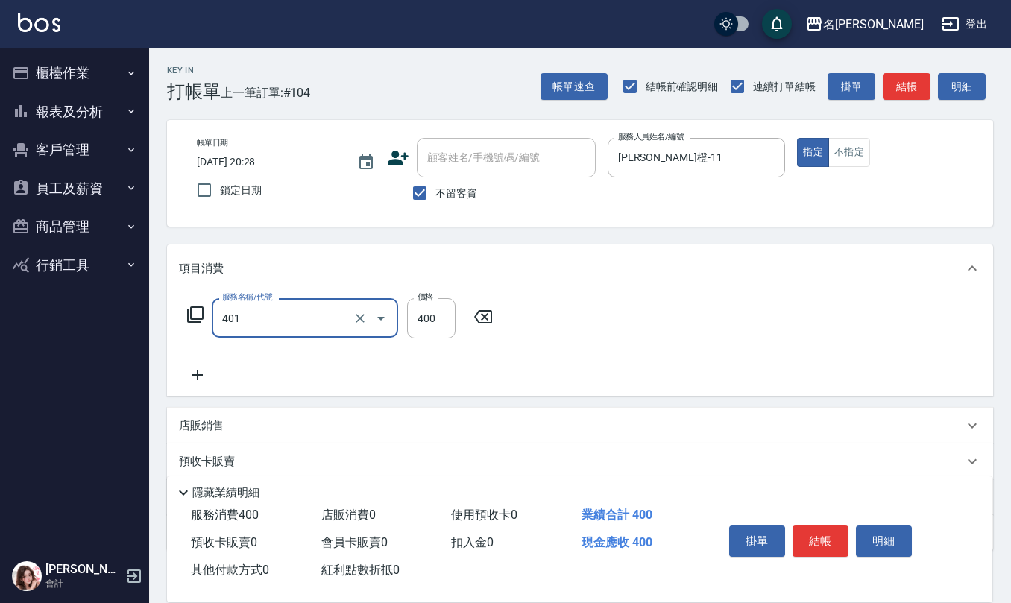
type input "剪髮(401)"
type input "150"
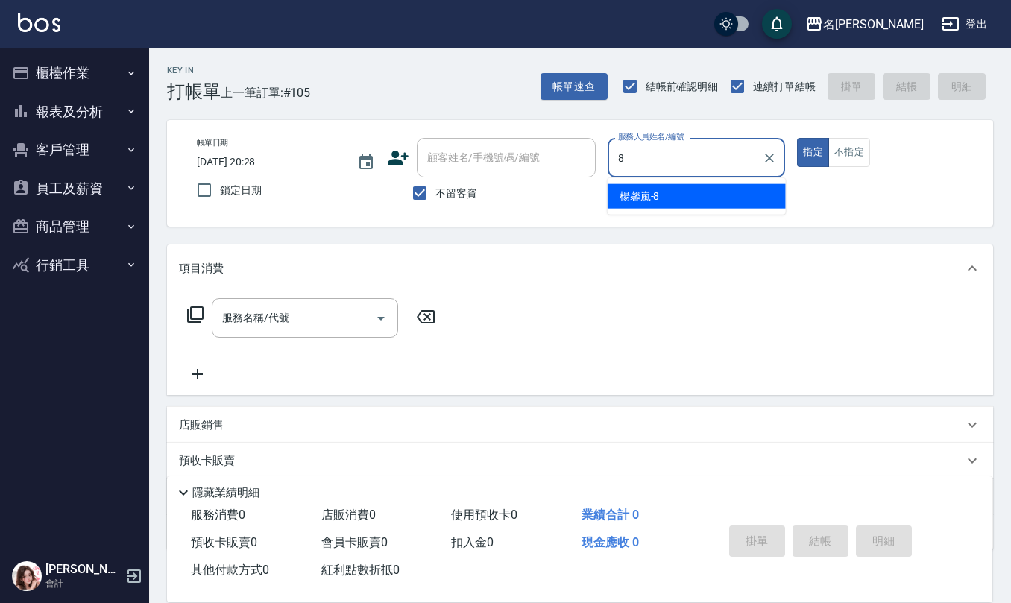
type input "楊馨嵐-8"
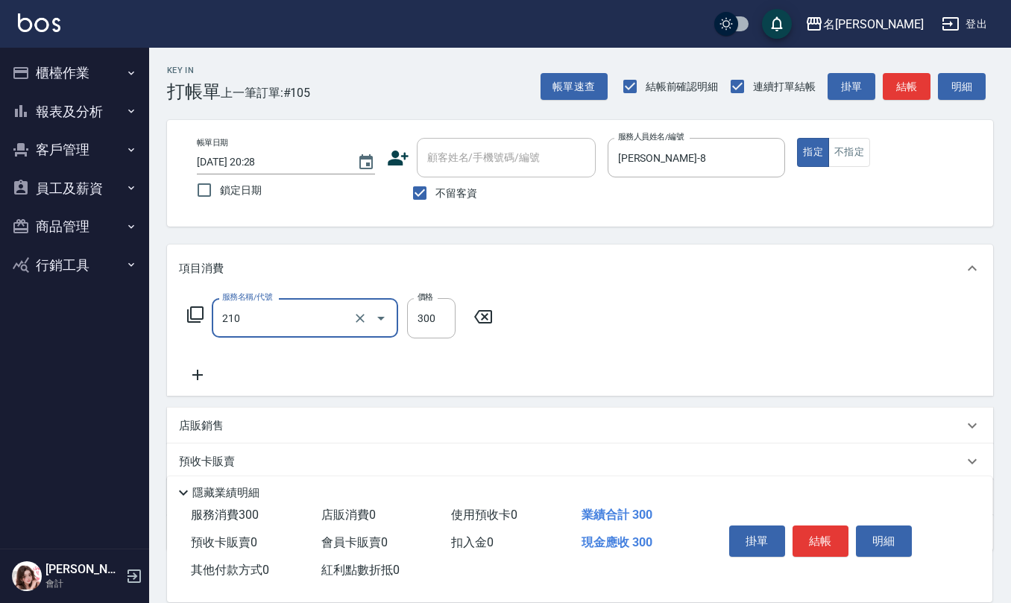
type input "[PERSON_NAME]洗髮精(210)"
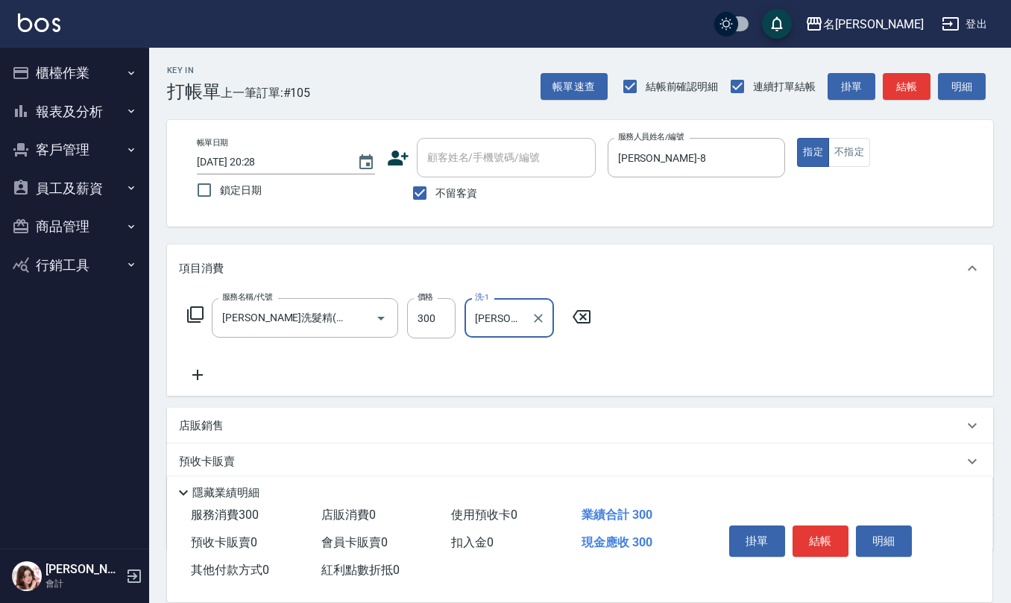
type input "蘇亭云-24"
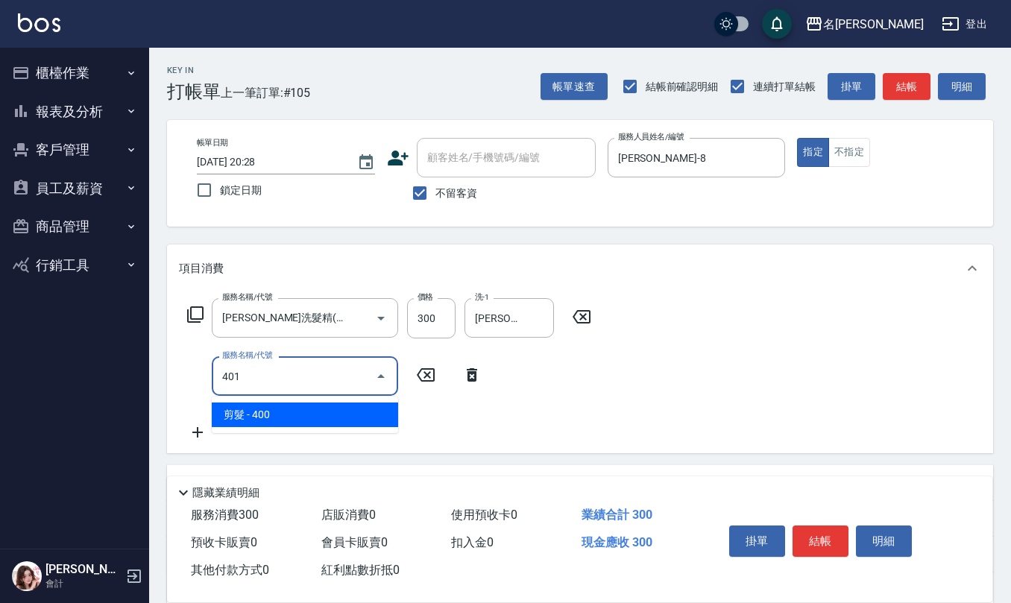
type input "剪髮(401)"
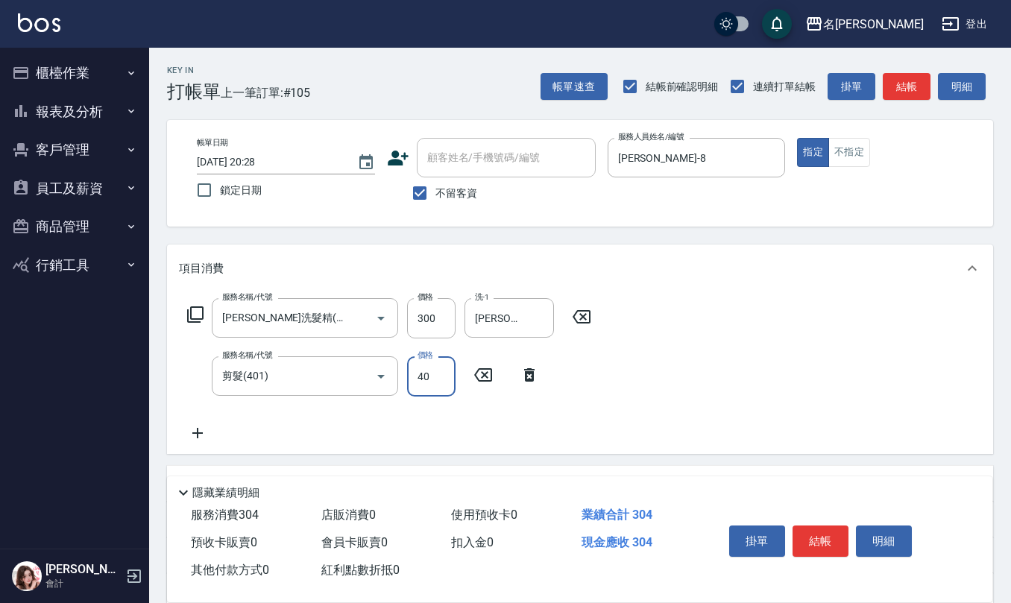
type input "400"
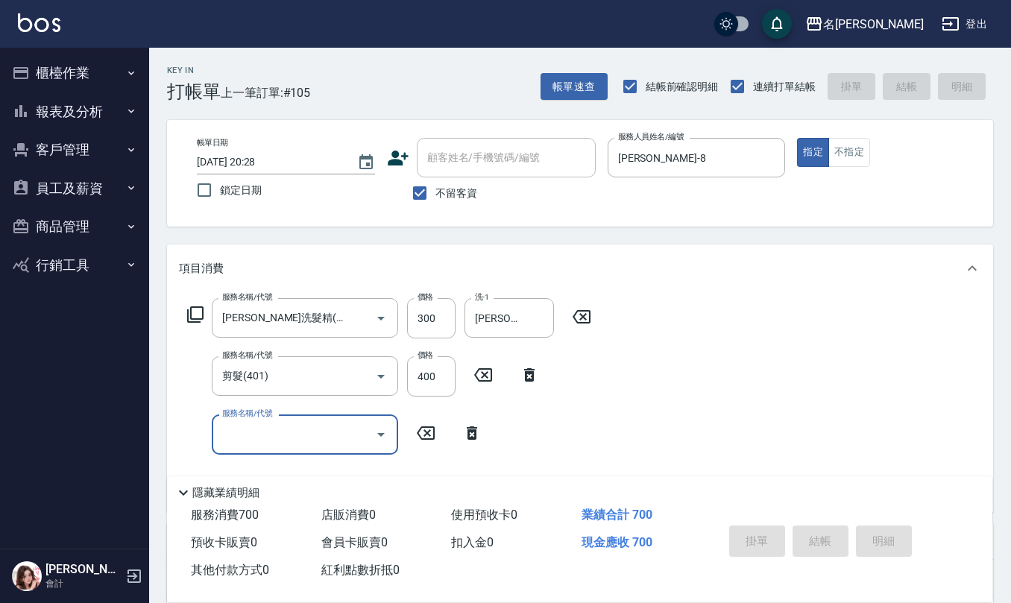
type input "2025/08/16 20:29"
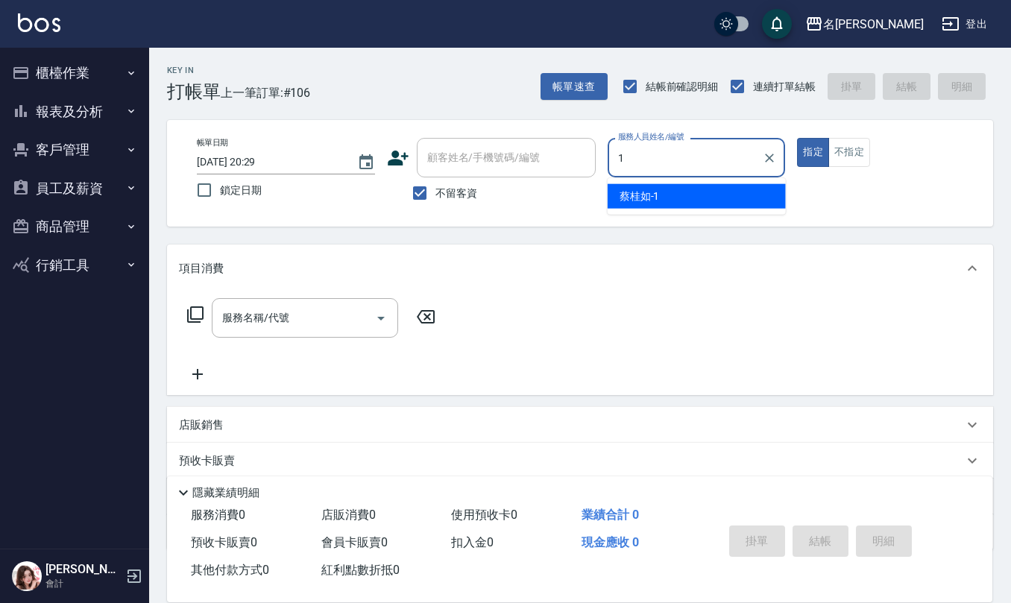
type input "[PERSON_NAME]1"
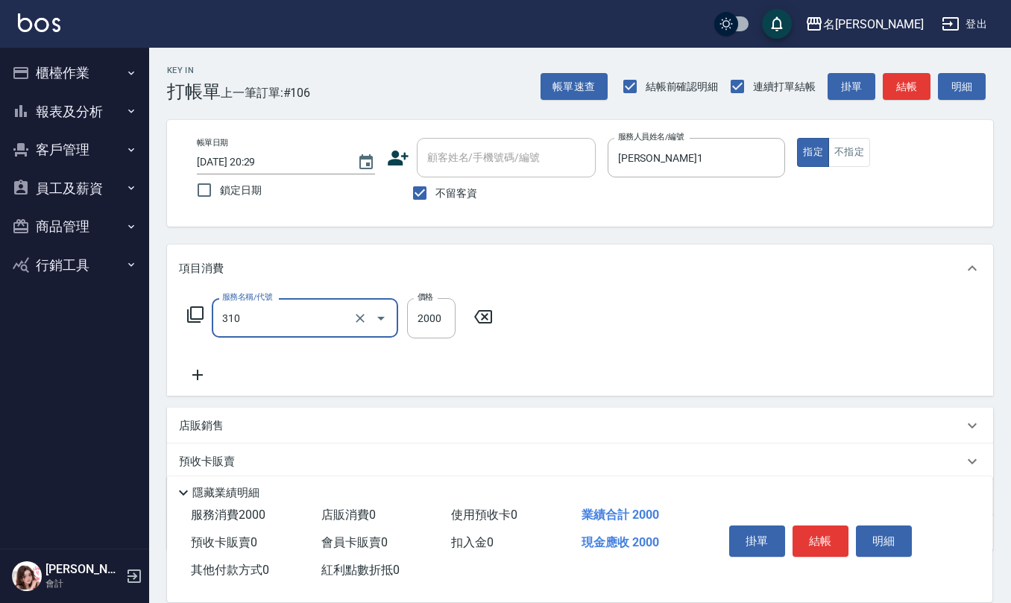
type input "MK果酸燙2000(310)"
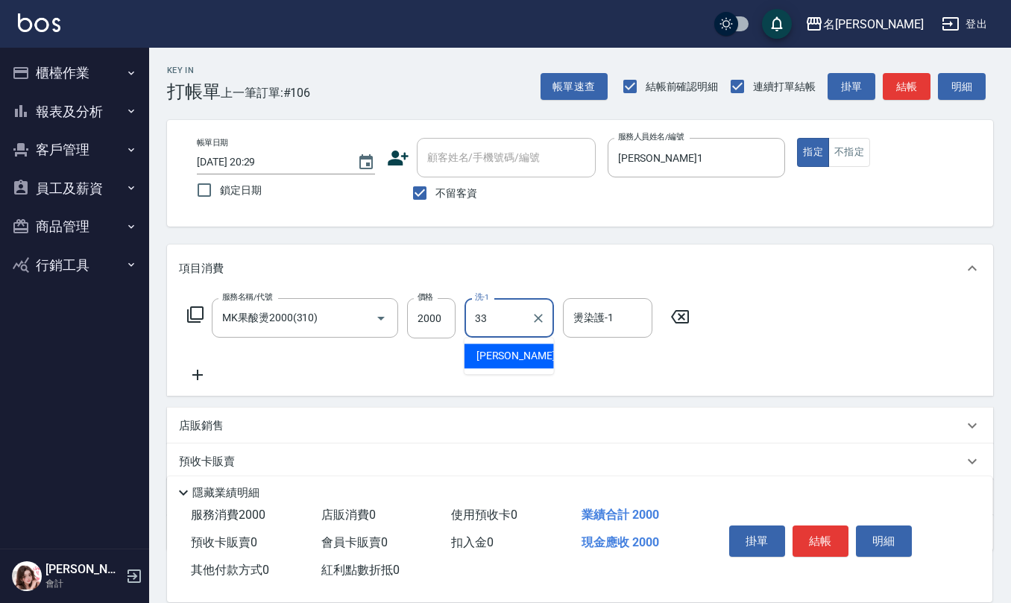
type input "竹儀-33"
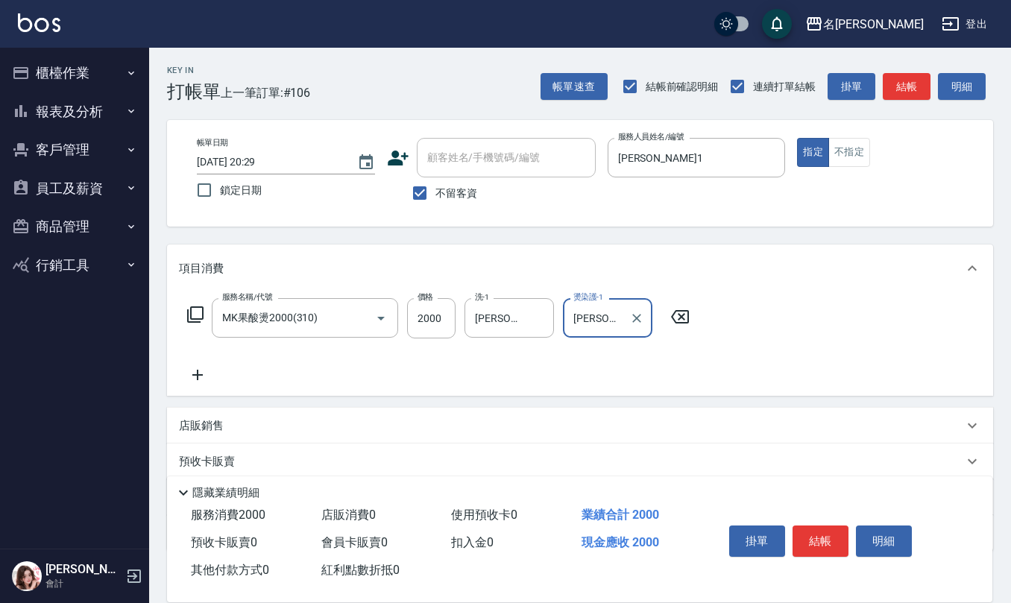
type input "竹儀-33"
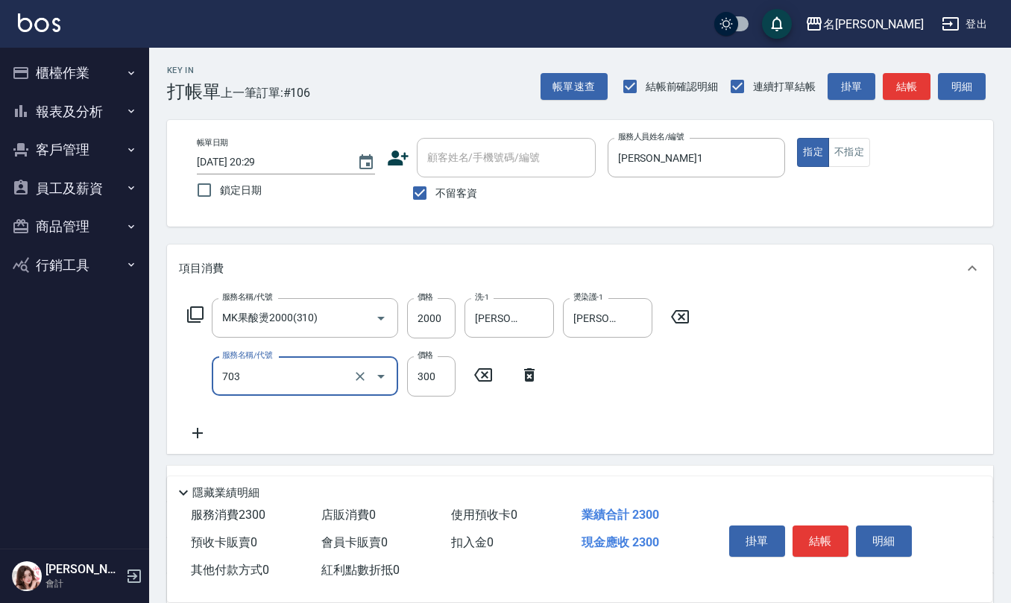
type input "(1236)設計師(703)"
type input "500"
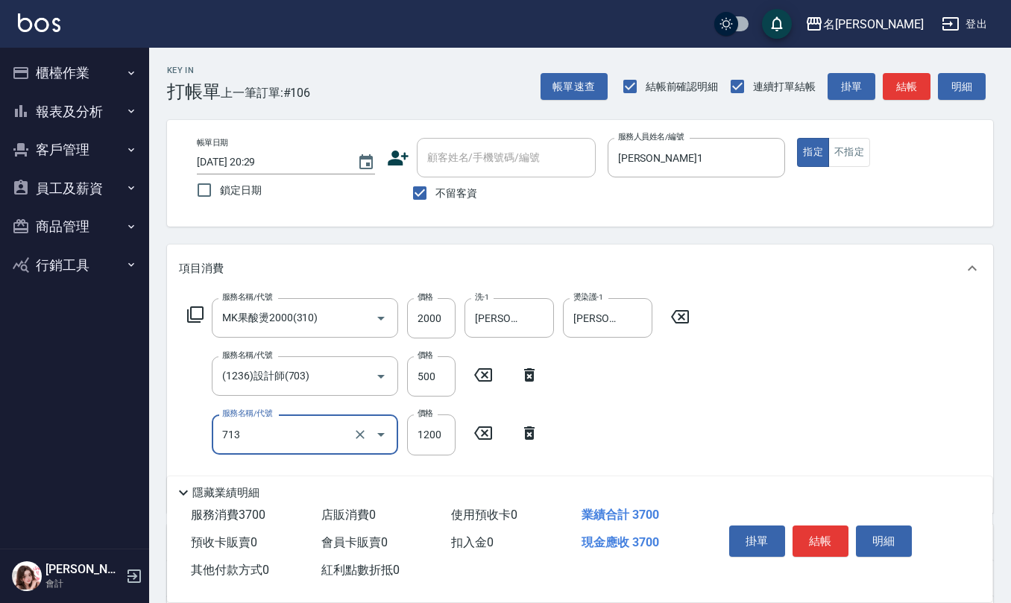
type input "水樣結構式1200(713)"
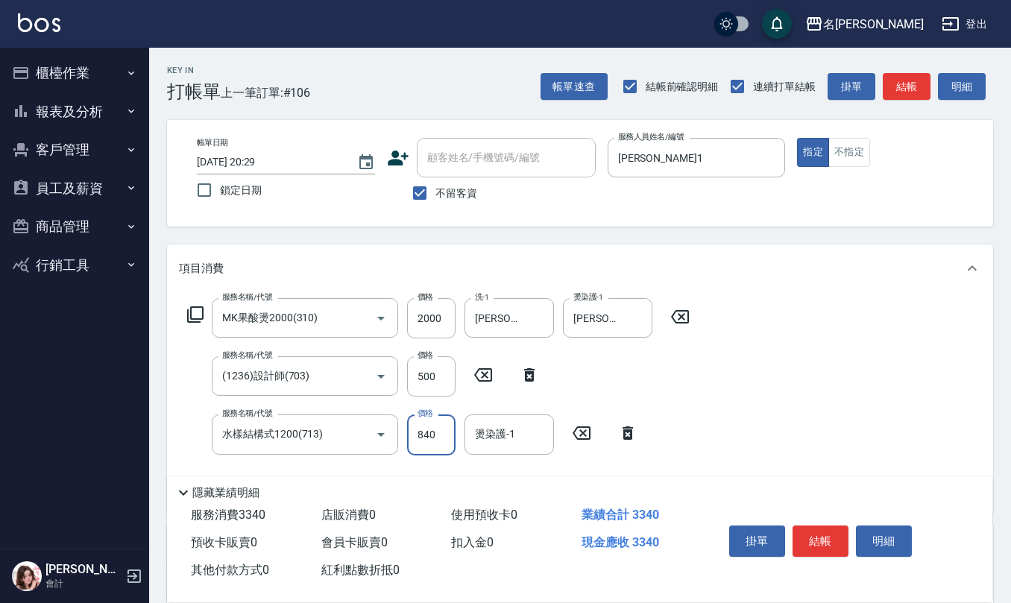
type input "840"
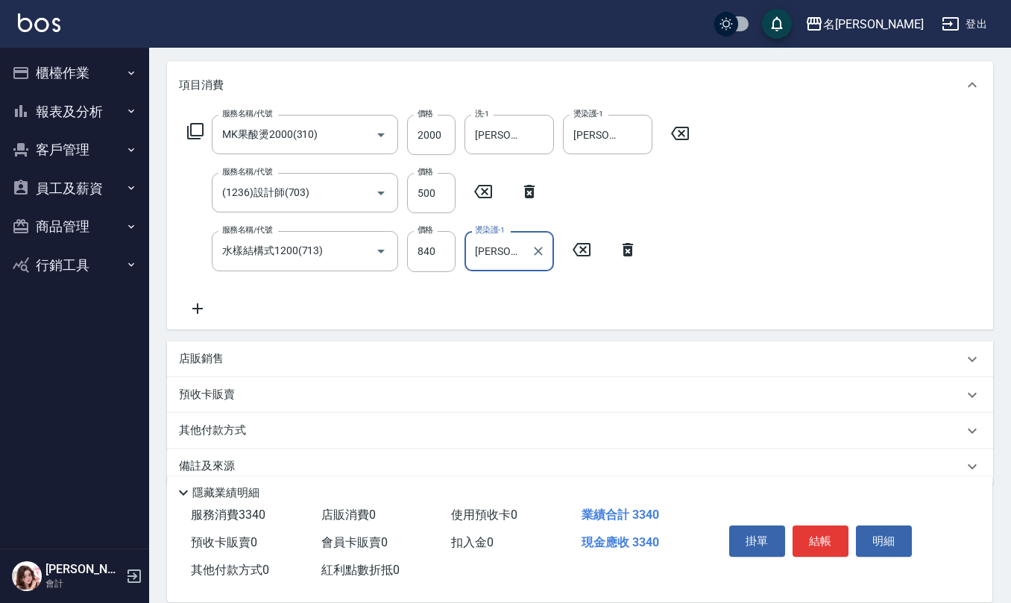
scroll to position [204, 0]
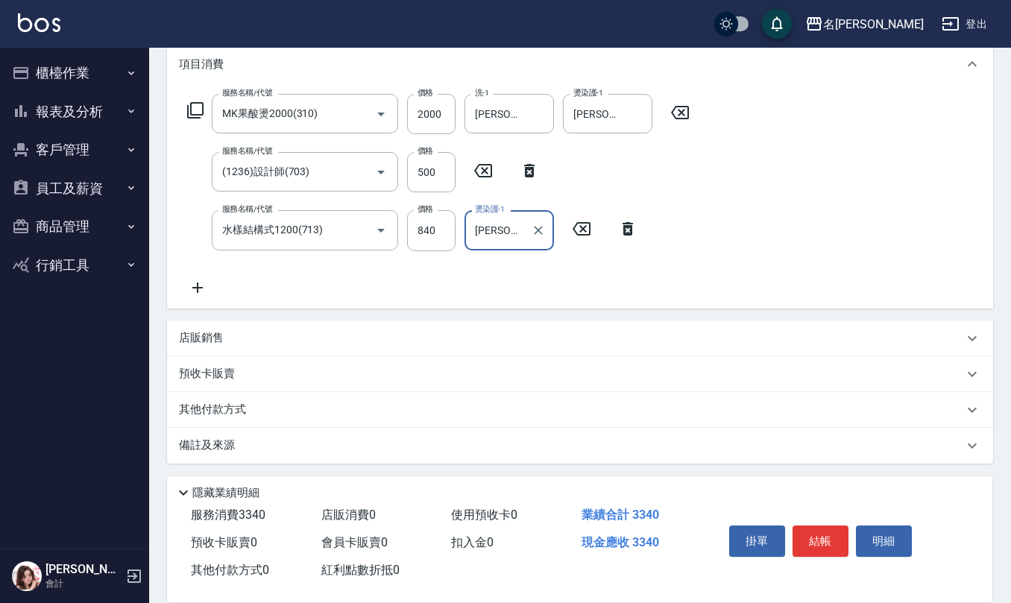
type input "竹儀-33"
click at [245, 339] on div "店販銷售" at bounding box center [571, 338] width 784 height 16
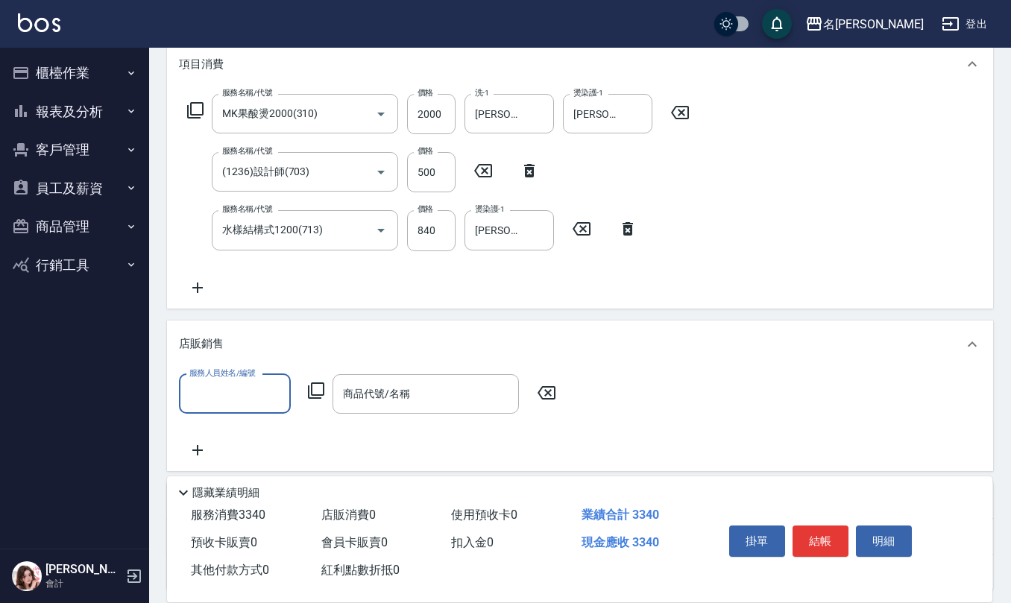
scroll to position [0, 0]
type input "[PERSON_NAME]1"
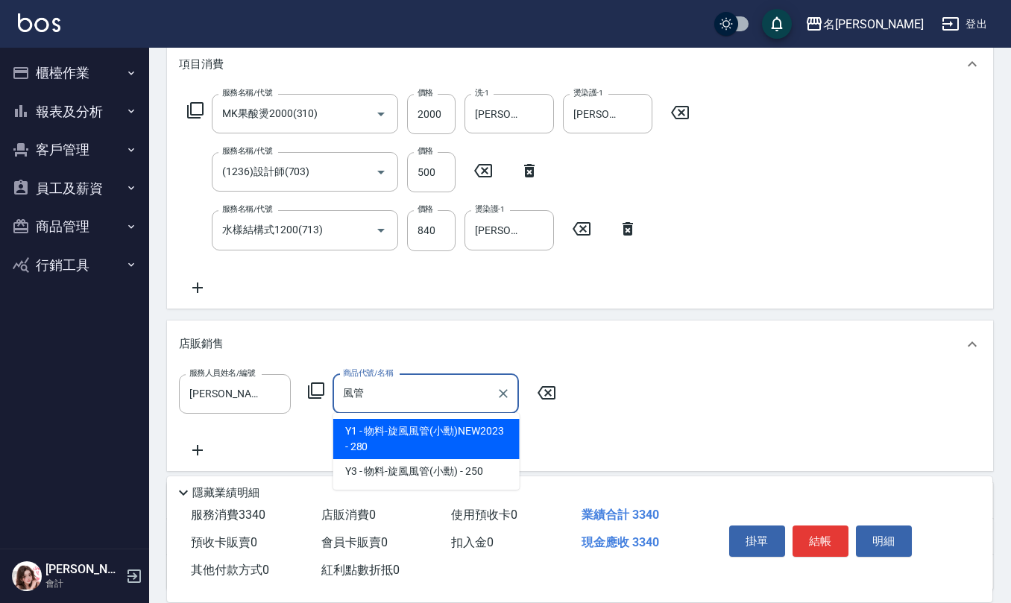
type input "物料-旋風風管(小勳)NEW2023"
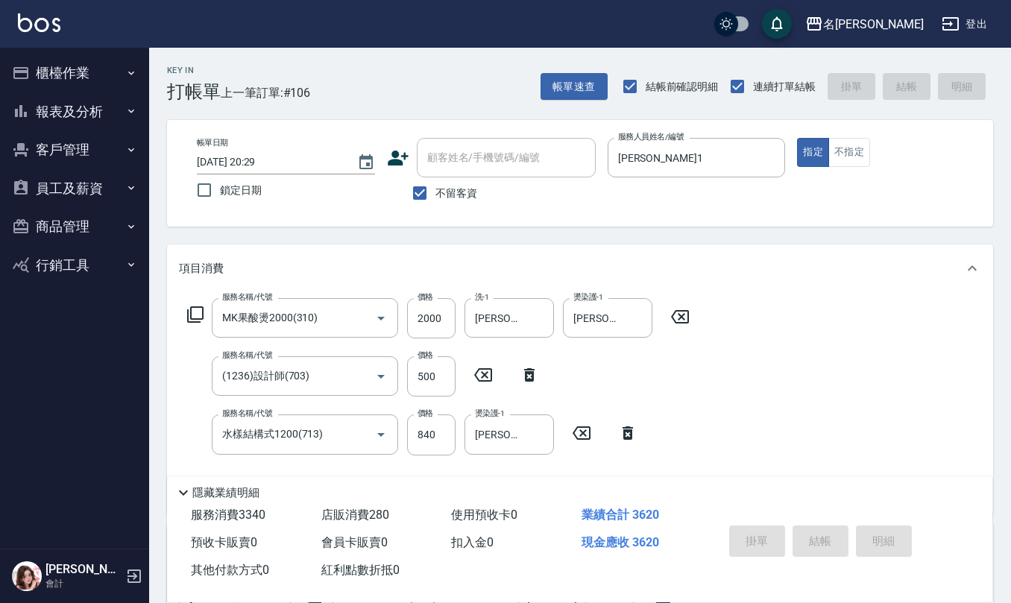
type input "2025/08/16 20:30"
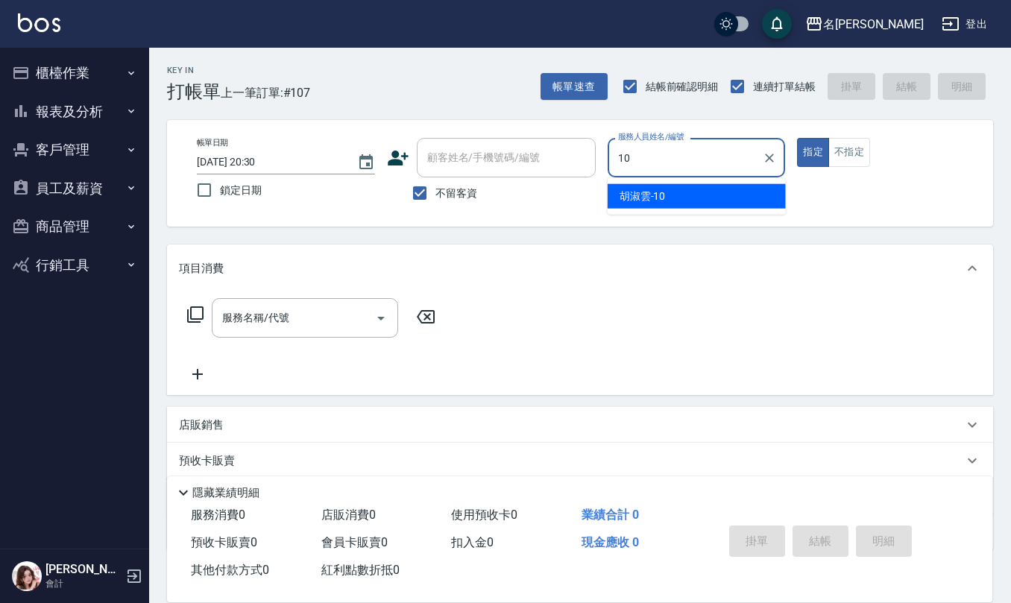
type input "胡淑雲-10"
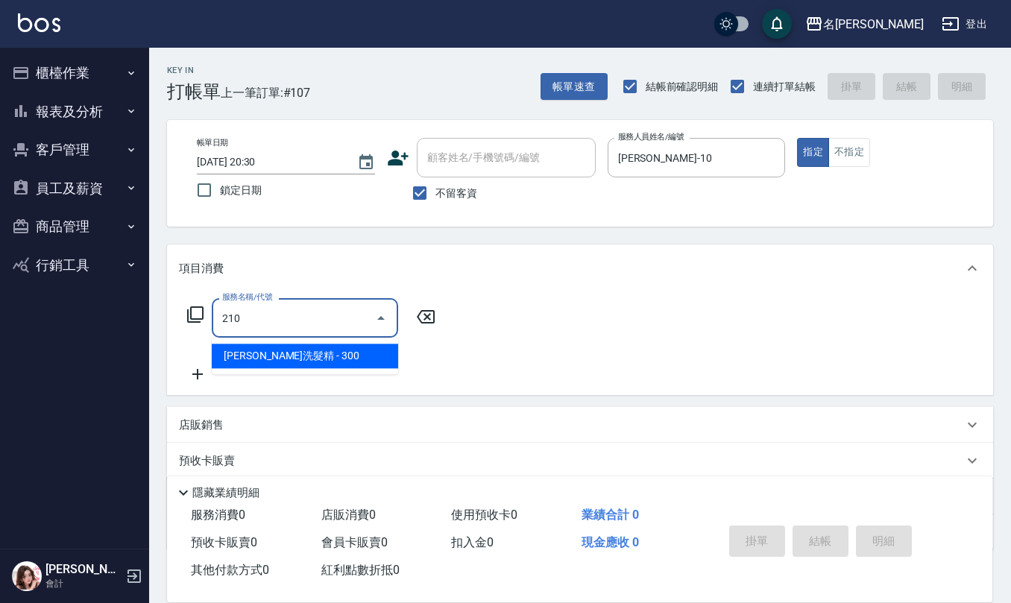
type input "[PERSON_NAME]洗髮精(210)"
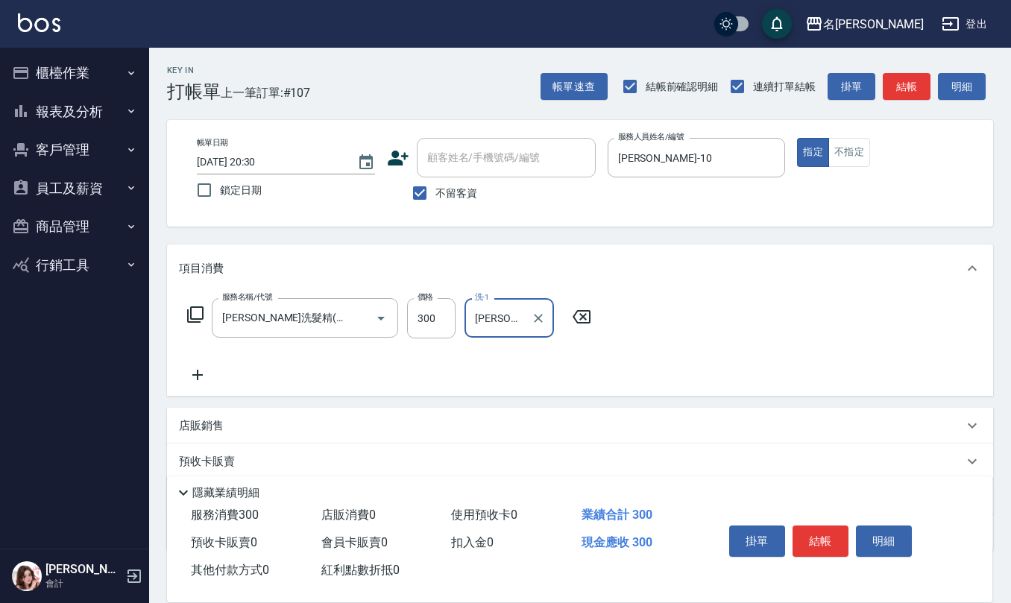
type input "[PERSON_NAME]5"
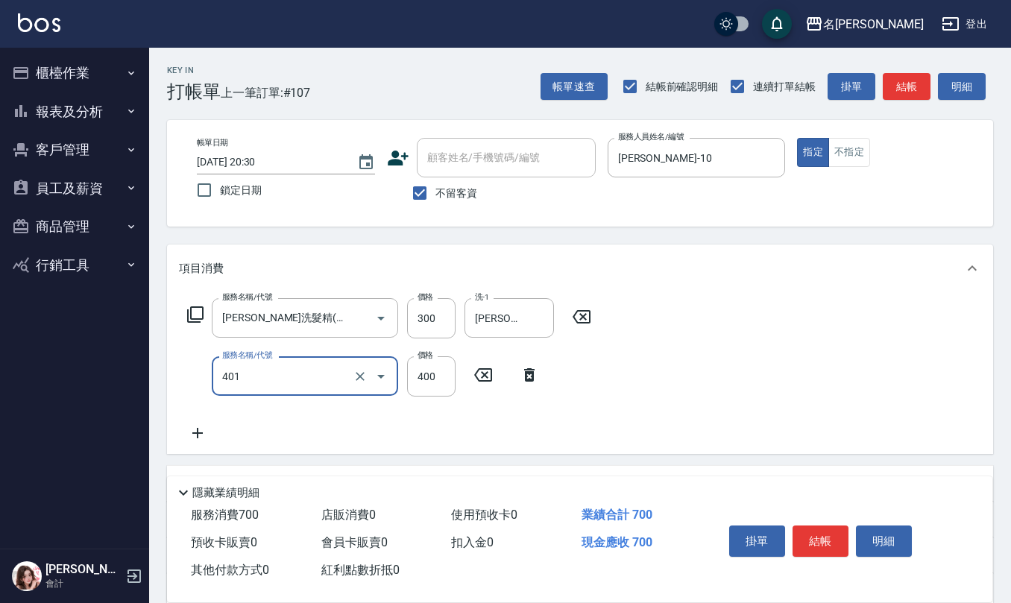
type input "剪髮(401)"
type input "450"
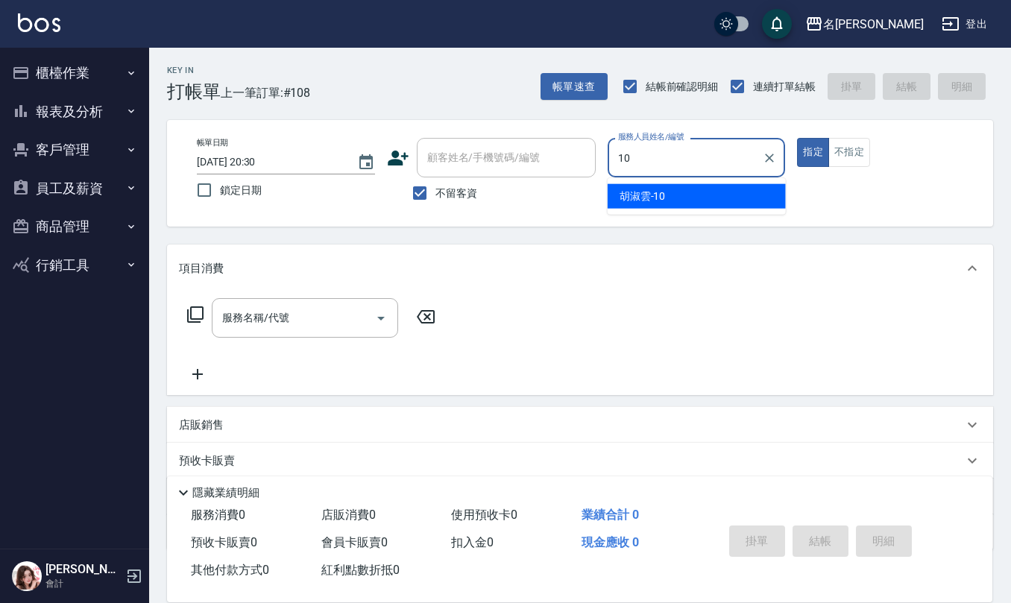
type input "胡淑雲-10"
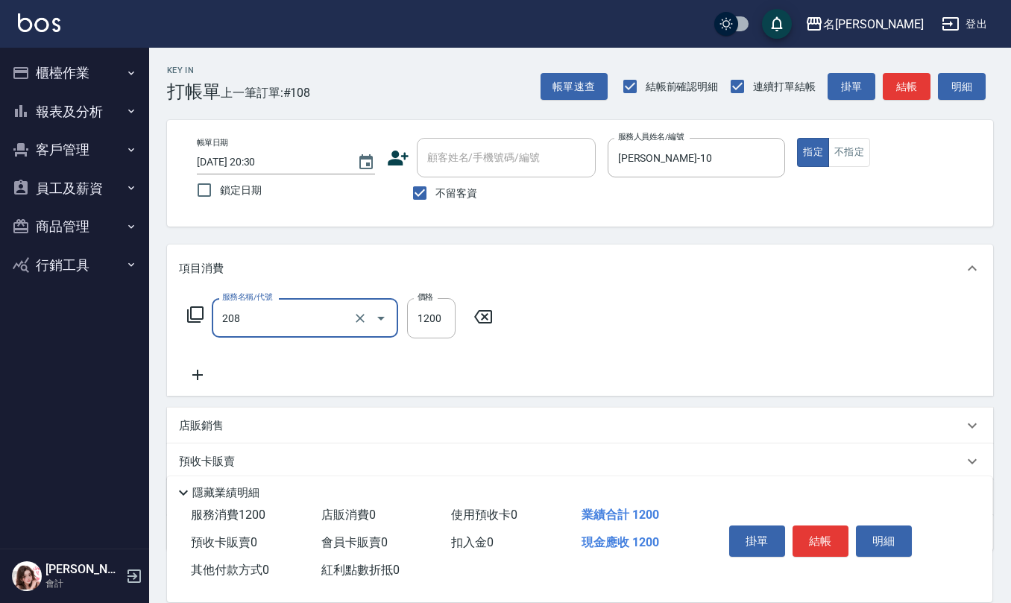
type input "深層洗(208)"
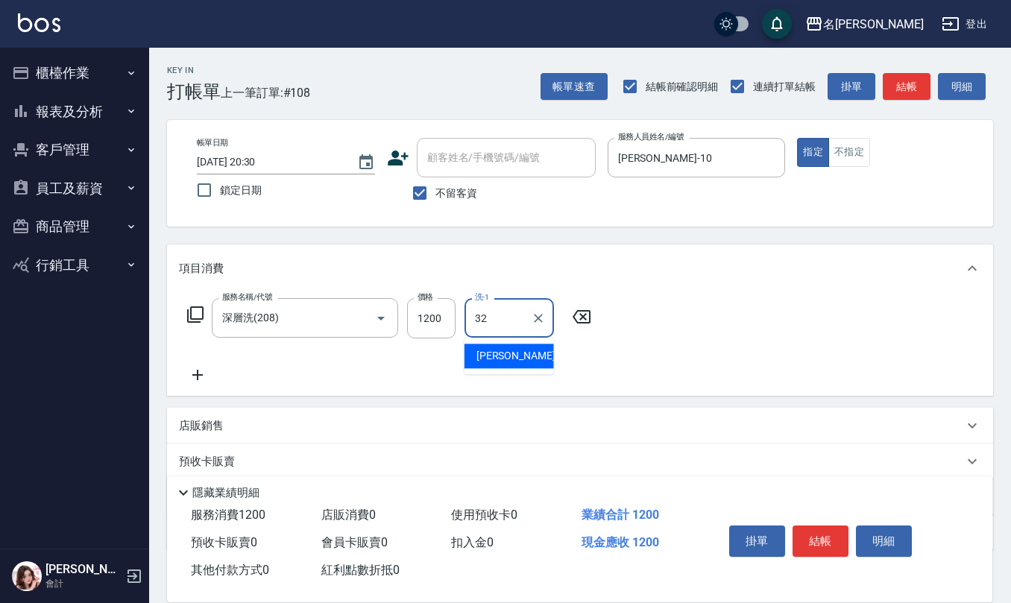
type input "[PERSON_NAME]-32"
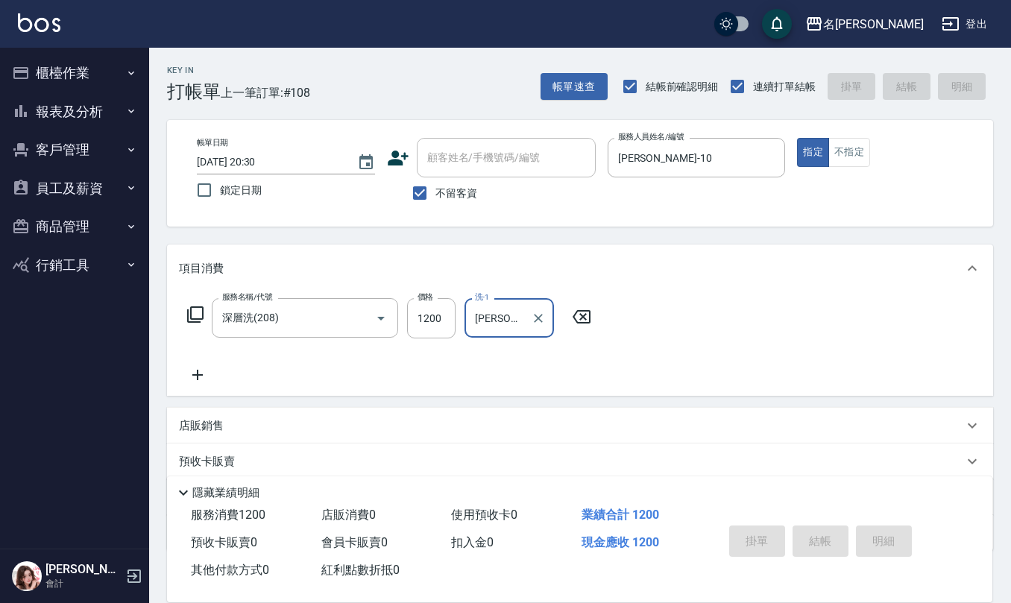
type input "2025/08/16 20:31"
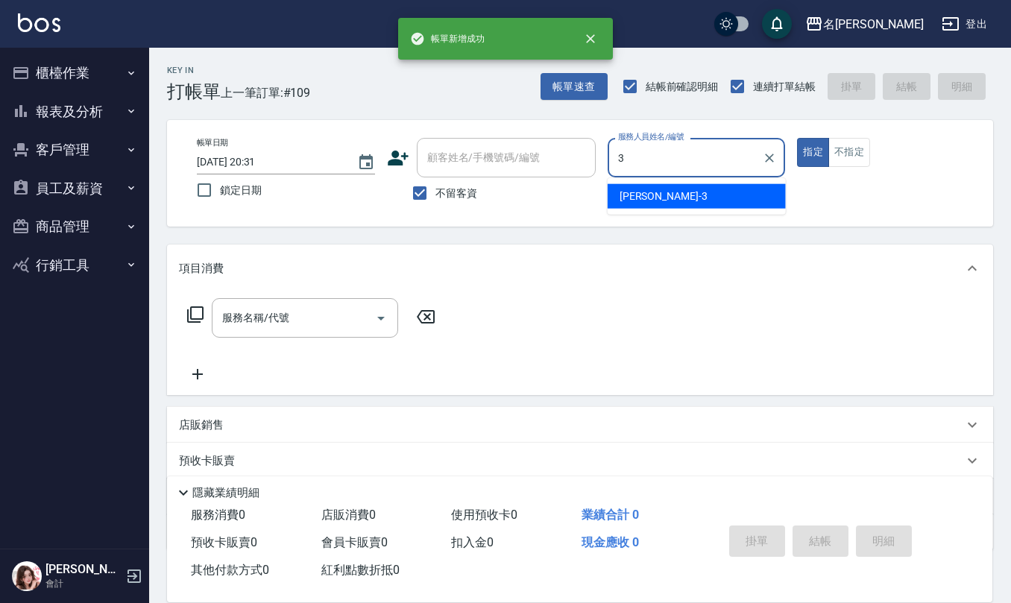
type input "陳旅玨-3"
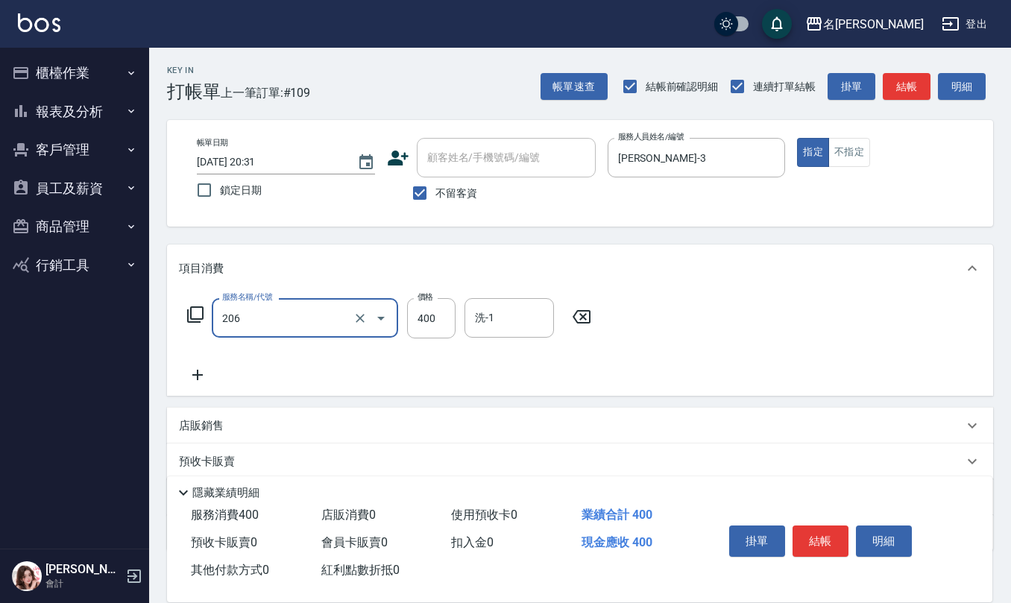
type input "健康洗(206)"
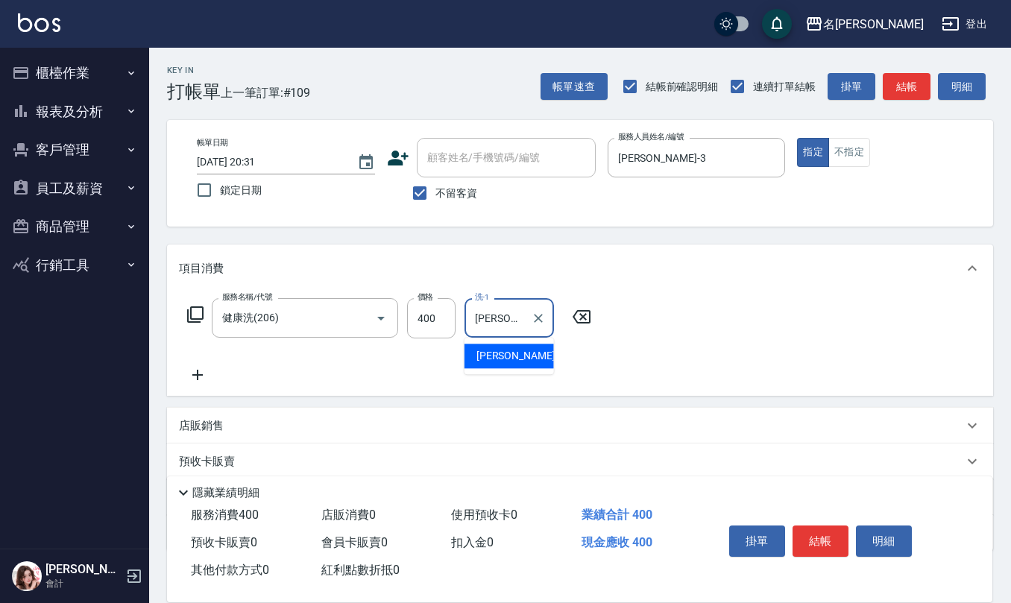
type input "蘇亭云-24"
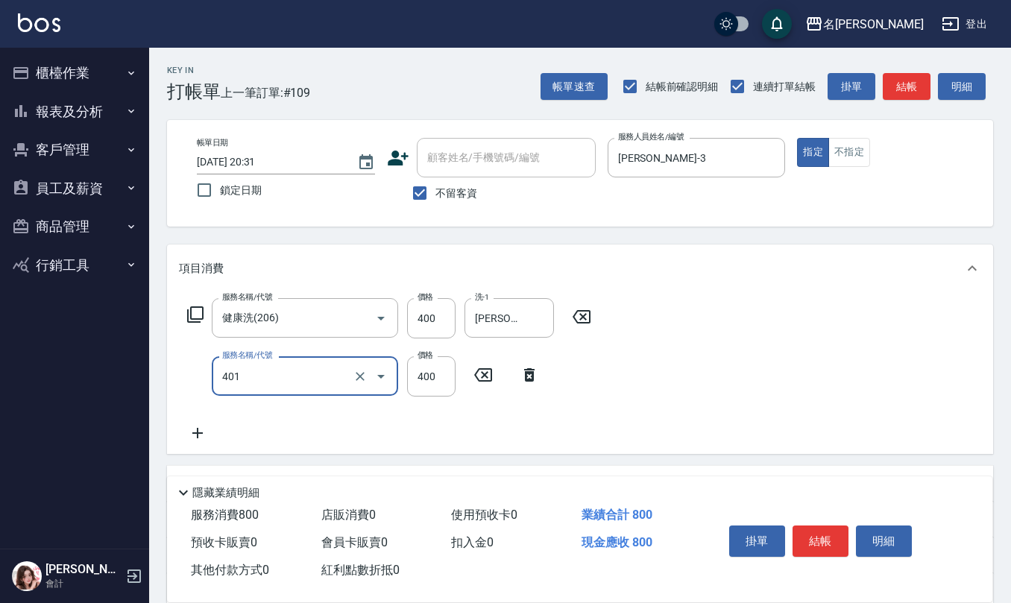
type input "剪髮(401)"
type input "150"
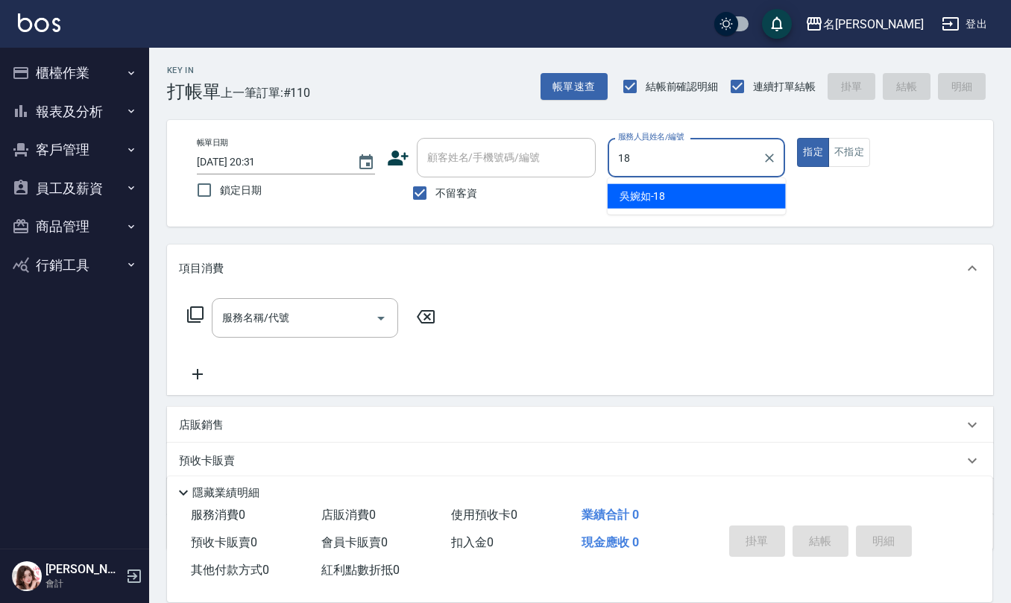
type input "[PERSON_NAME]-18"
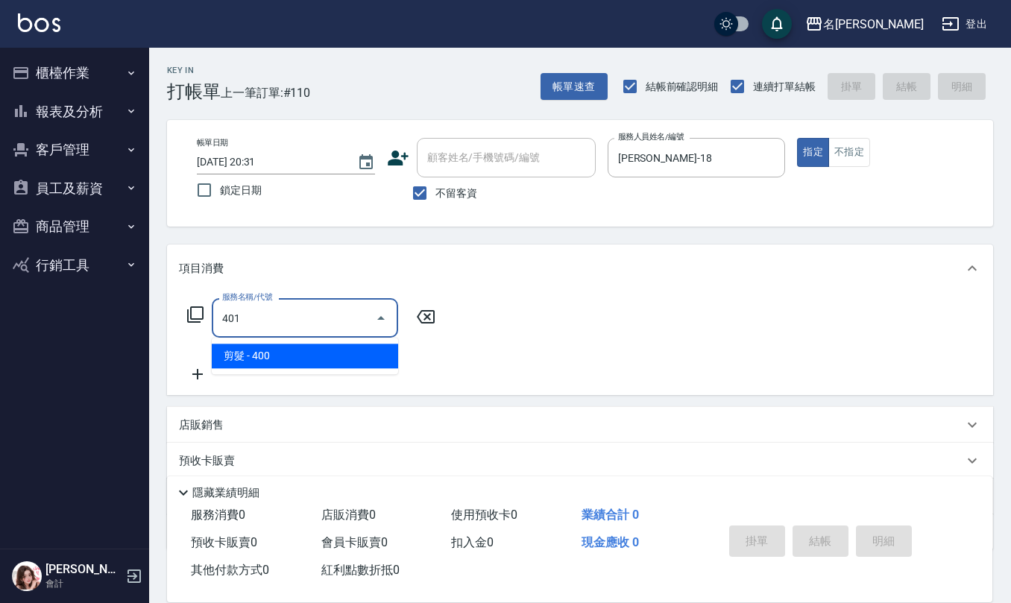
type input "剪髮(401)"
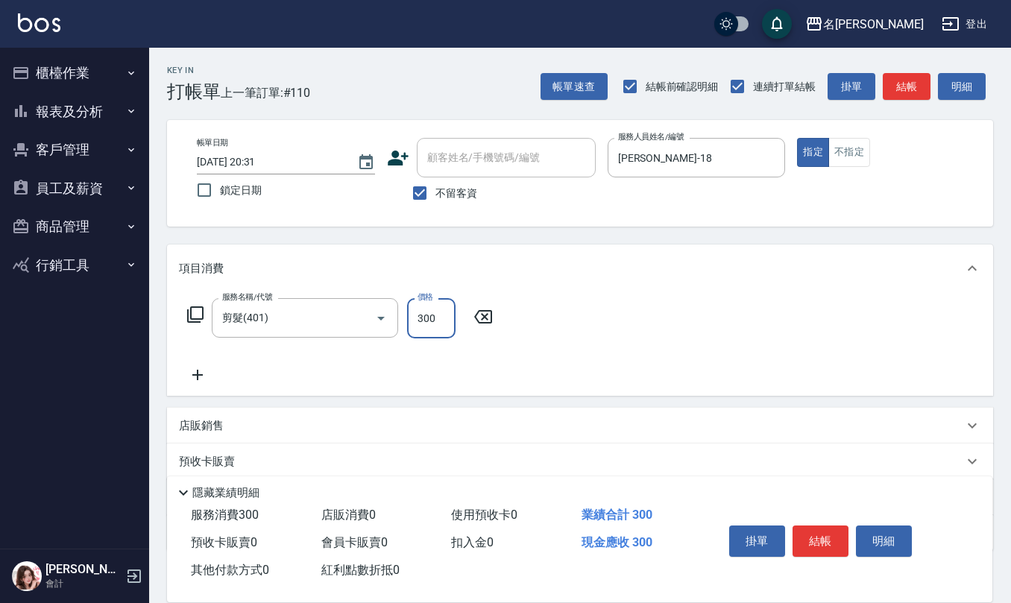
type input "300"
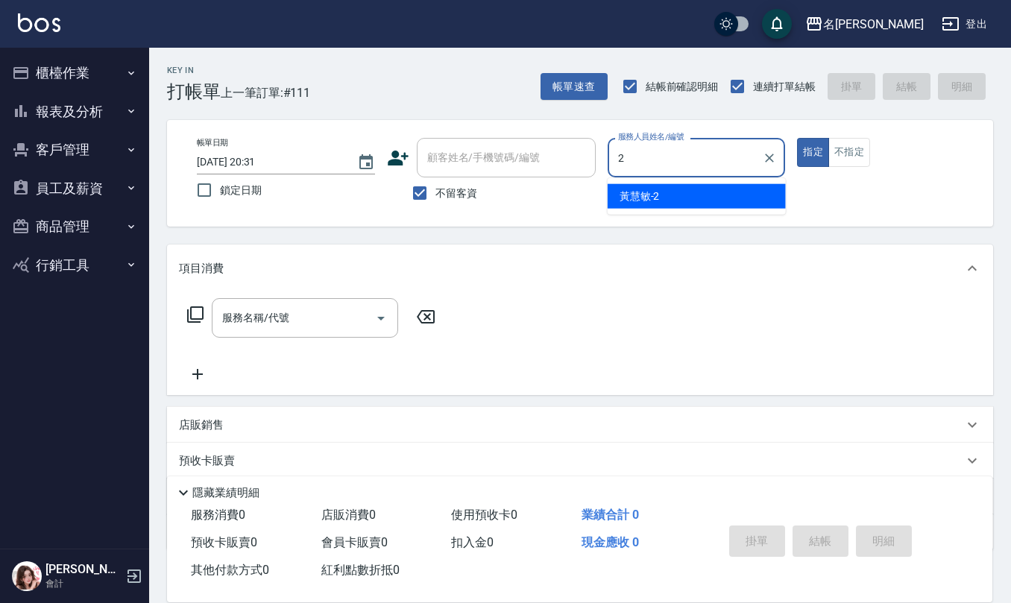
type input "黃慧敏-2"
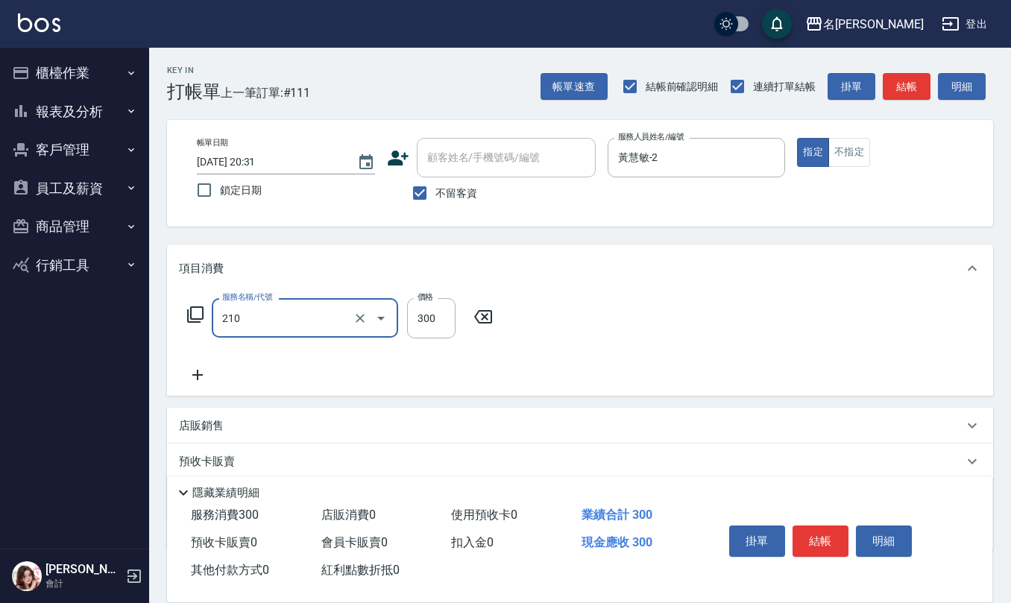
type input "[PERSON_NAME]洗髮精(210)"
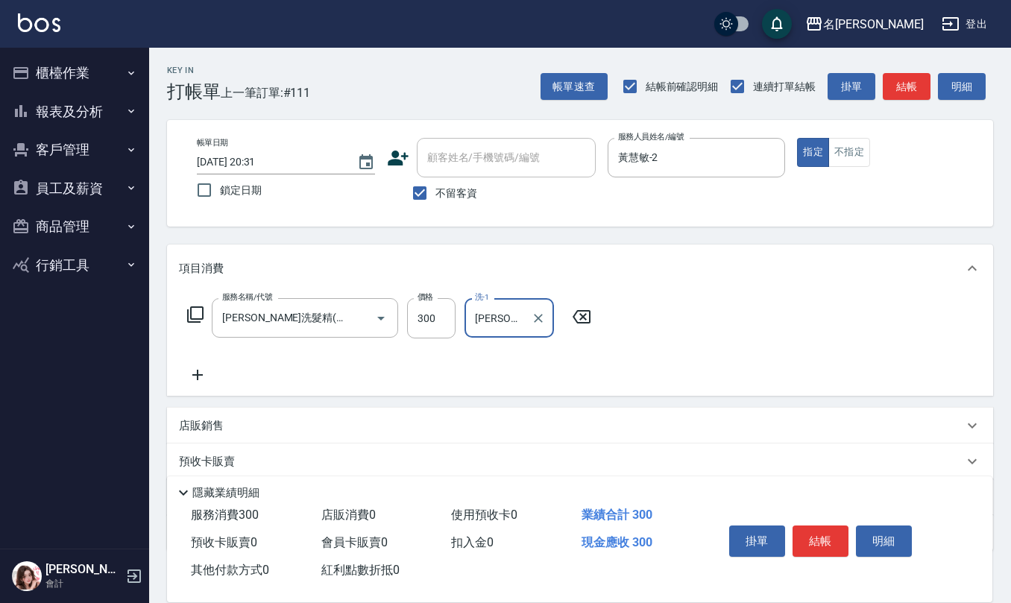
type input "蘇亭云-24"
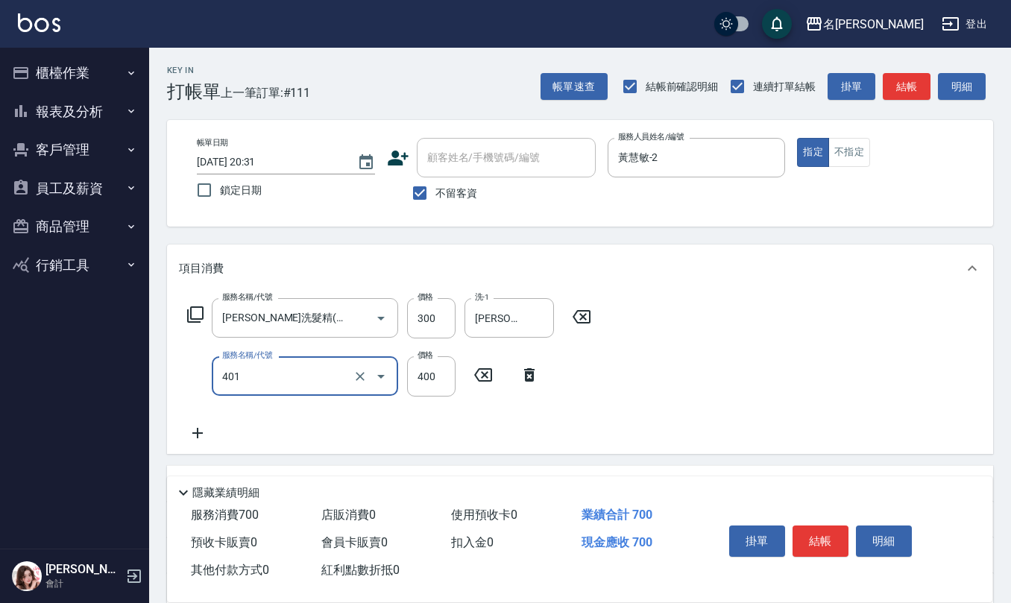
type input "剪髮(401)"
type input "350"
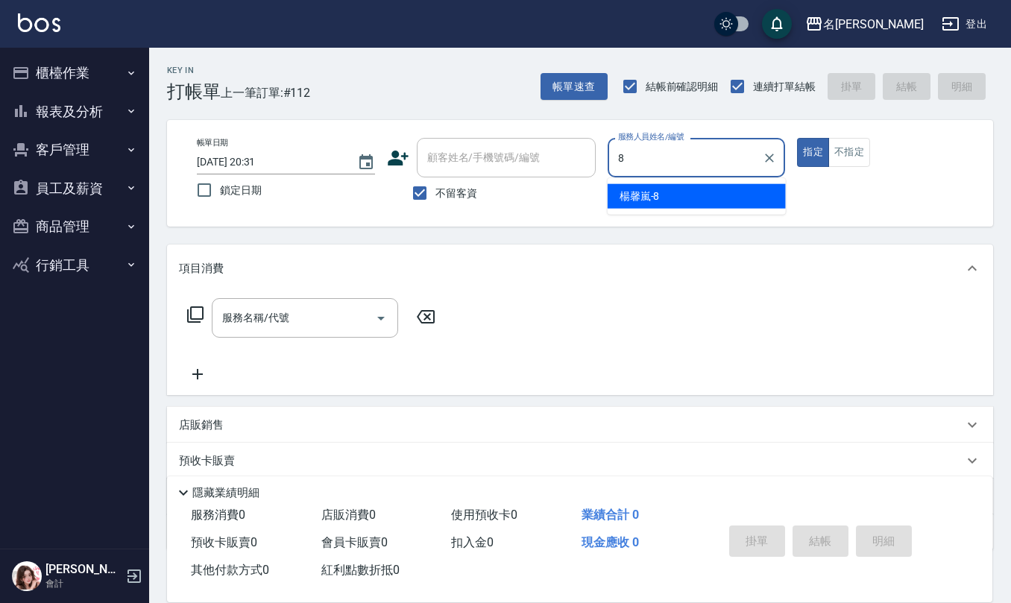
type input "楊馨嵐-8"
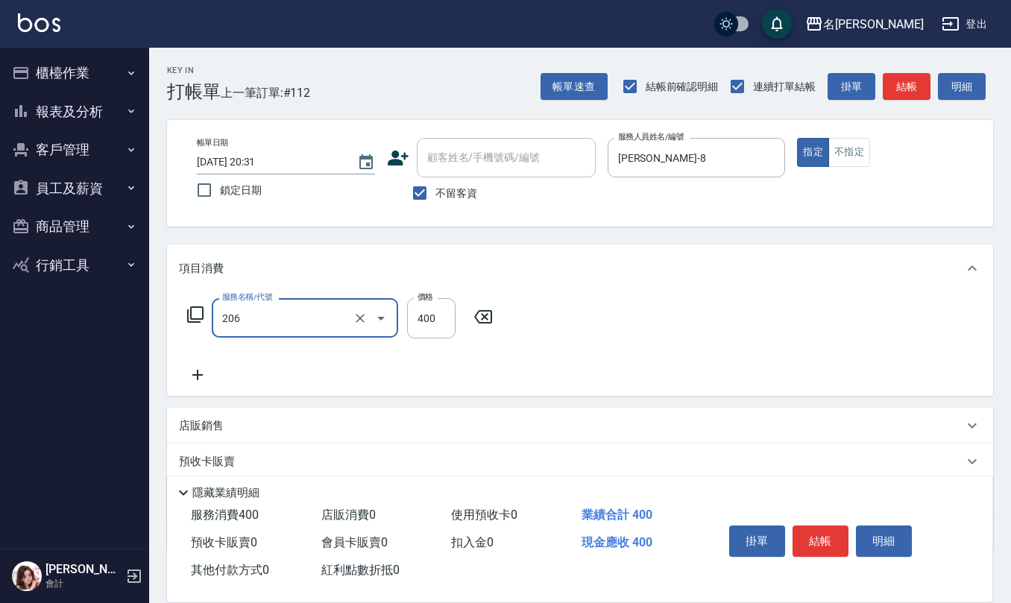
type input "健康洗(206)"
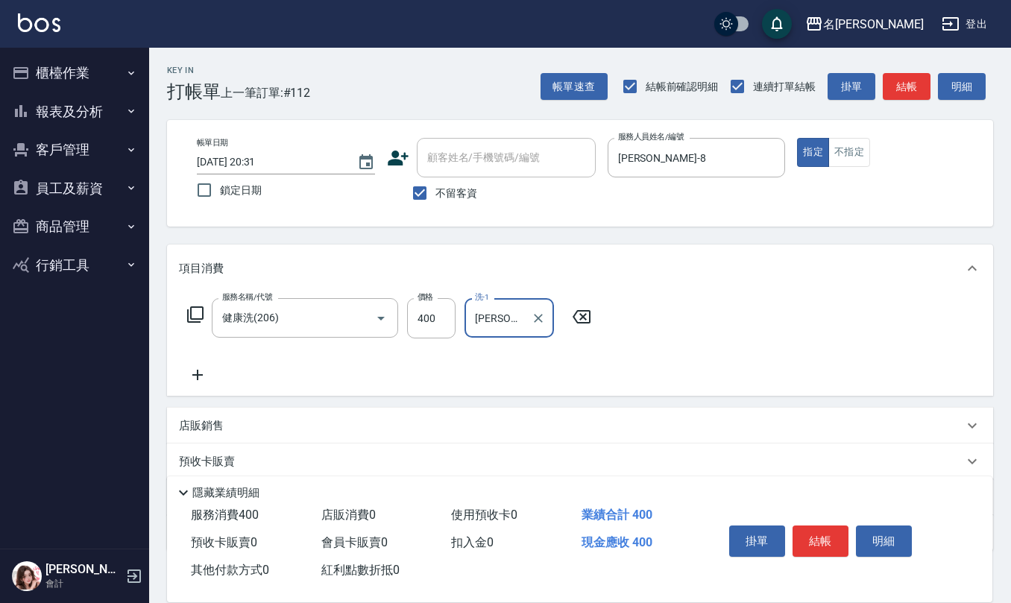
type input "[PERSON_NAME]-25"
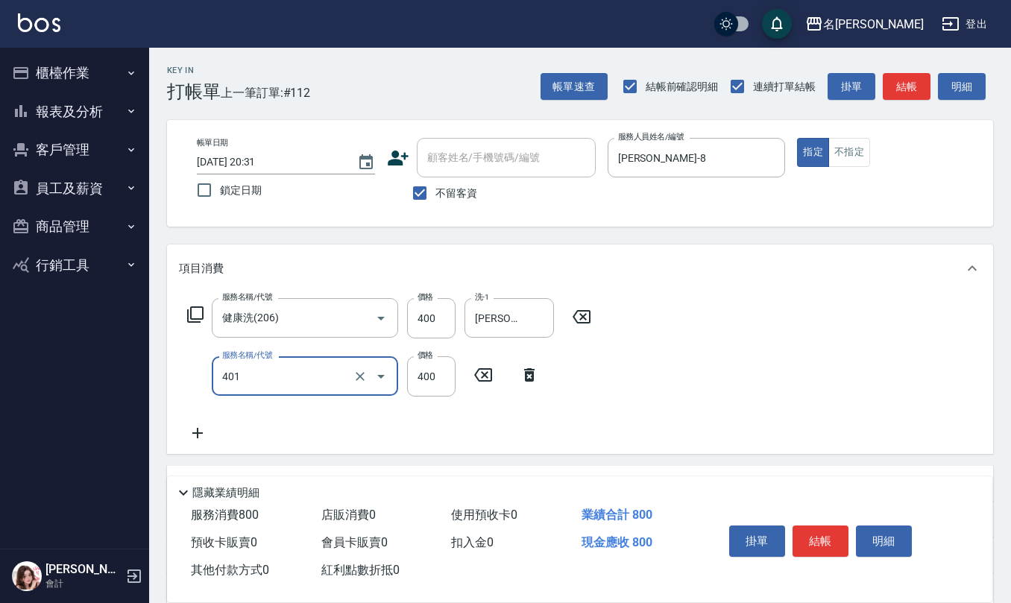
type input "剪髮(401)"
type input "400"
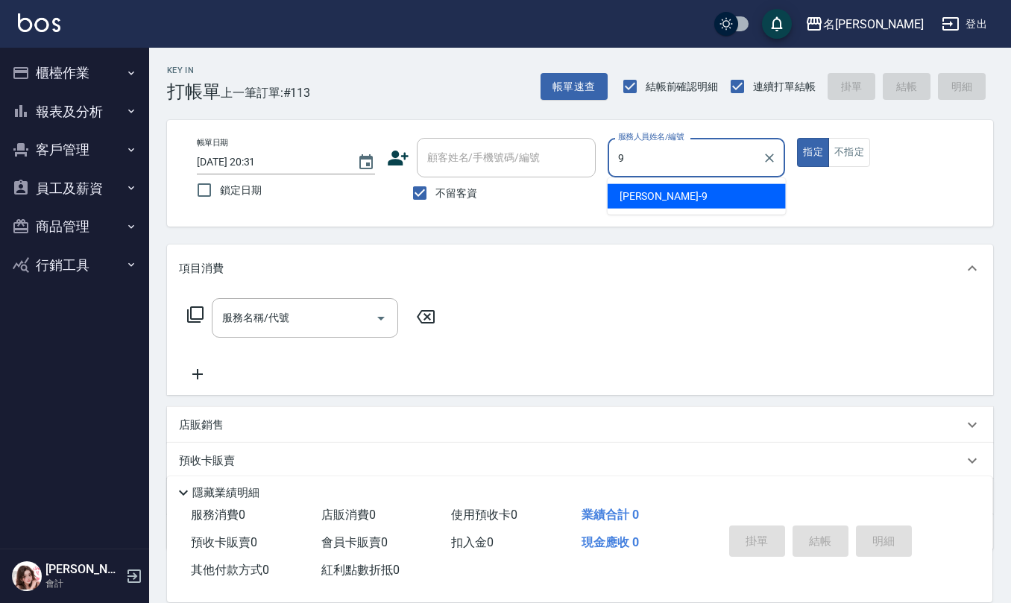
type input "[PERSON_NAME]-9"
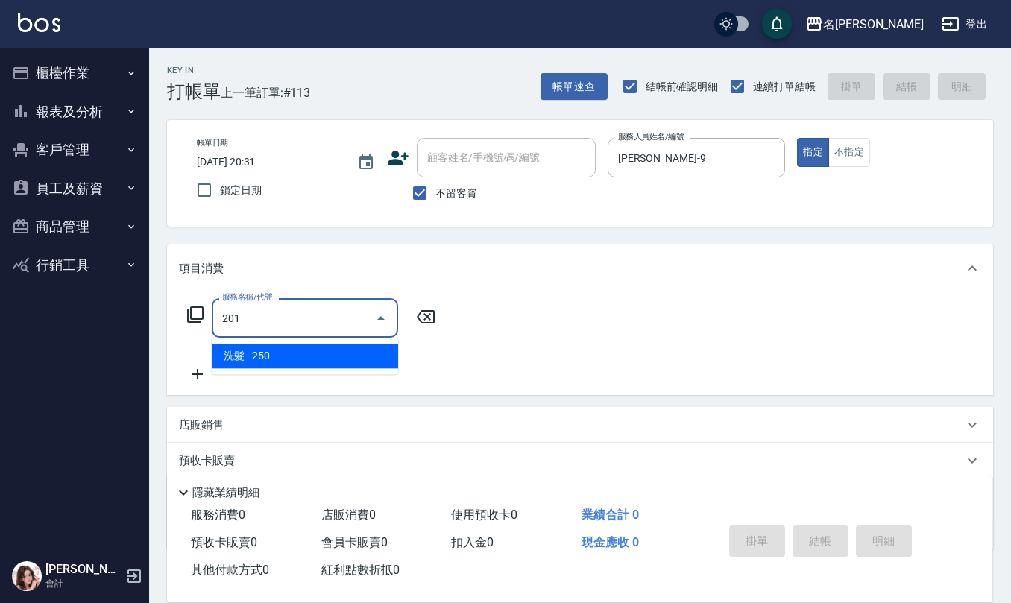
type input "洗髮(201)"
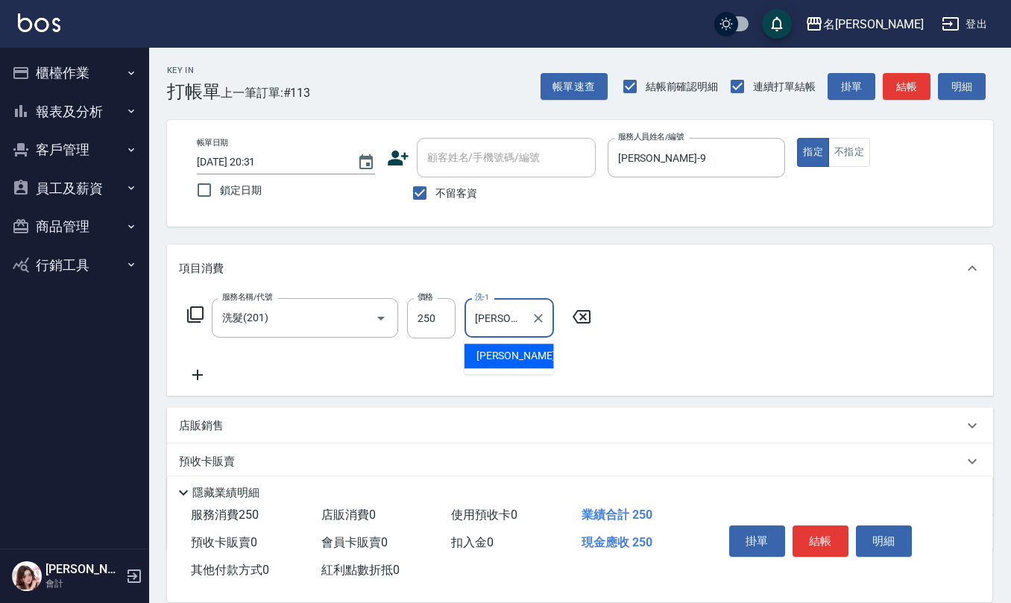
type input "蘇亭云-24"
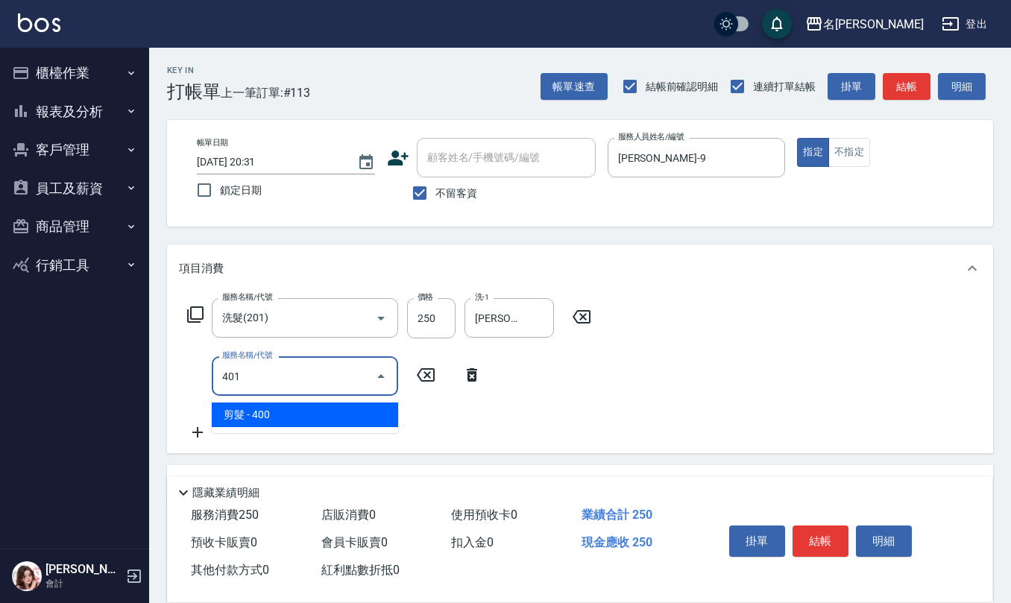
type input "剪髮(401)"
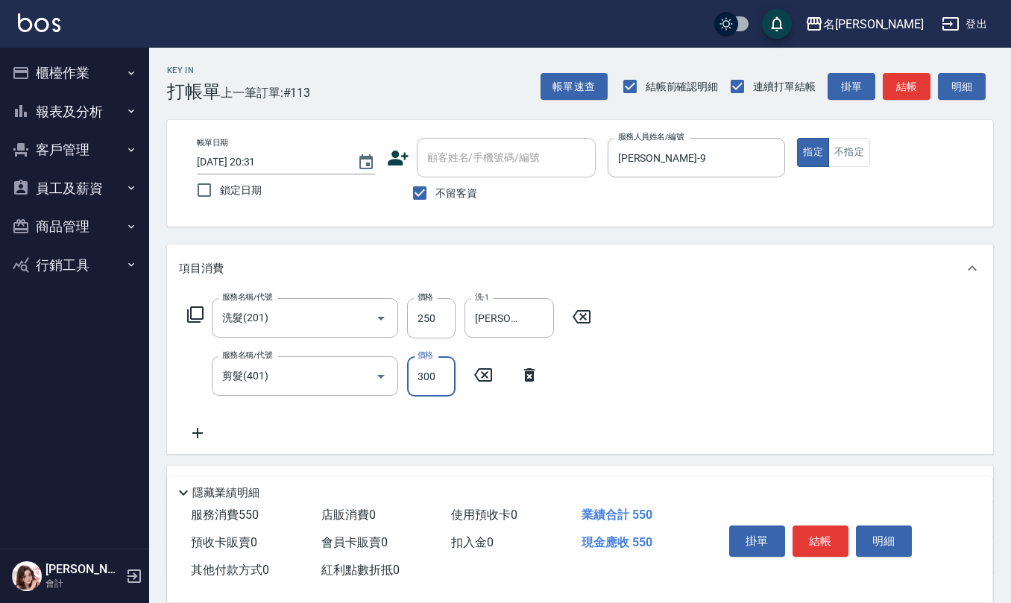
type input "300"
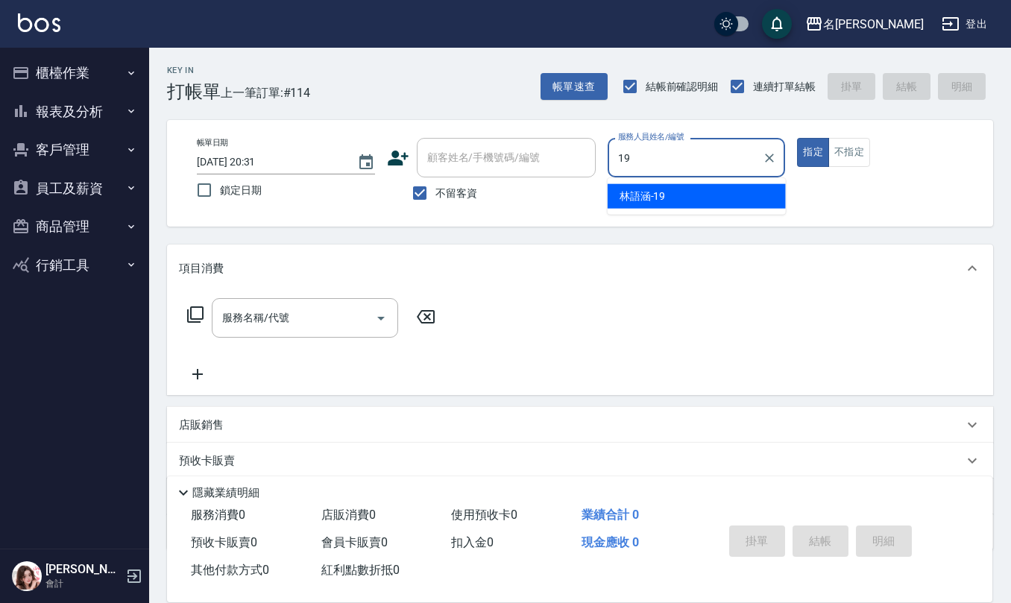
type input "林語涵-19"
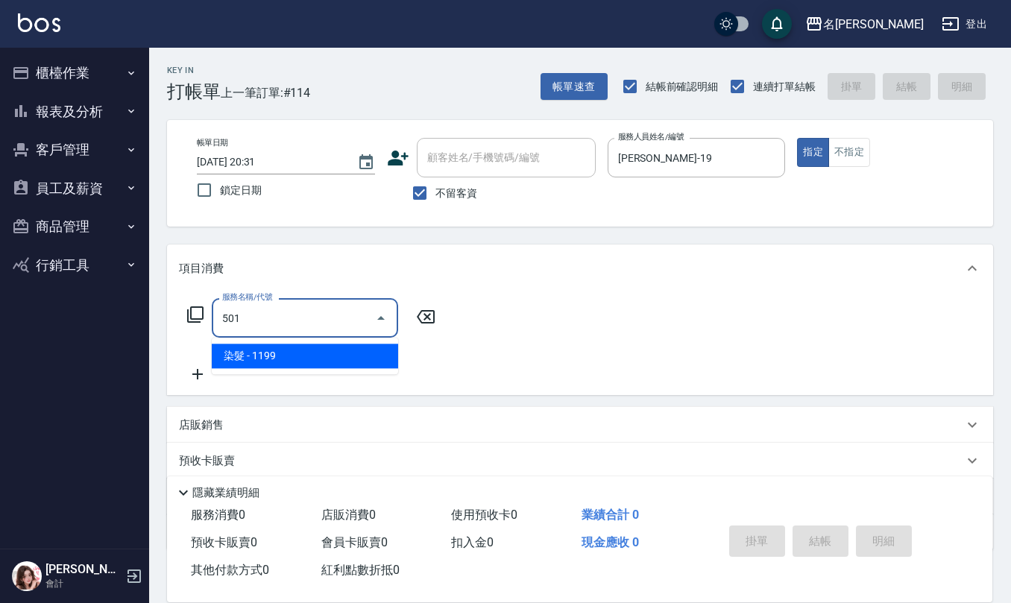
type input "染髮(501)"
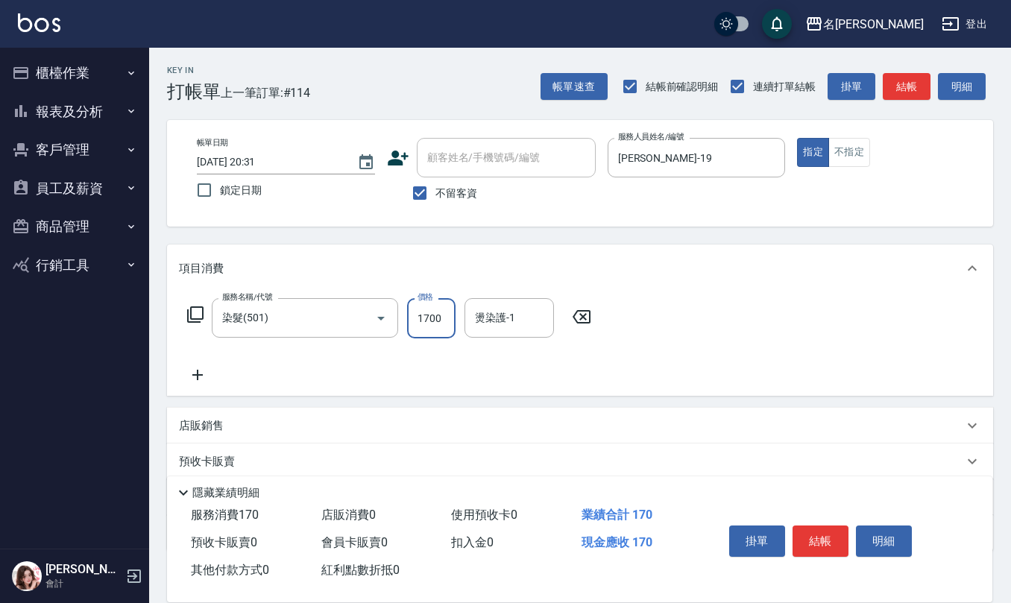
type input "1700"
type input "[PERSON_NAME]-21"
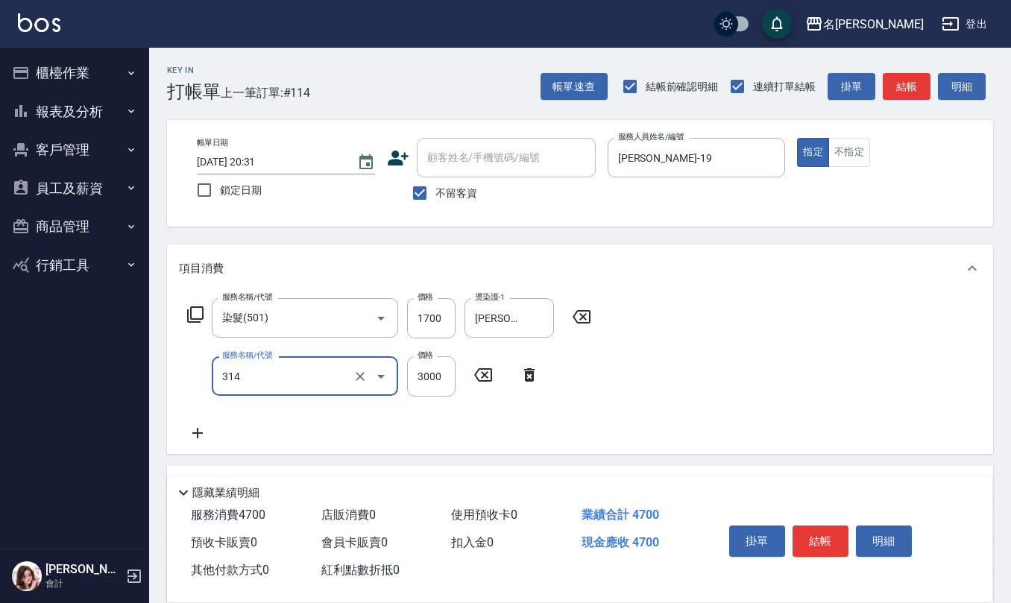
type input "CYA水質感2500UP(314)"
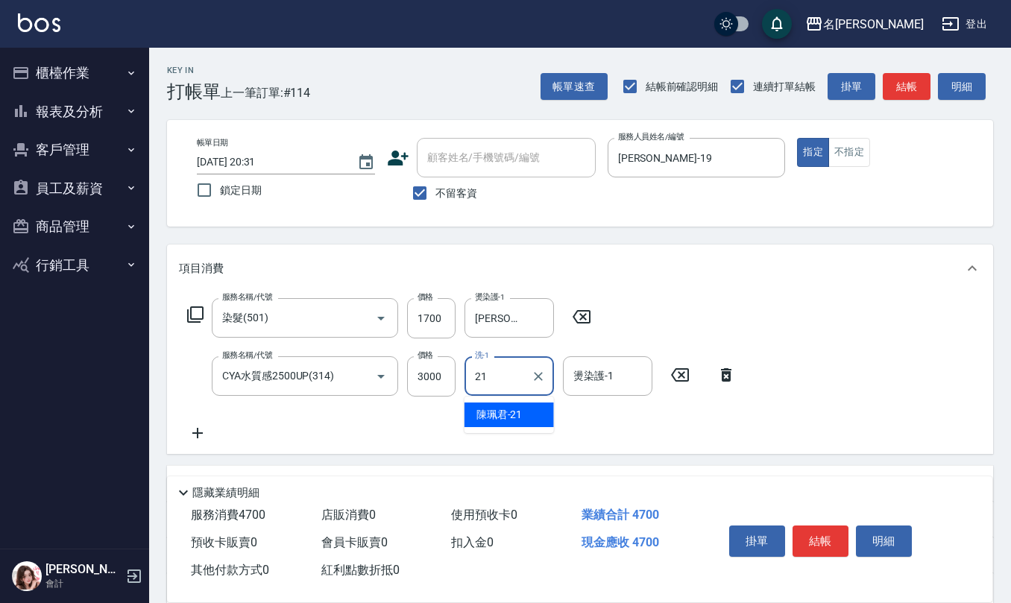
type input "[PERSON_NAME]-21"
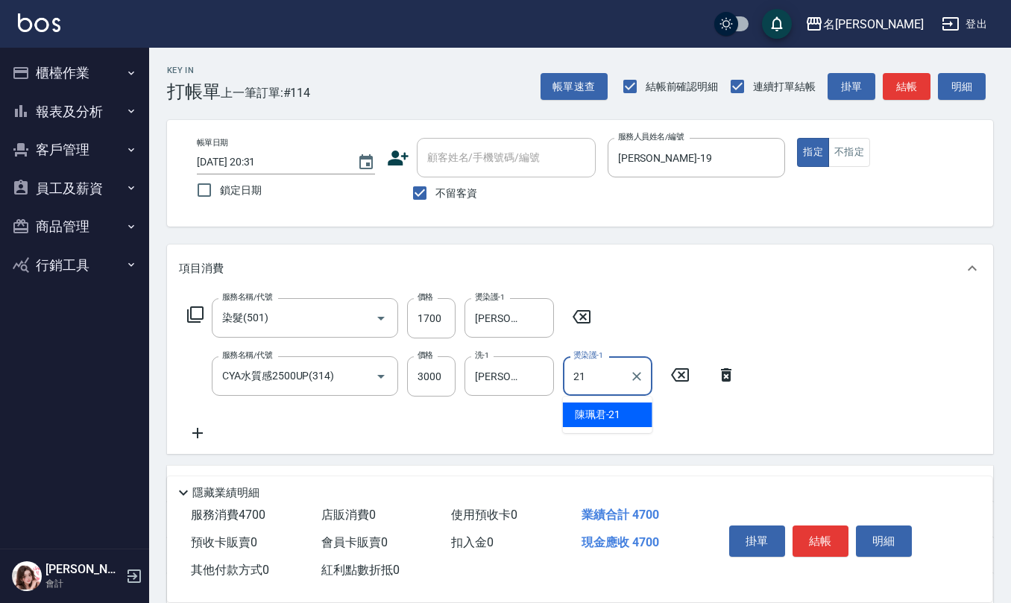
type input "[PERSON_NAME]-21"
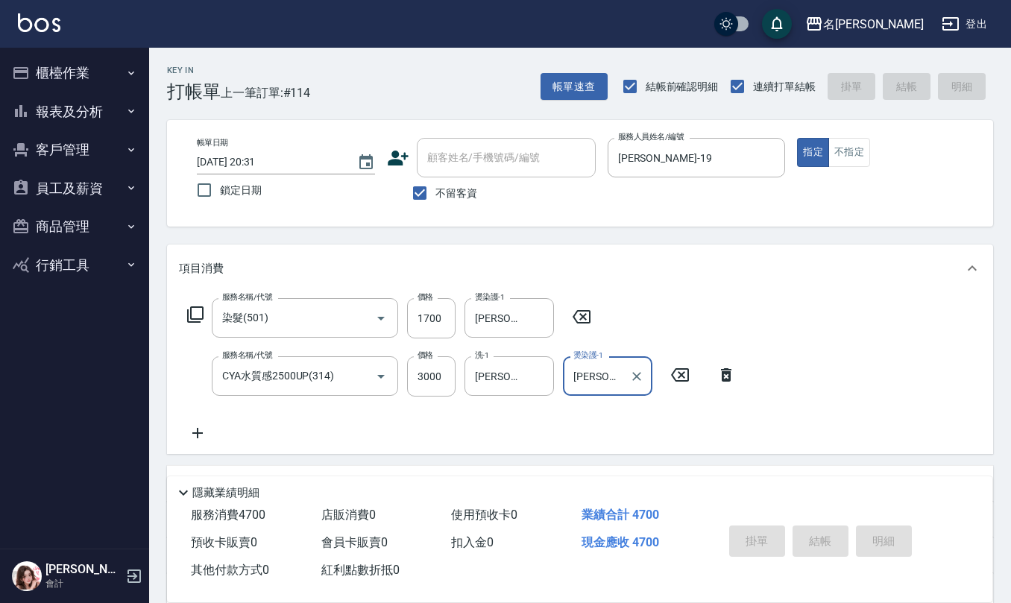
type input "2025/08/16 20:32"
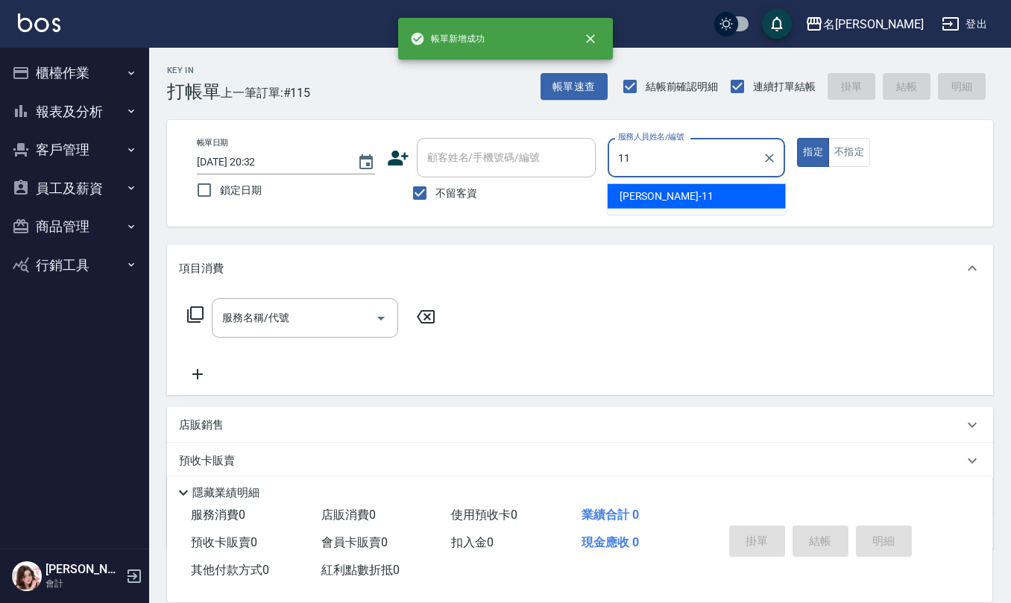
type input "詹沛橙-11"
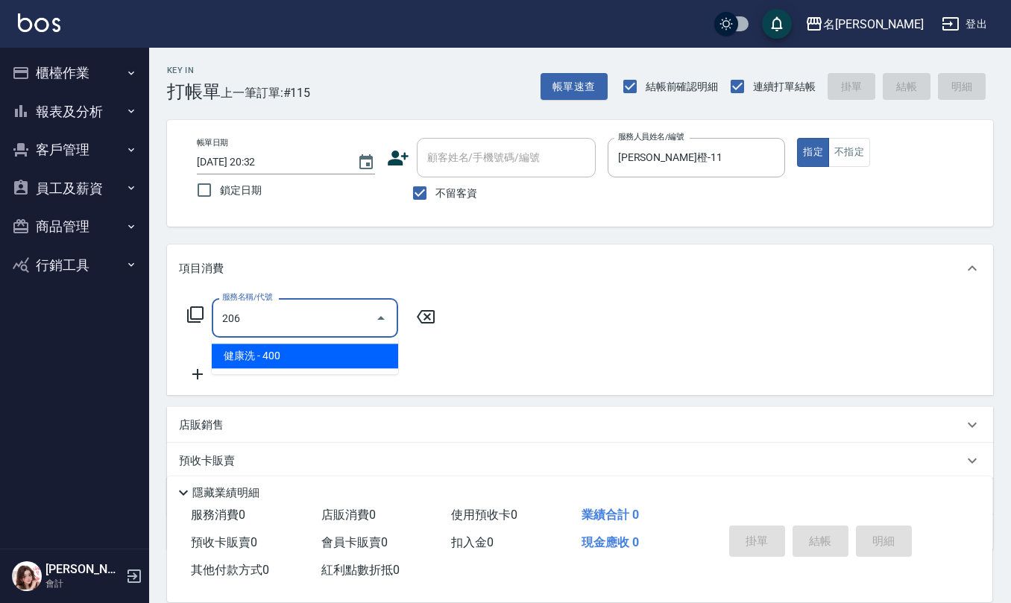
type input "健康洗(206)"
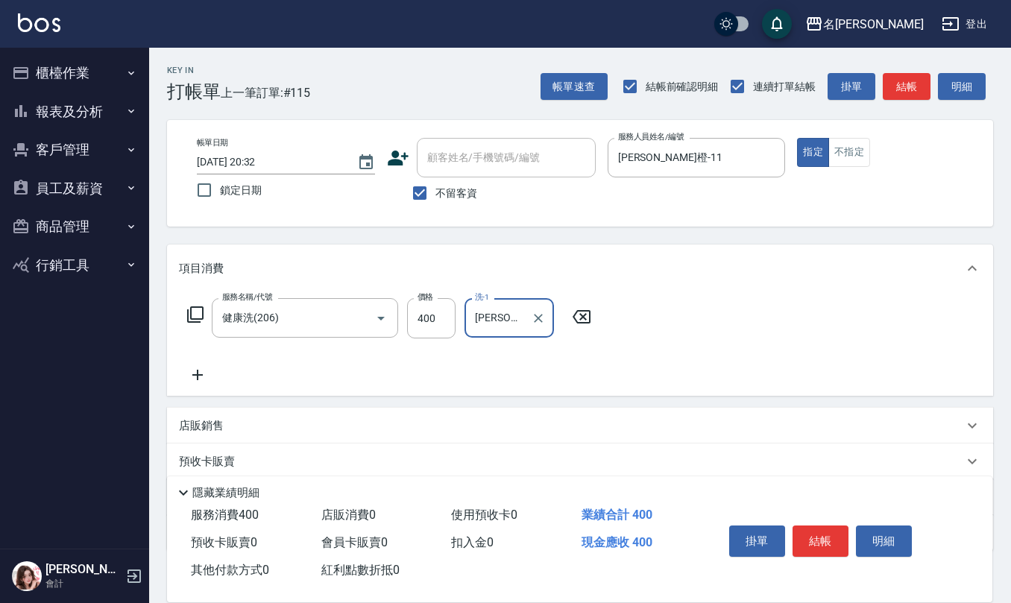
type input "詹沛橙-11"
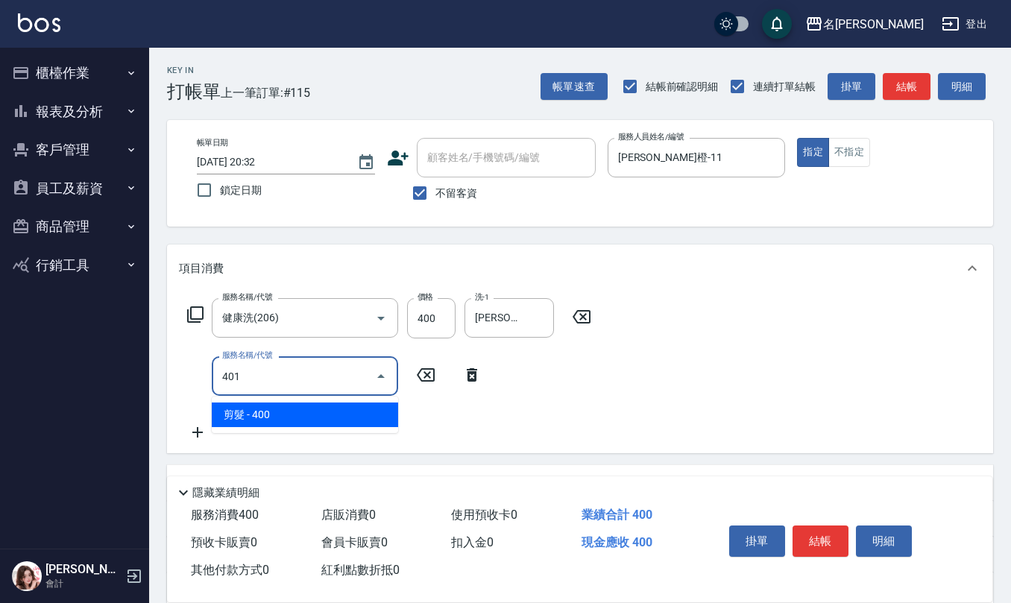
type input "剪髮(401)"
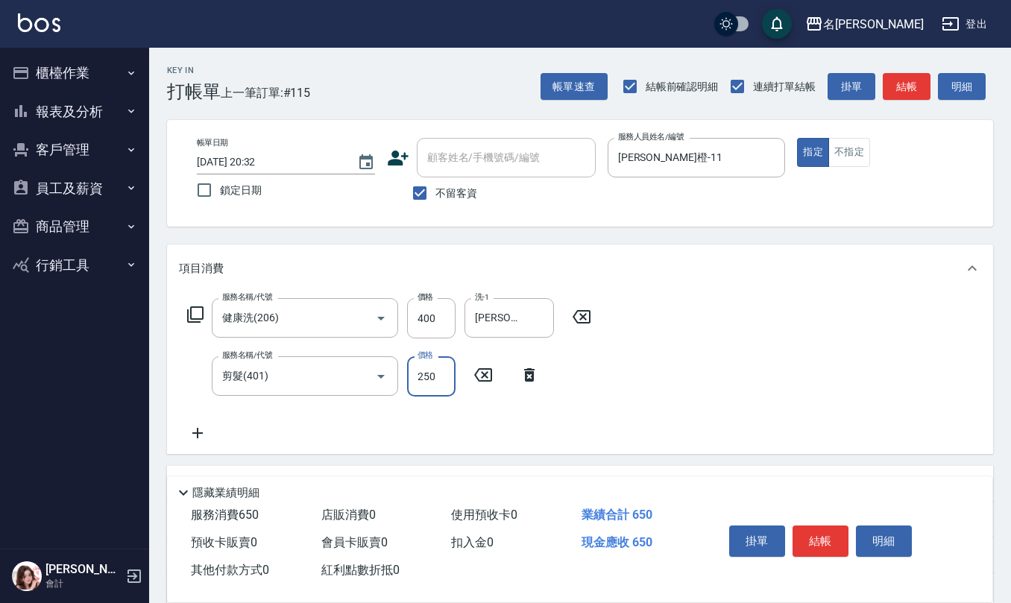
type input "250"
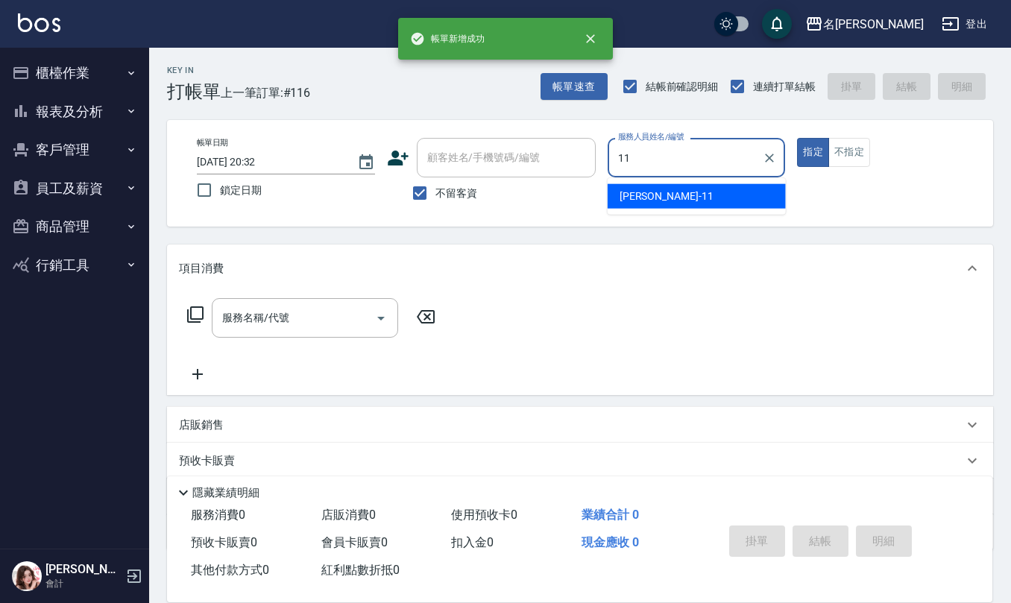
type input "詹沛橙-11"
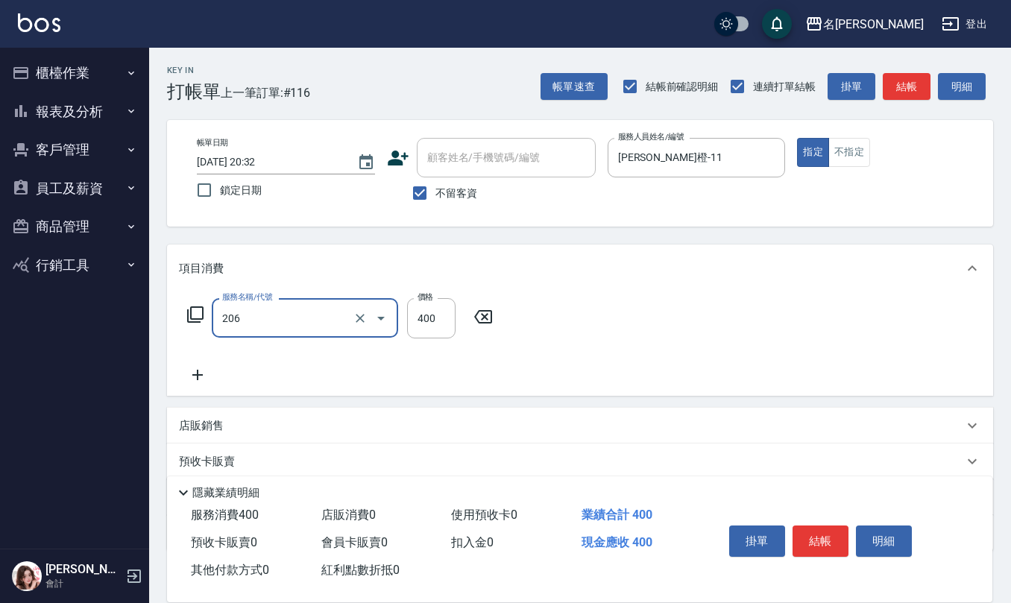
type input "健康洗(206)"
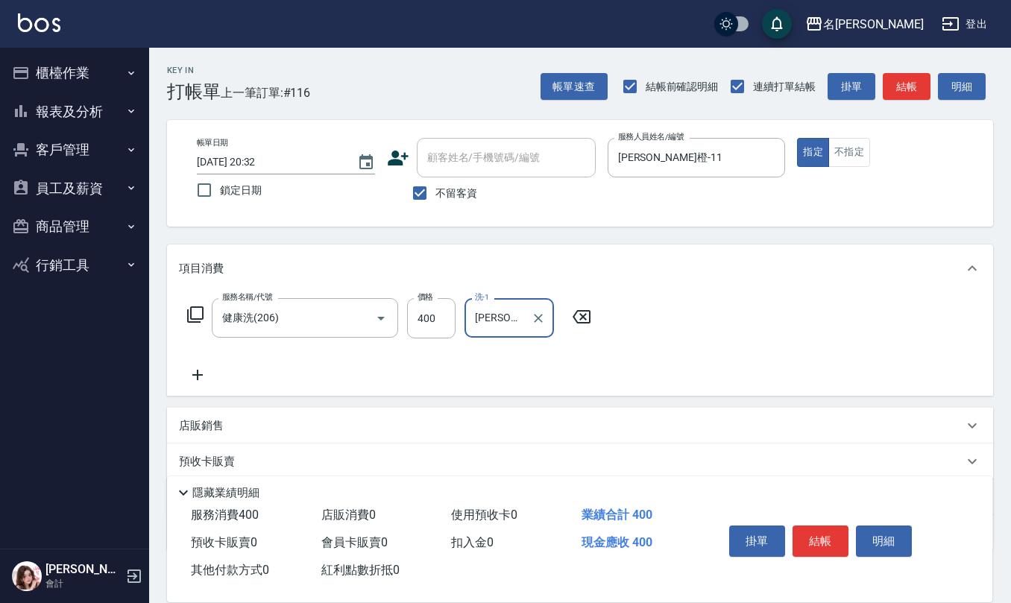
type input "詹沛橙-11"
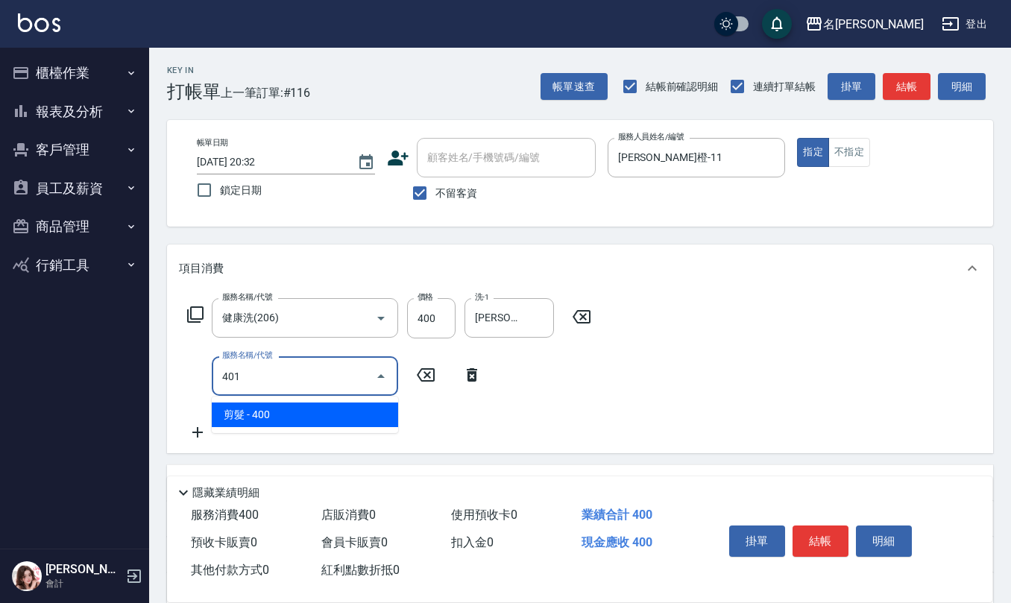
type input "剪髮(401)"
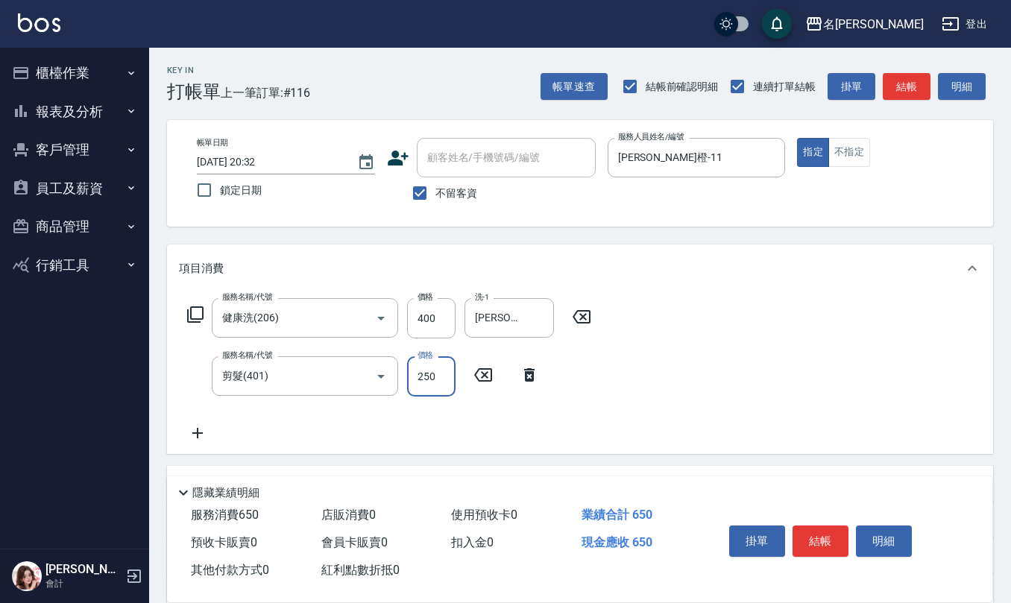
type input "250"
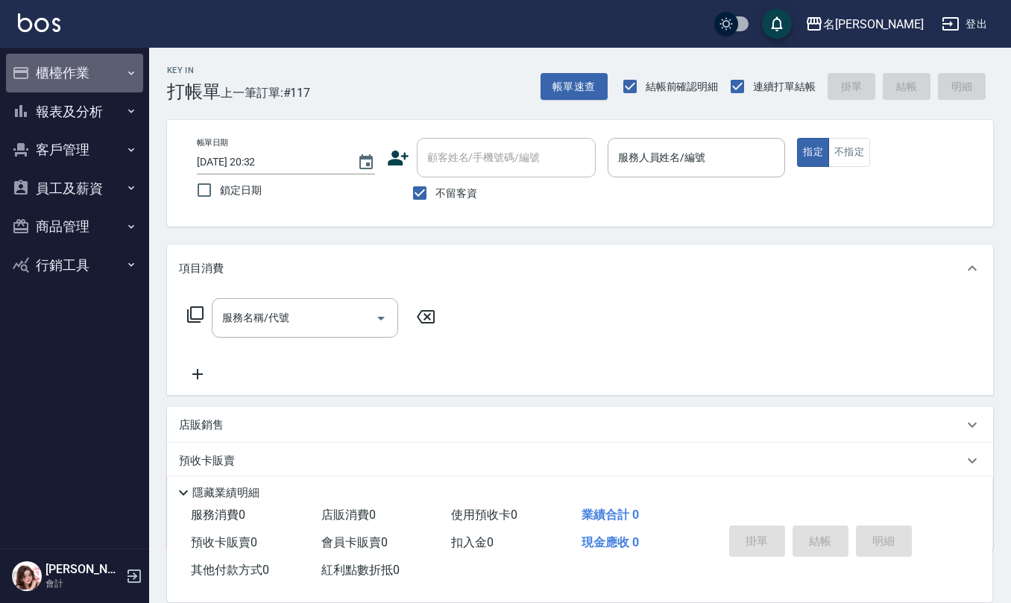
click at [103, 81] on button "櫃檯作業" at bounding box center [74, 73] width 137 height 39
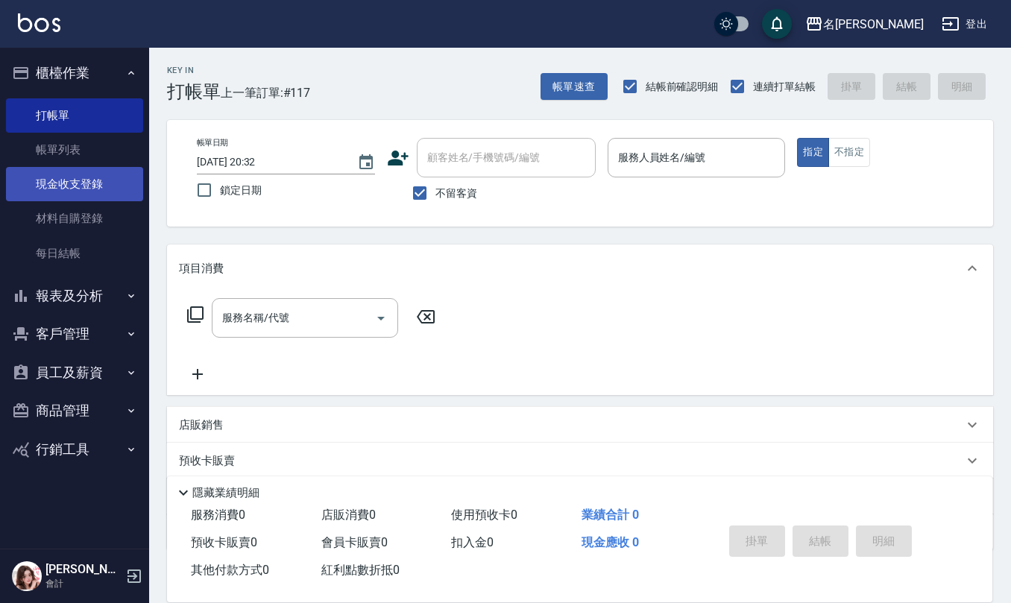
click at [102, 179] on link "現金收支登錄" at bounding box center [74, 184] width 137 height 34
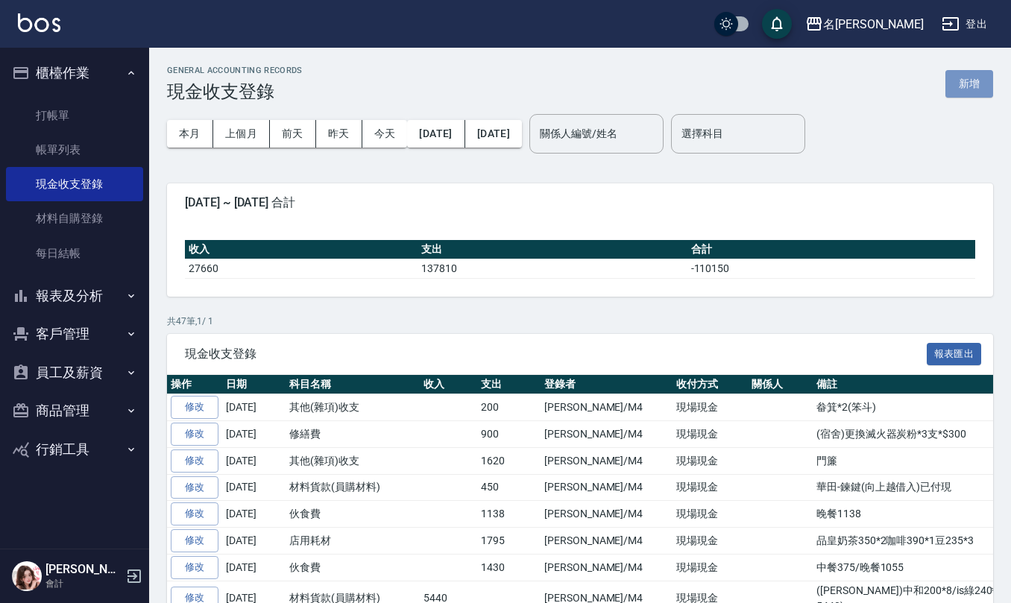
drag, startPoint x: 969, startPoint y: 89, endPoint x: 887, endPoint y: 116, distance: 86.3
click at [969, 89] on button "新增" at bounding box center [970, 84] width 48 height 28
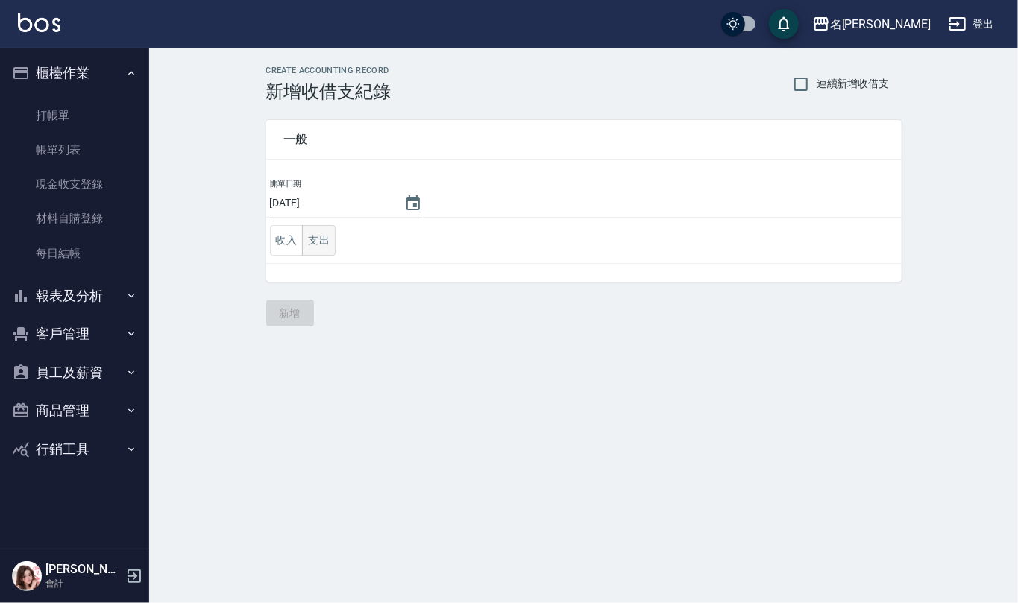
drag, startPoint x: 340, startPoint y: 239, endPoint x: 329, endPoint y: 245, distance: 13.0
click at [338, 242] on td "收入 支出" at bounding box center [583, 241] width 635 height 46
click at [329, 245] on button "支出" at bounding box center [319, 240] width 34 height 31
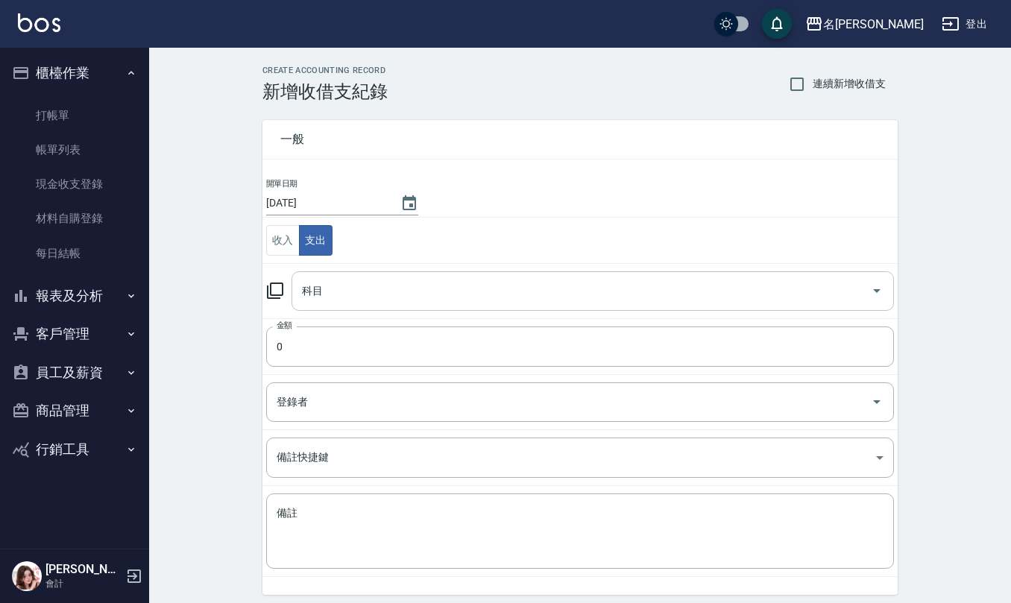
click at [364, 288] on input "科目" at bounding box center [581, 291] width 567 height 26
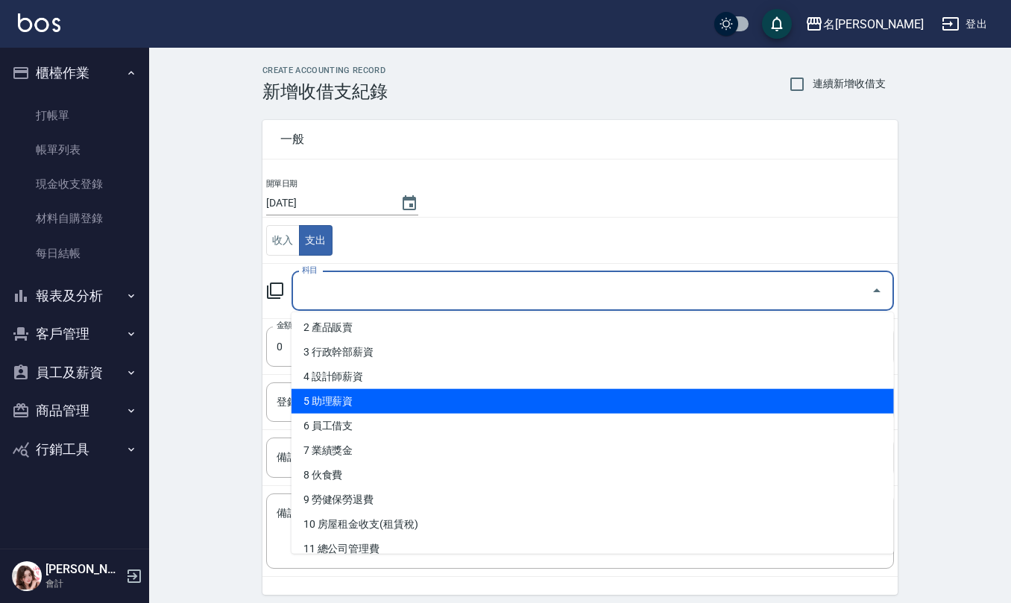
scroll to position [99, 0]
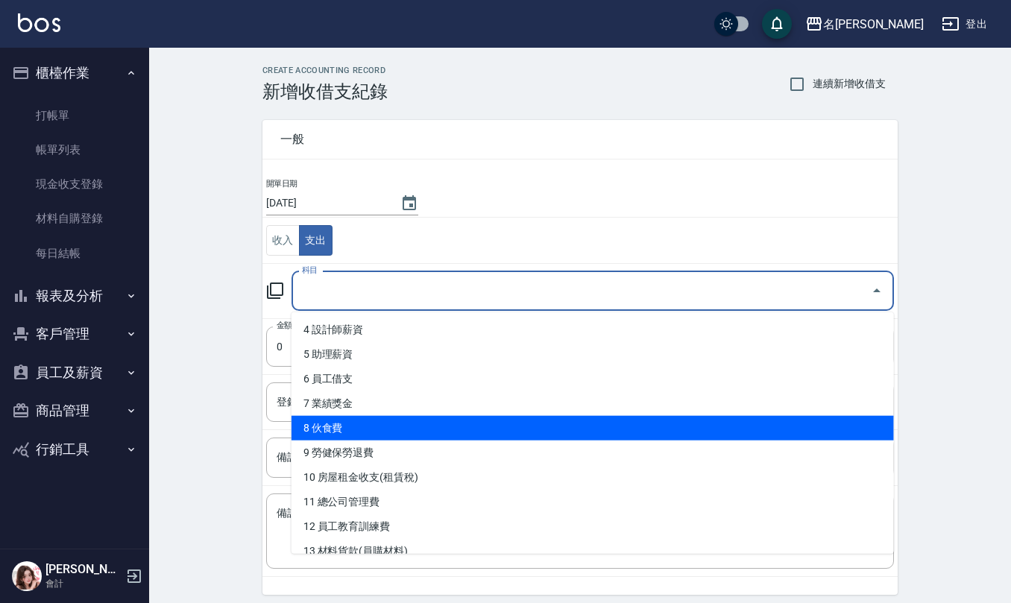
click at [371, 424] on li "8 伙食費" at bounding box center [593, 428] width 603 height 25
type input "8 伙食費"
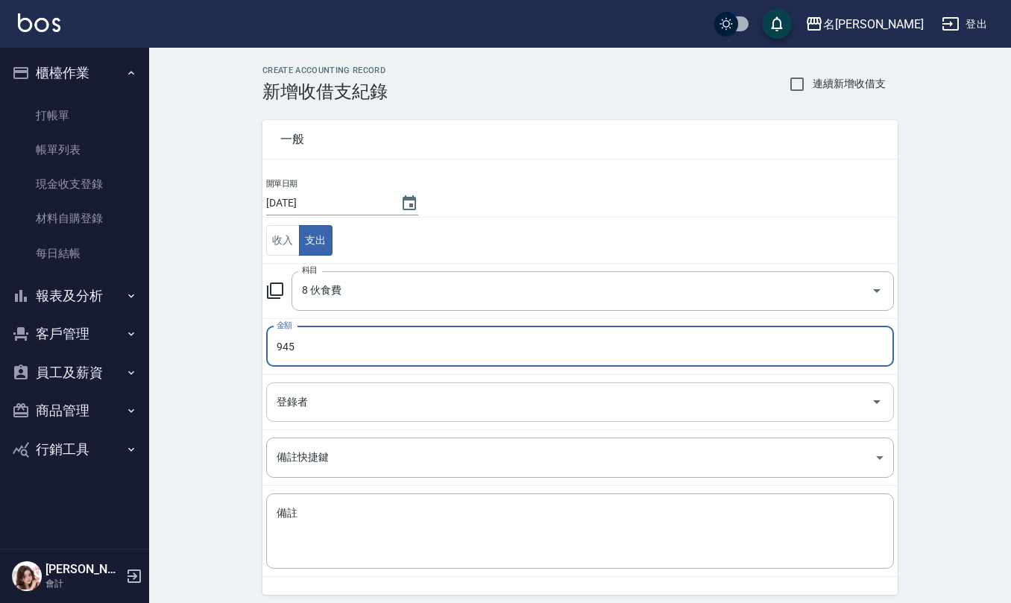
type input "945"
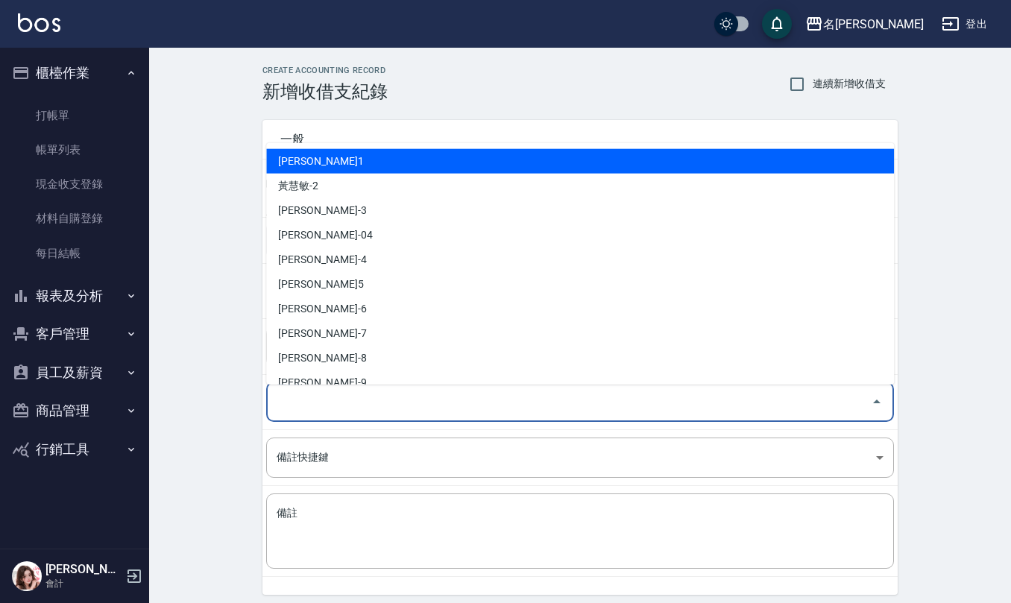
click at [332, 391] on input "登錄者" at bounding box center [569, 402] width 592 height 26
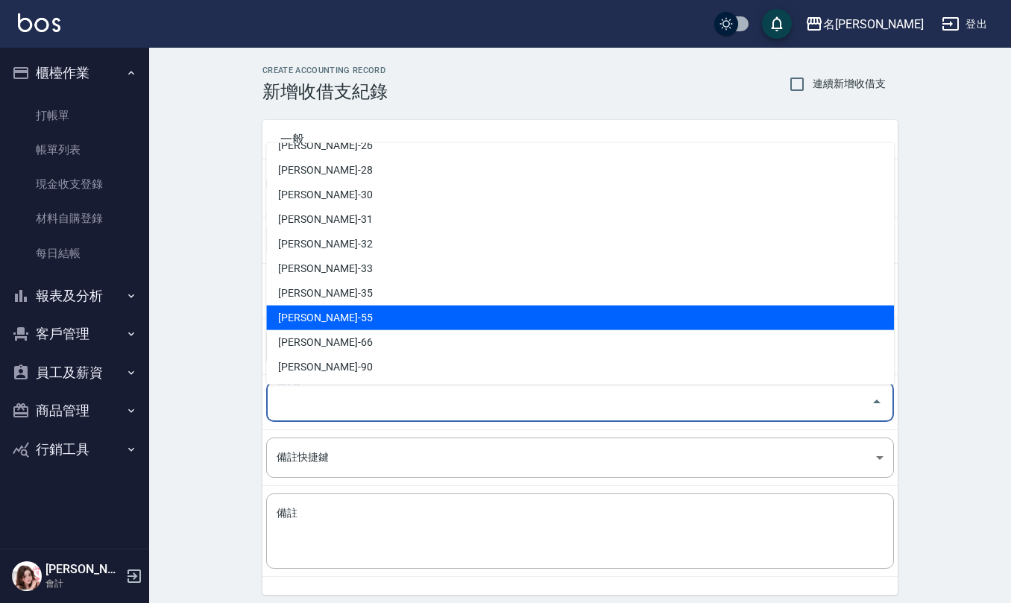
scroll to position [656, 0]
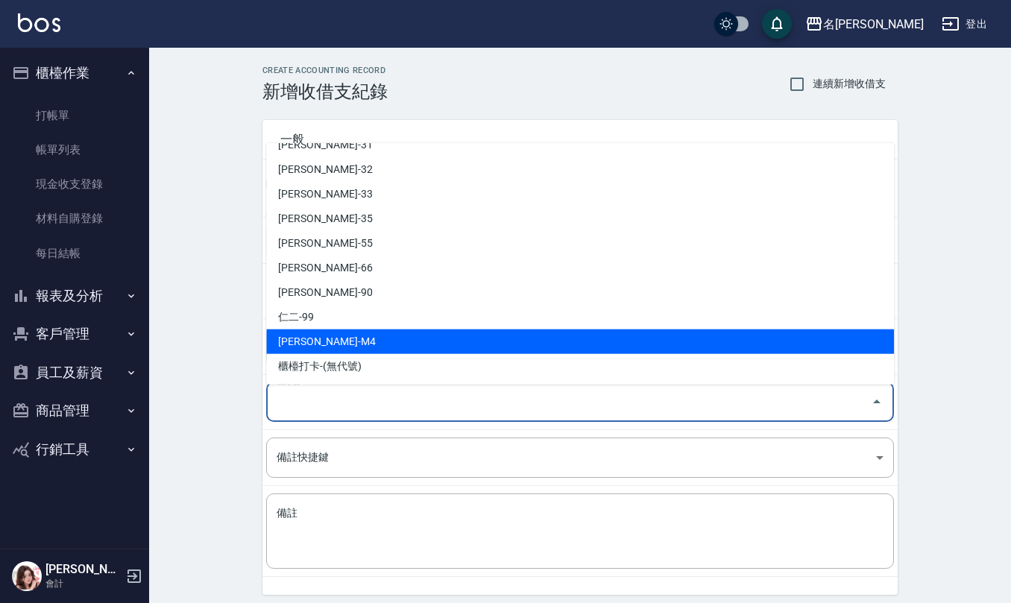
click at [371, 339] on li "陳佩俐-M4" at bounding box center [580, 342] width 628 height 25
type input "陳佩俐-M4"
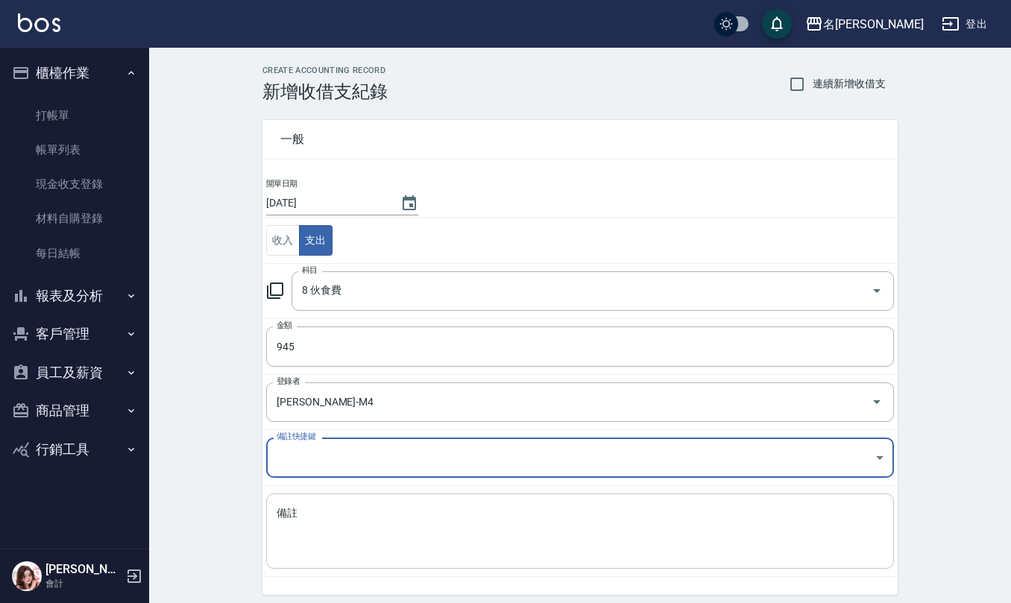
click at [353, 505] on div "x 備註" at bounding box center [580, 531] width 628 height 75
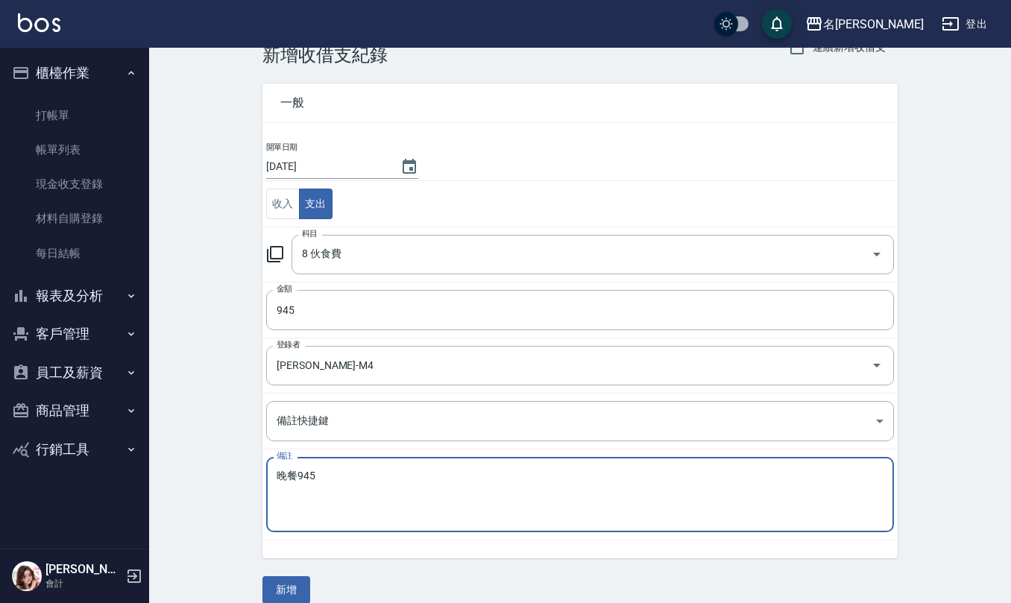
scroll to position [57, 0]
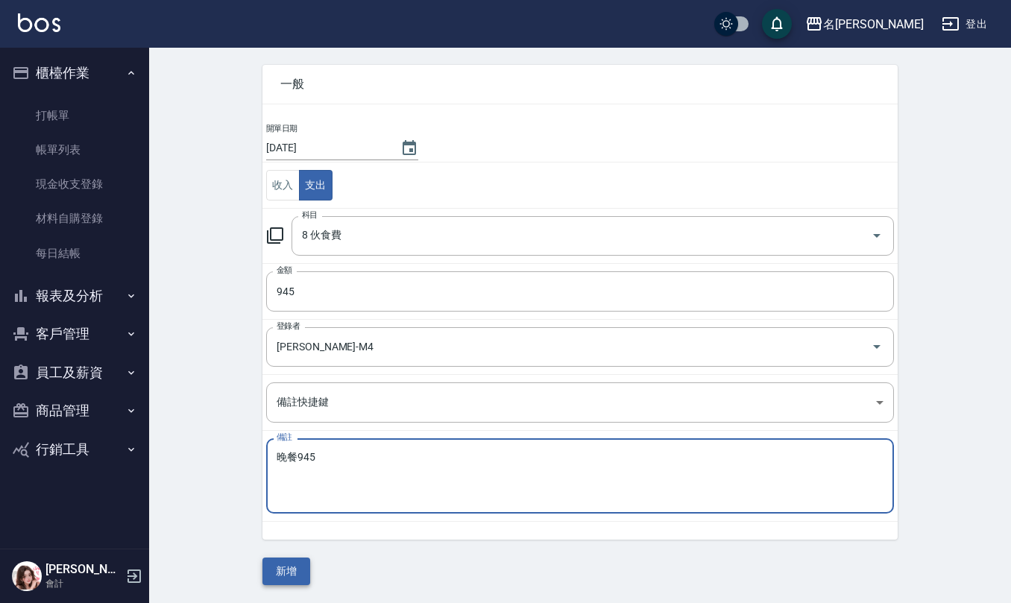
type textarea "晚餐945"
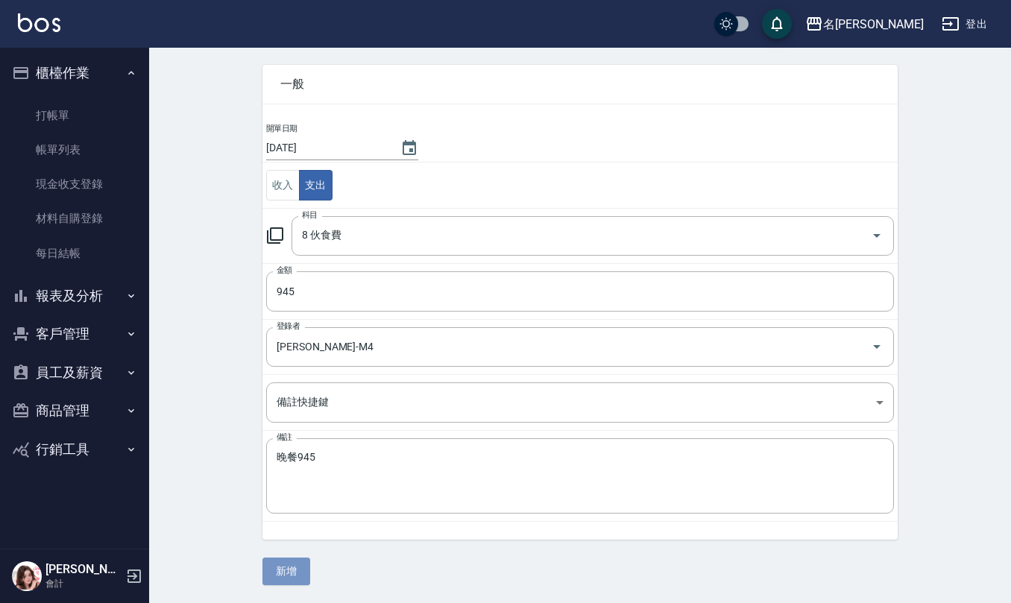
click at [285, 562] on button "新增" at bounding box center [286, 572] width 48 height 28
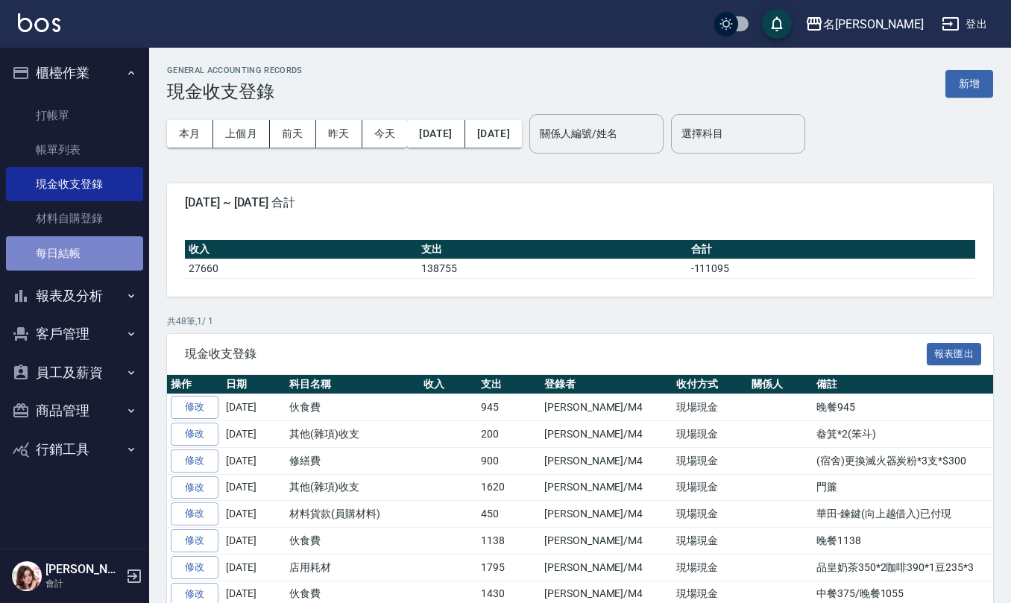
click at [70, 248] on link "每日結帳" at bounding box center [74, 253] width 137 height 34
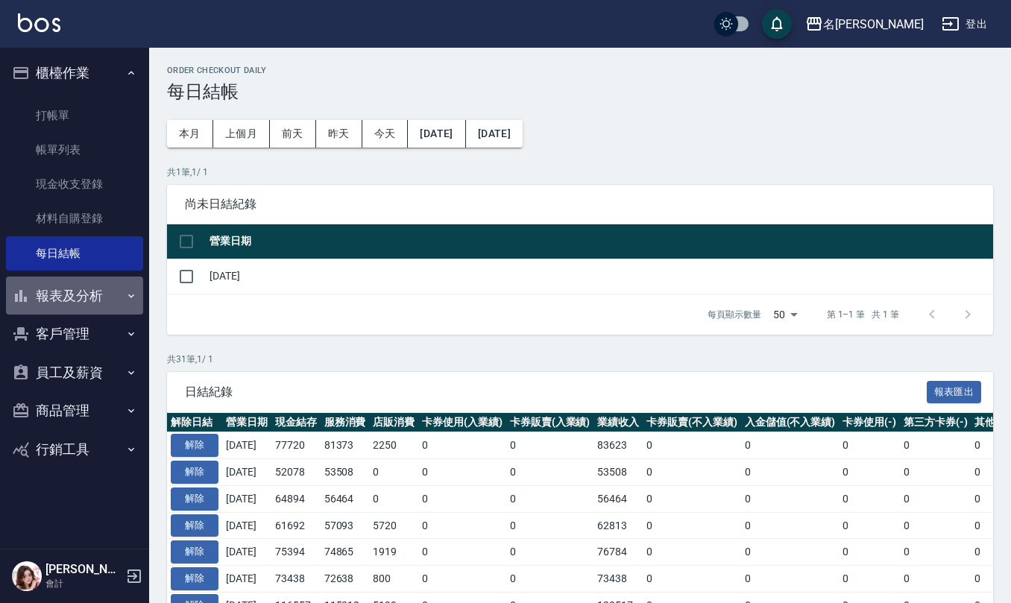
click at [95, 306] on button "報表及分析" at bounding box center [74, 296] width 137 height 39
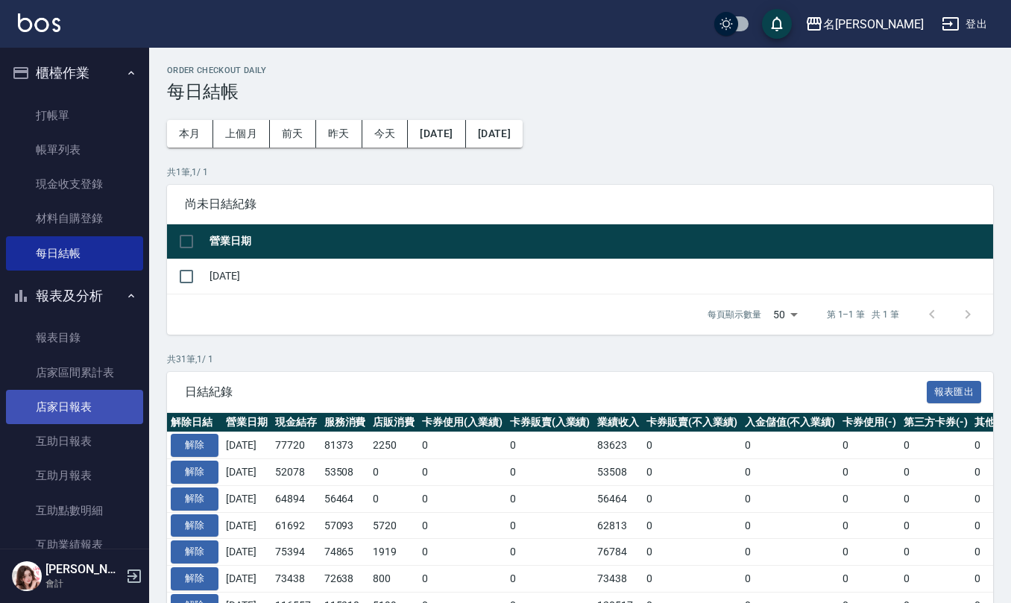
click at [72, 412] on link "店家日報表" at bounding box center [74, 407] width 137 height 34
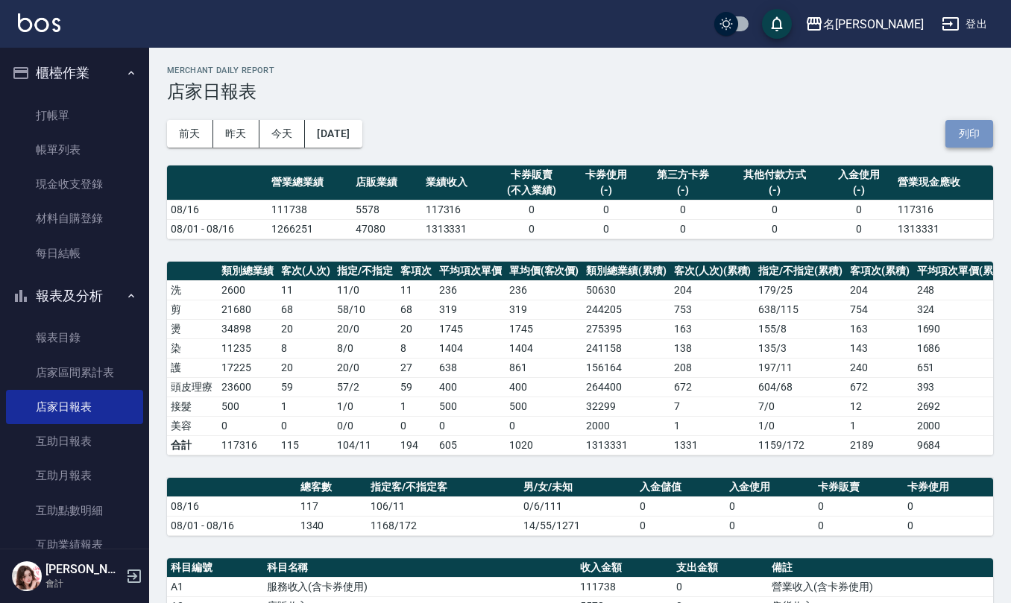
click at [970, 138] on button "列印" at bounding box center [970, 134] width 48 height 28
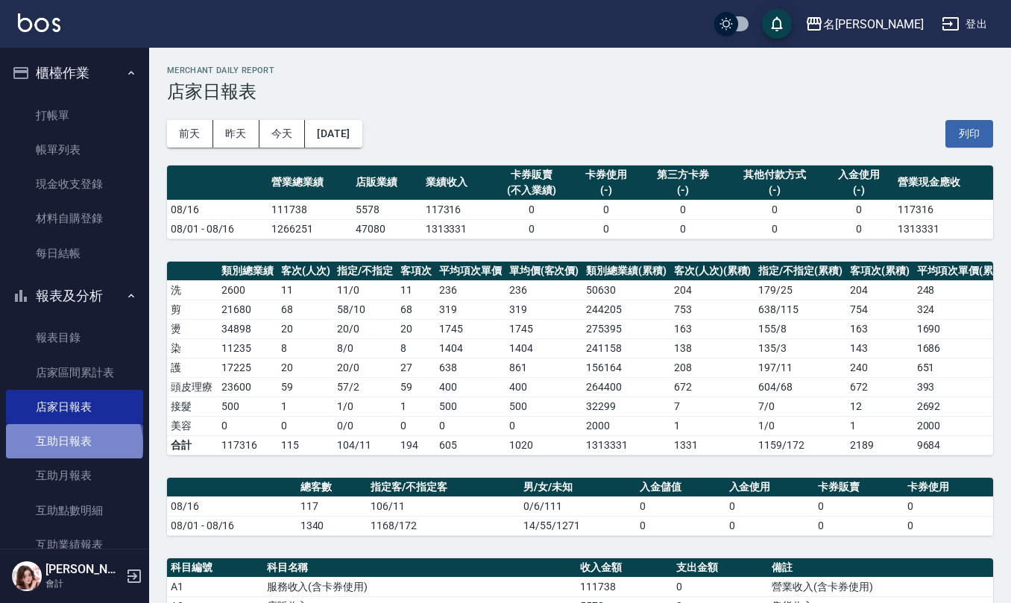
click at [72, 445] on link "互助日報表" at bounding box center [74, 441] width 137 height 34
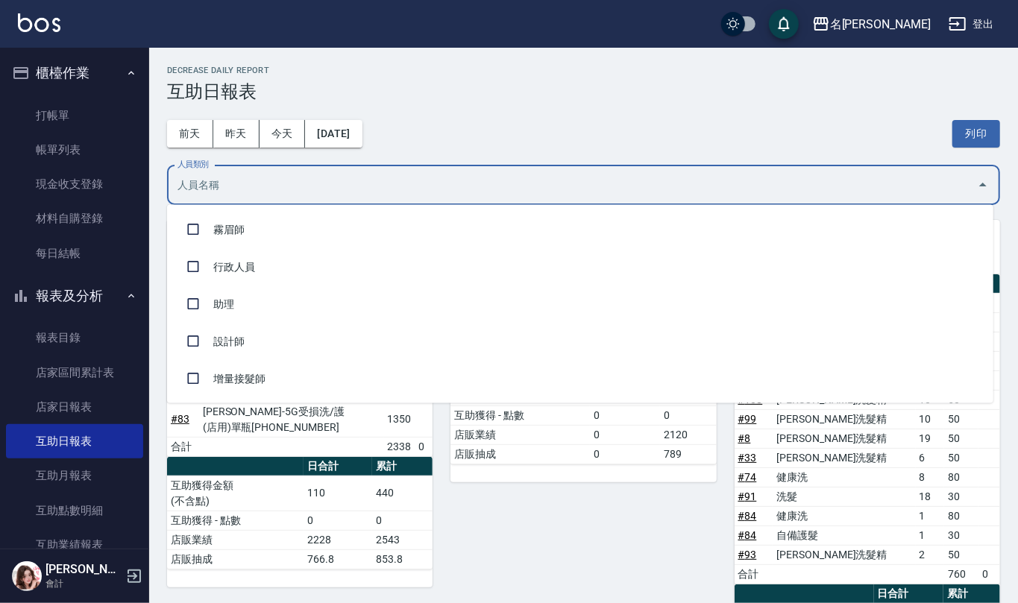
click at [295, 183] on input "人員類別" at bounding box center [572, 185] width 797 height 26
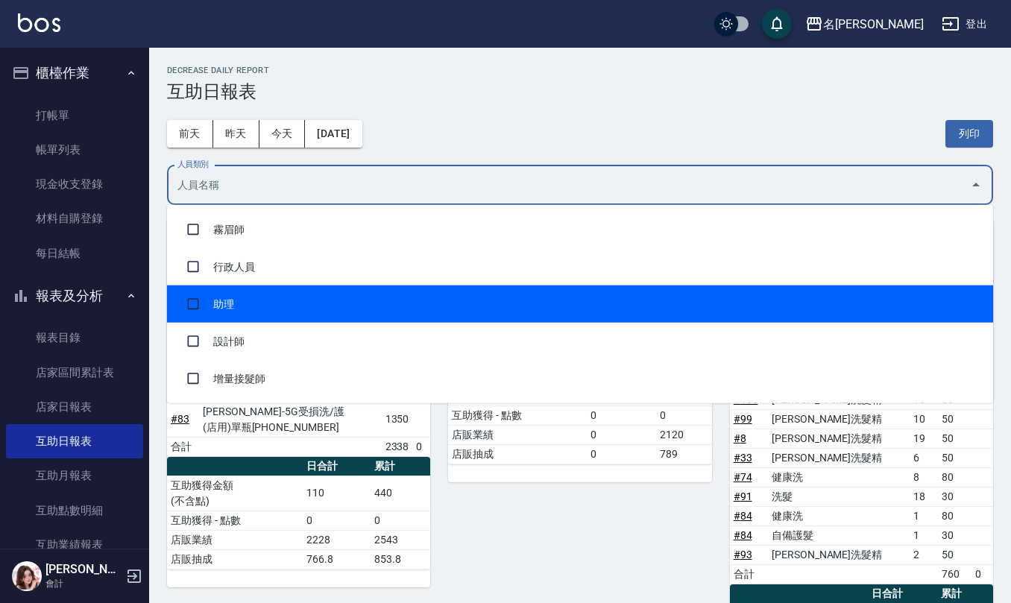
click at [324, 307] on li "助理" at bounding box center [580, 304] width 826 height 37
checkbox input "true"
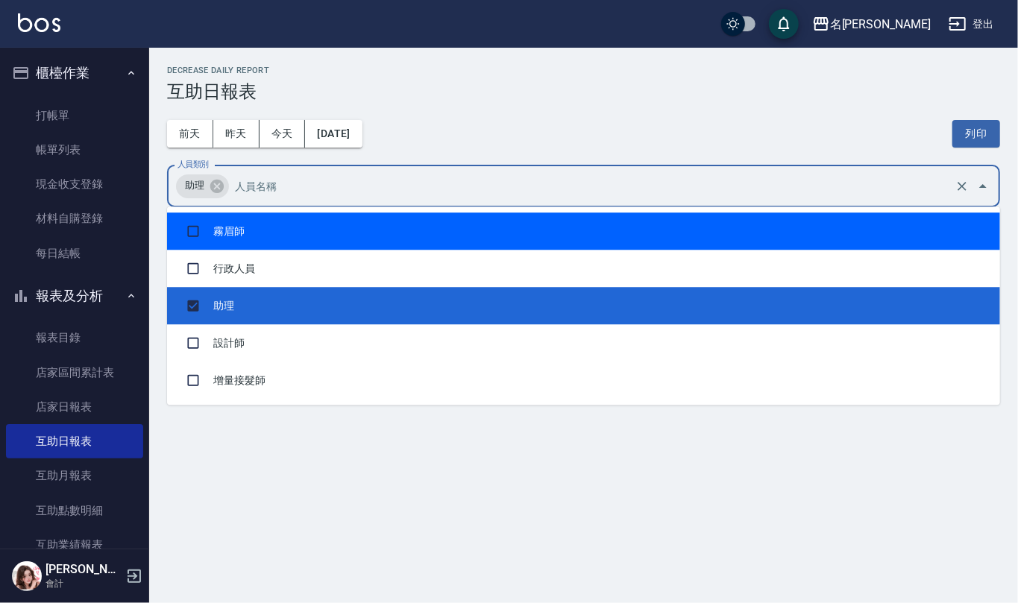
click at [473, 111] on div "前天 昨天 今天 2025/08/16 列印" at bounding box center [583, 133] width 833 height 63
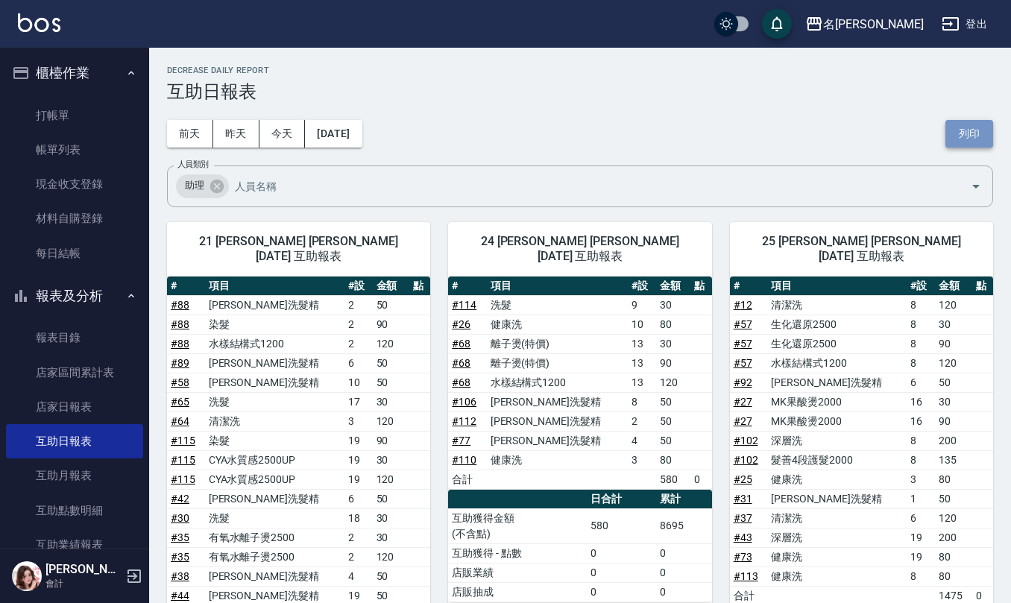
click at [963, 125] on button "列印" at bounding box center [970, 134] width 48 height 28
click at [978, 137] on button "列印" at bounding box center [970, 134] width 48 height 28
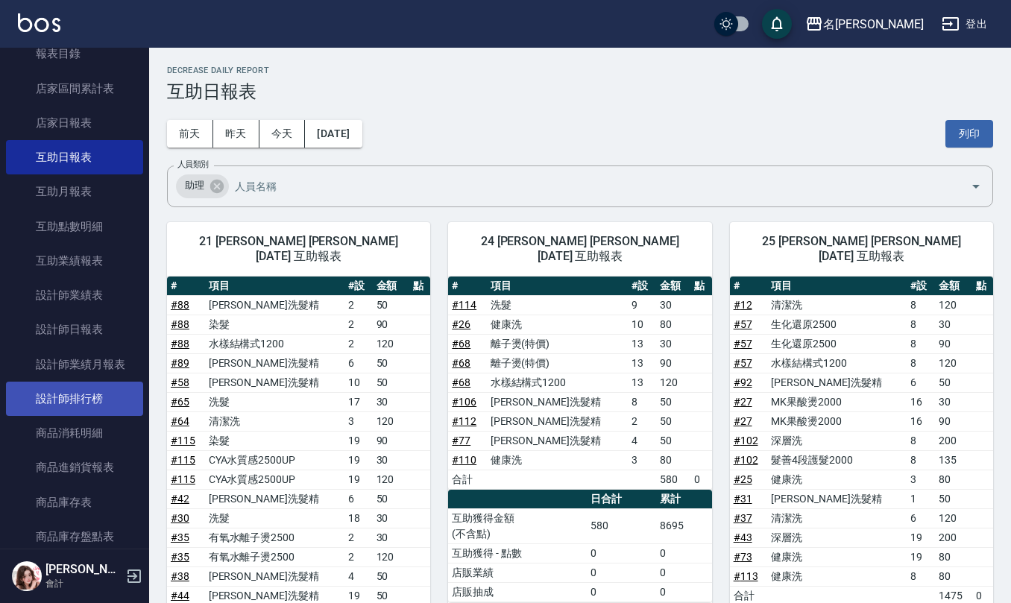
scroll to position [298, 0]
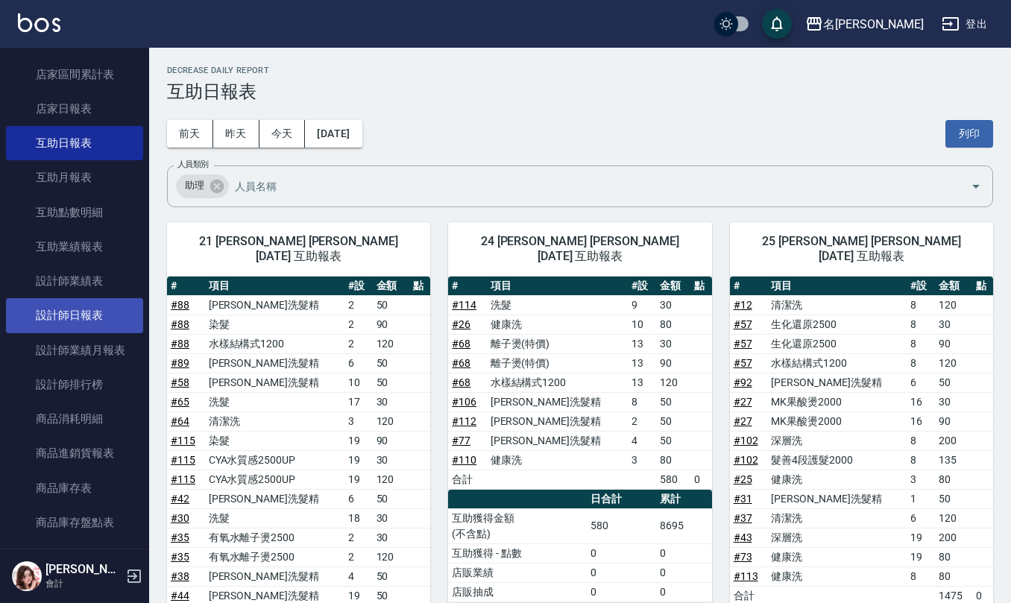
click at [69, 312] on link "設計師日報表" at bounding box center [74, 315] width 137 height 34
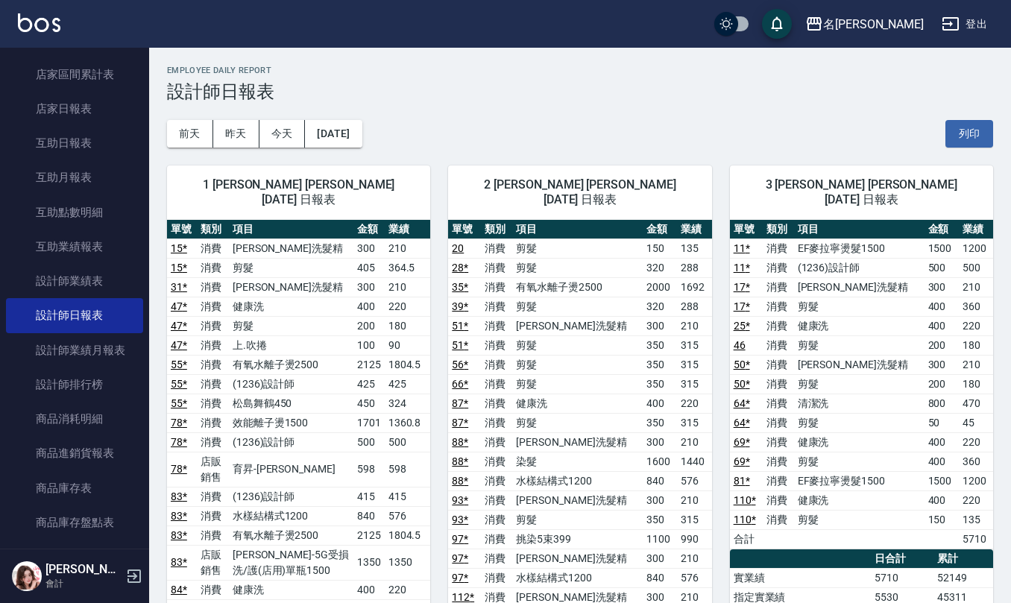
drag, startPoint x: 964, startPoint y: 134, endPoint x: 866, endPoint y: 532, distance: 410.2
click at [965, 135] on button "列印" at bounding box center [970, 134] width 48 height 28
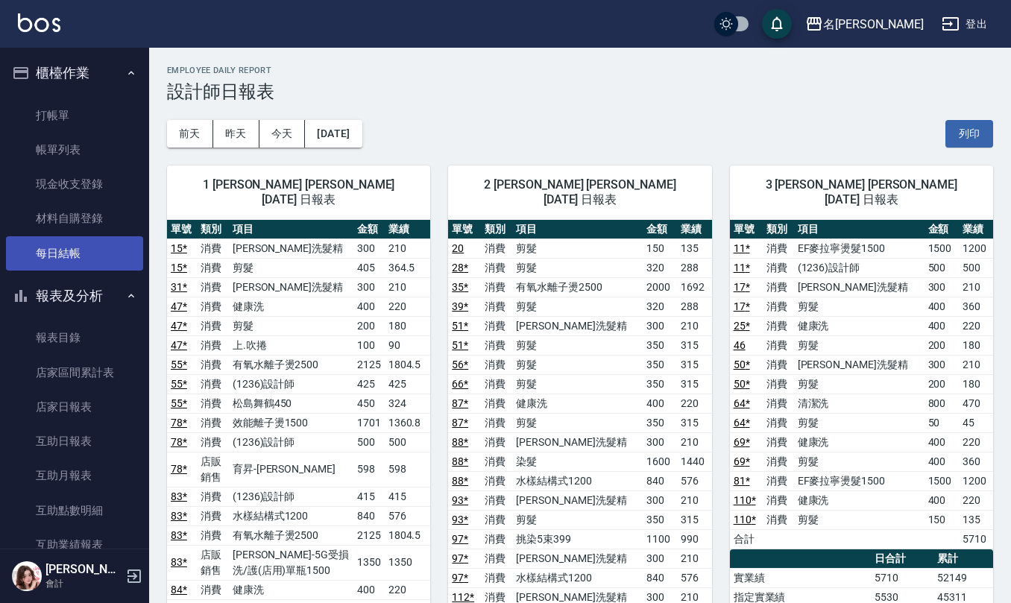
click at [63, 255] on link "每日結帳" at bounding box center [74, 253] width 137 height 34
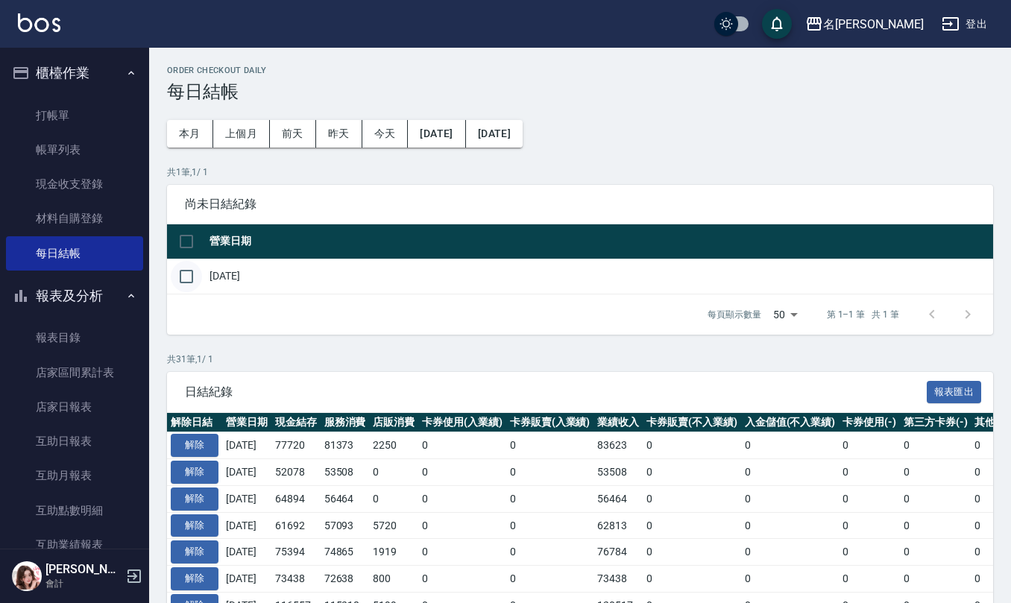
click at [182, 274] on input "checkbox" at bounding box center [186, 276] width 31 height 31
checkbox input "true"
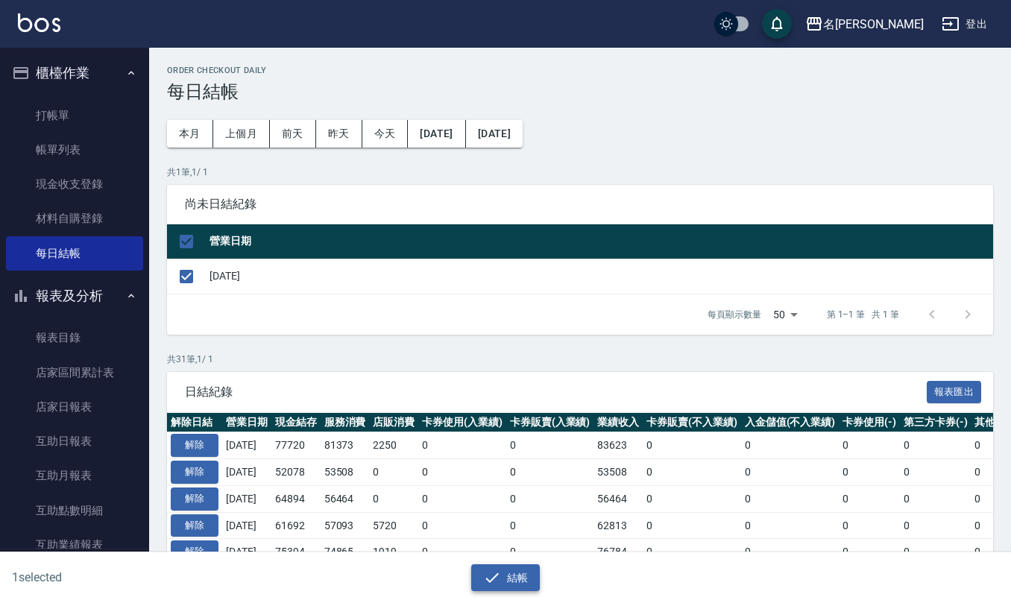
click at [492, 579] on icon "button" at bounding box center [491, 578] width 13 height 10
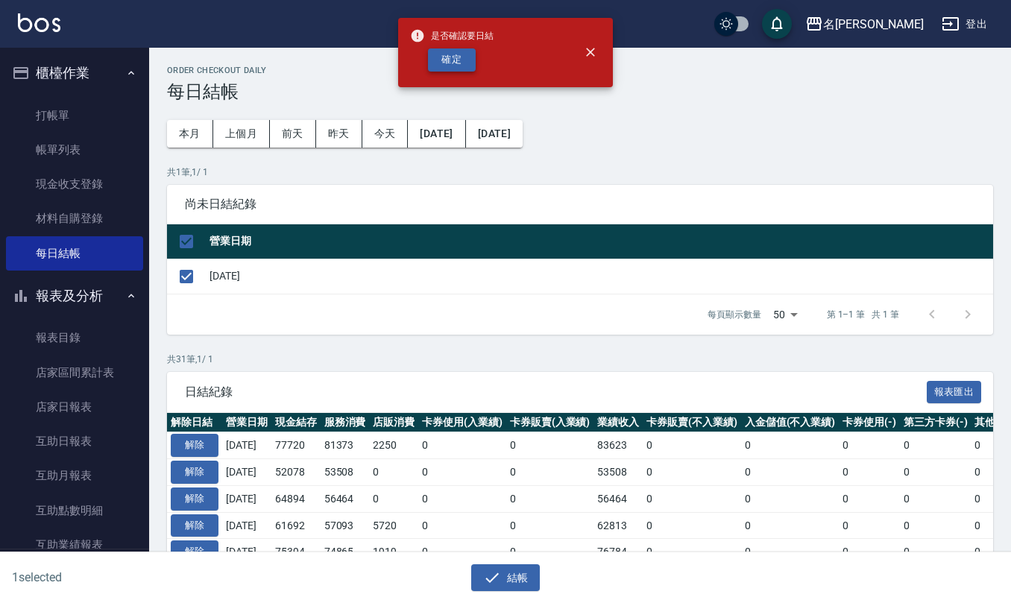
click at [459, 66] on button "確定" at bounding box center [452, 59] width 48 height 23
checkbox input "false"
